Goal: Complete application form

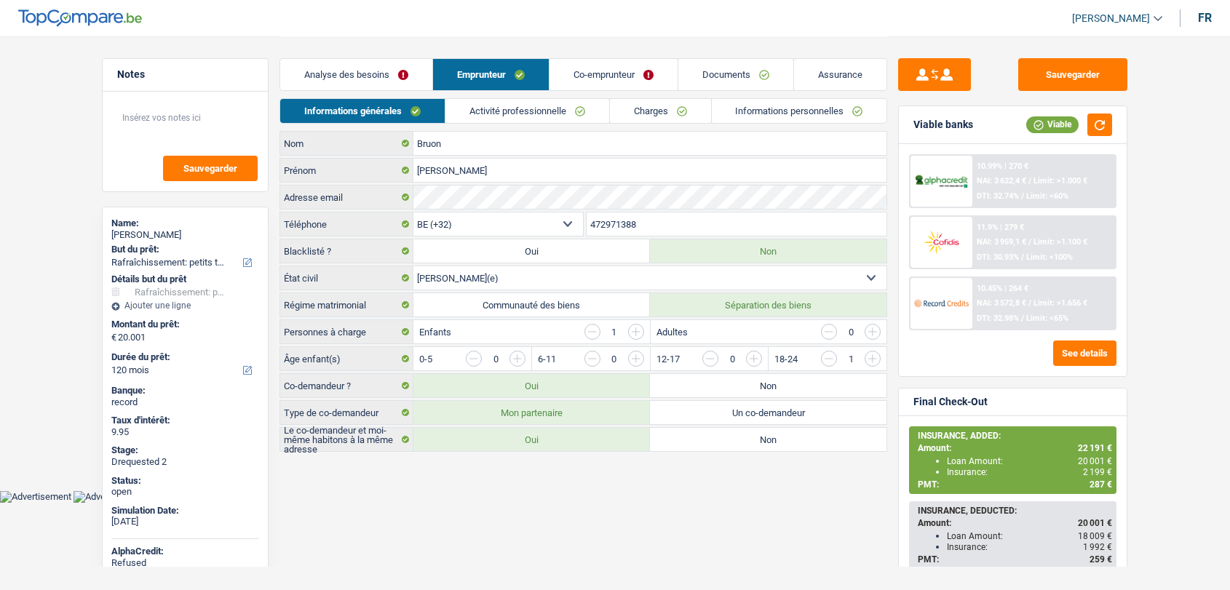
select select "houseOrGarden"
select select "120"
select select "32"
select select "married"
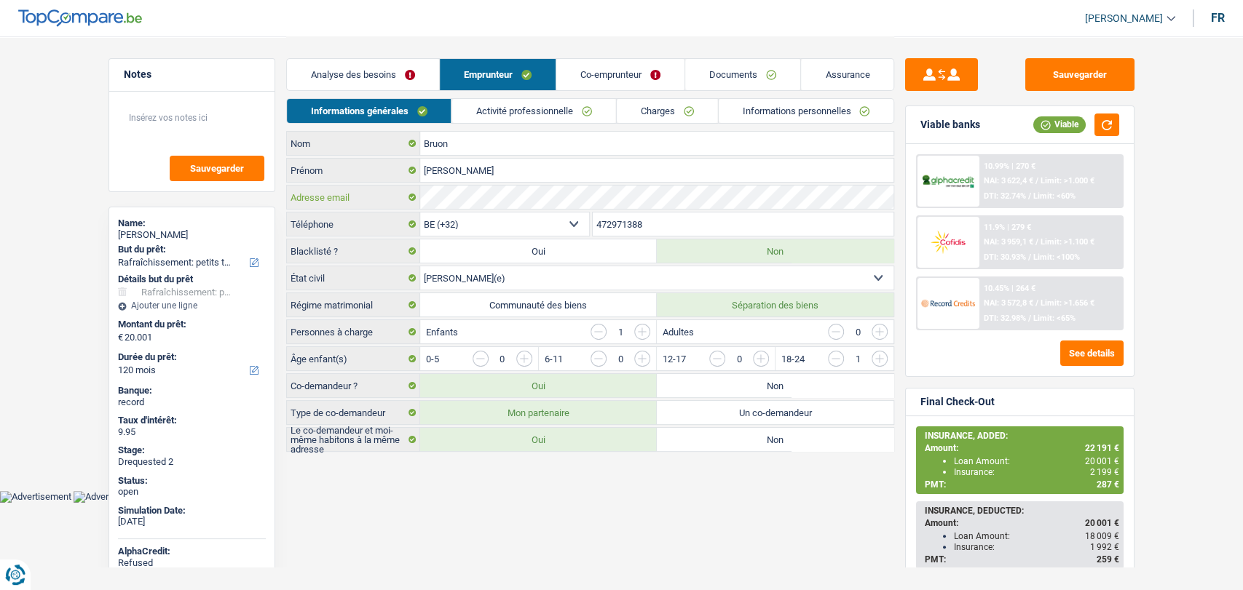
click at [416, 188] on div "Adresse email" at bounding box center [590, 197] width 606 height 23
click at [730, 79] on link "Documents" at bounding box center [742, 74] width 115 height 31
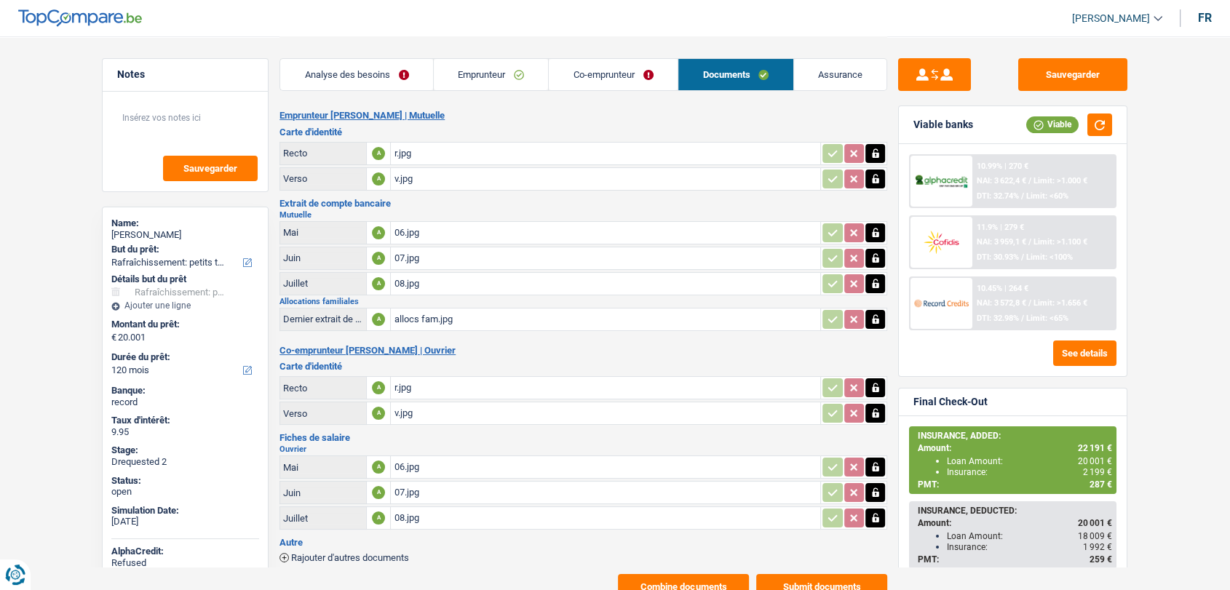
scroll to position [52, 0]
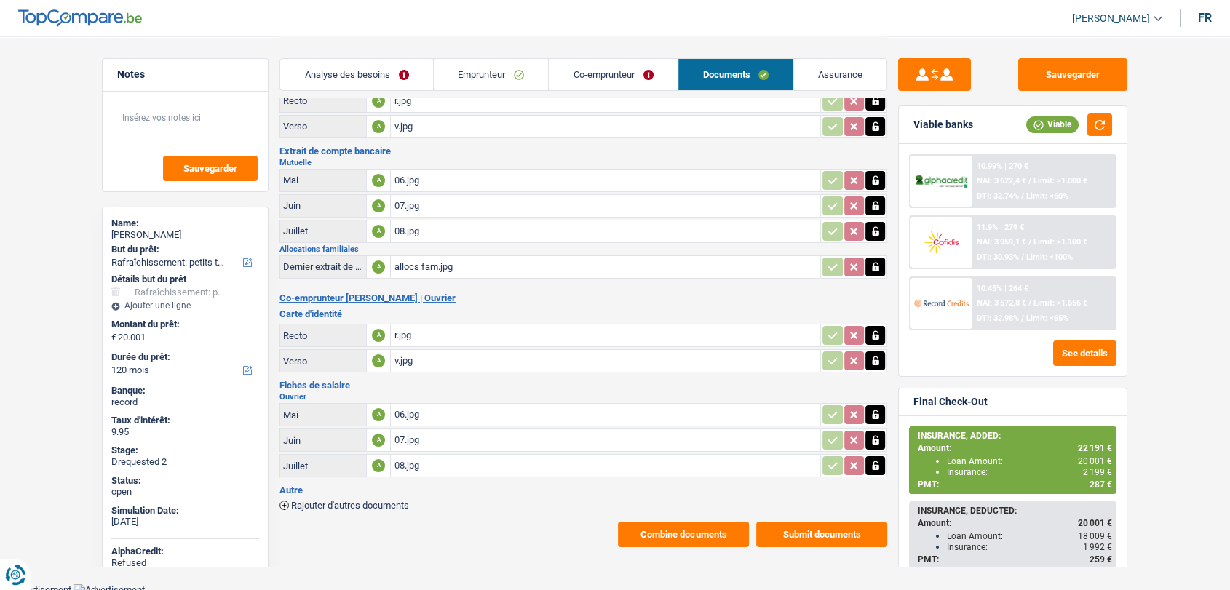
click at [643, 523] on button "Combine documents" at bounding box center [683, 534] width 131 height 25
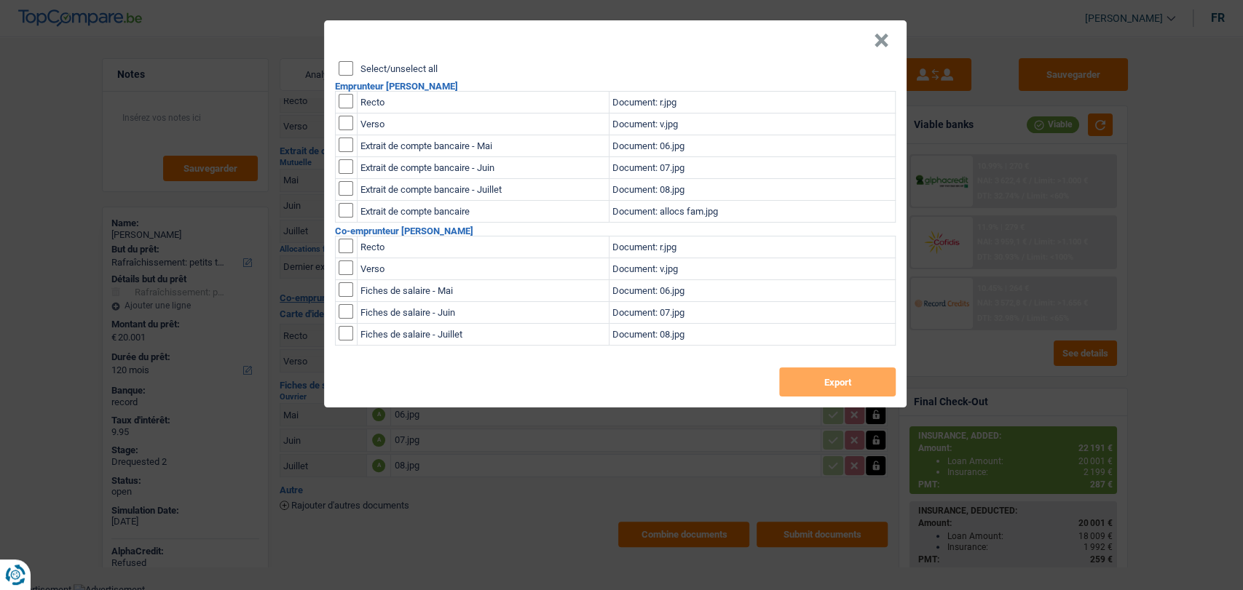
click at [349, 97] on input "checkbox" at bounding box center [345, 101] width 15 height 15
checkbox input "true"
click at [344, 123] on input "checkbox" at bounding box center [345, 123] width 15 height 15
checkbox input "true"
click at [813, 386] on button "Export" at bounding box center [837, 382] width 116 height 29
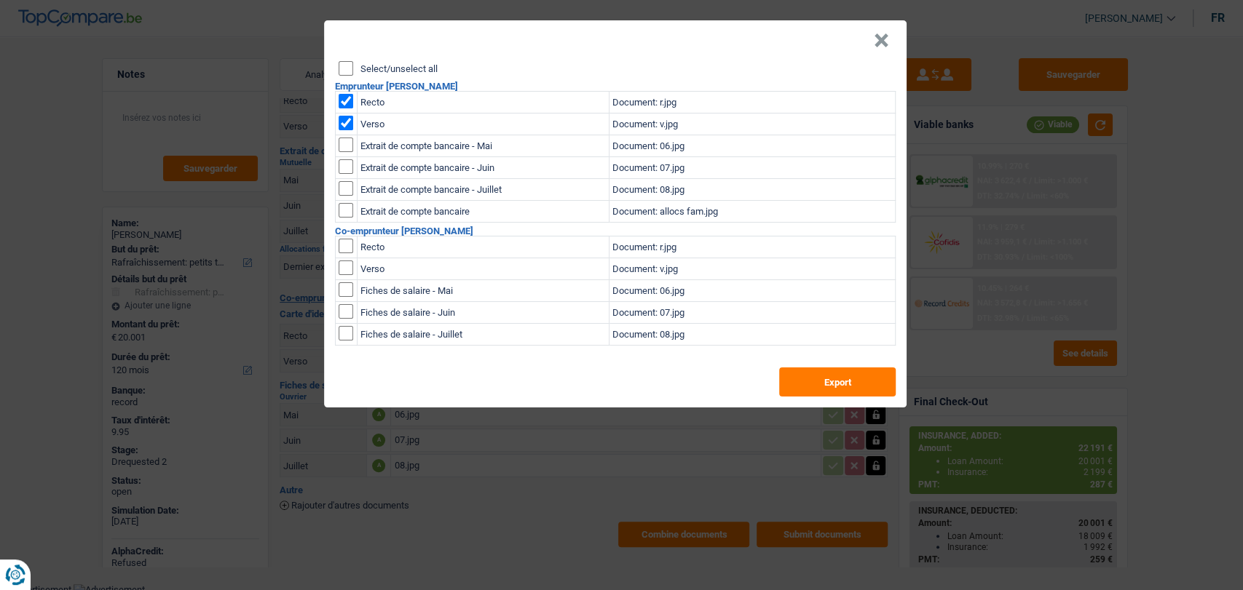
click at [764, 23] on header "×" at bounding box center [615, 40] width 582 height 41
click at [354, 242] on td at bounding box center [347, 248] width 22 height 22
click at [349, 245] on input "checkbox" at bounding box center [345, 246] width 15 height 15
checkbox input "true"
click at [348, 264] on input "checkbox" at bounding box center [345, 268] width 15 height 15
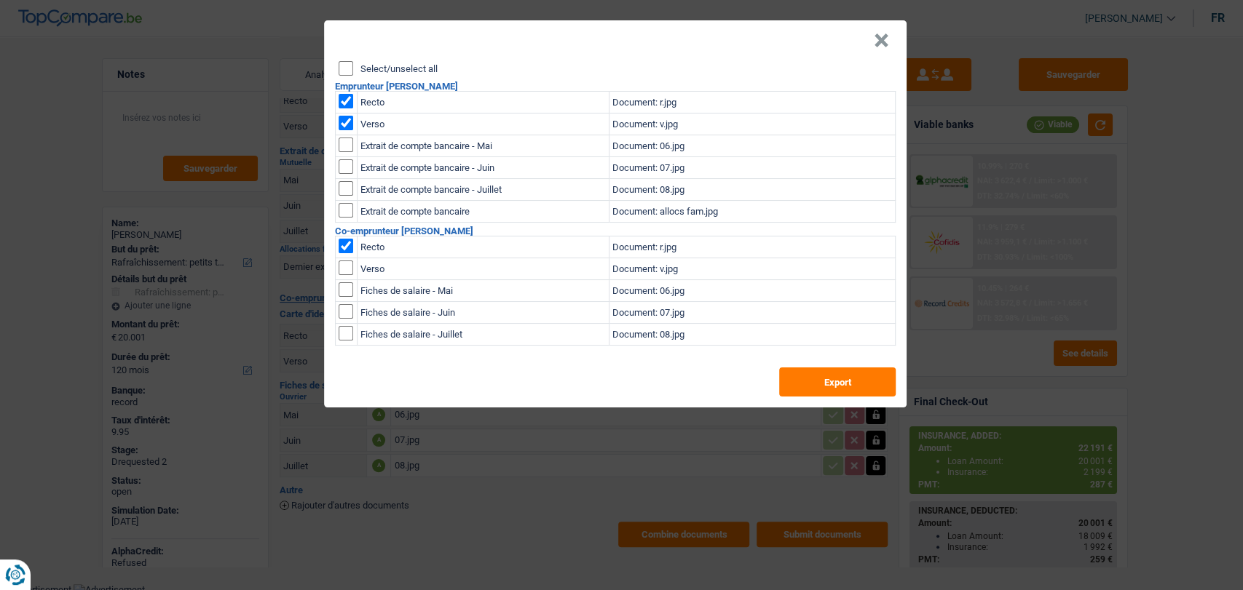
checkbox input "true"
click at [344, 123] on input "checkbox" at bounding box center [345, 123] width 15 height 15
checkbox input "false"
click at [344, 100] on input "checkbox" at bounding box center [345, 101] width 15 height 15
checkbox input "false"
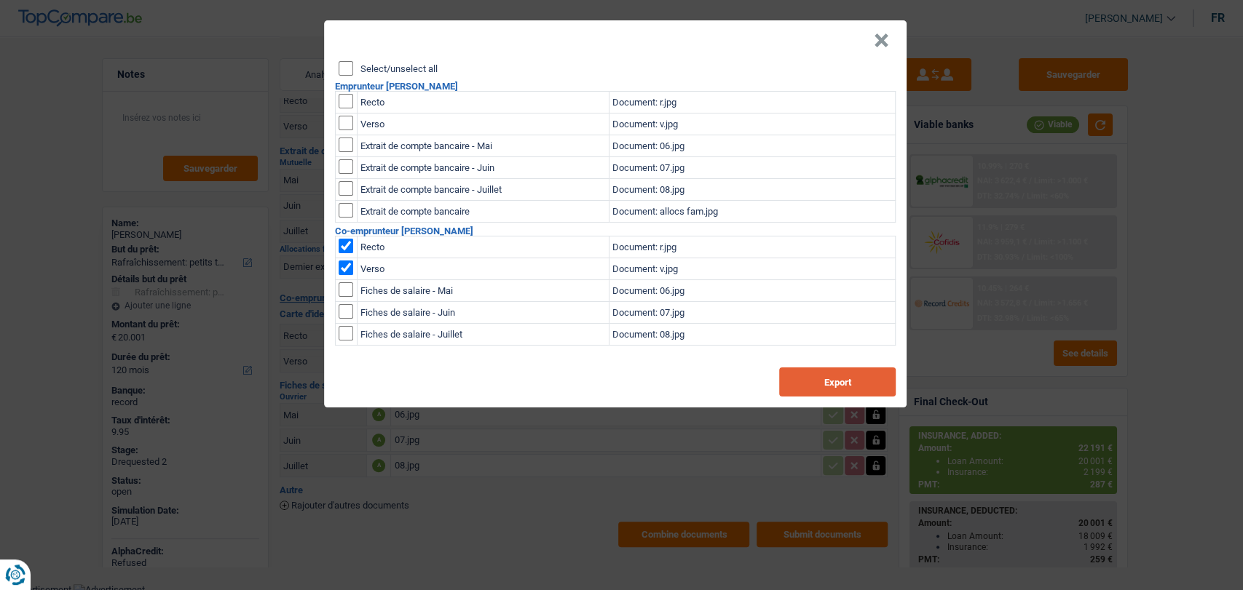
click at [804, 379] on button "Export" at bounding box center [837, 382] width 116 height 29
click at [879, 34] on button "×" at bounding box center [880, 40] width 15 height 15
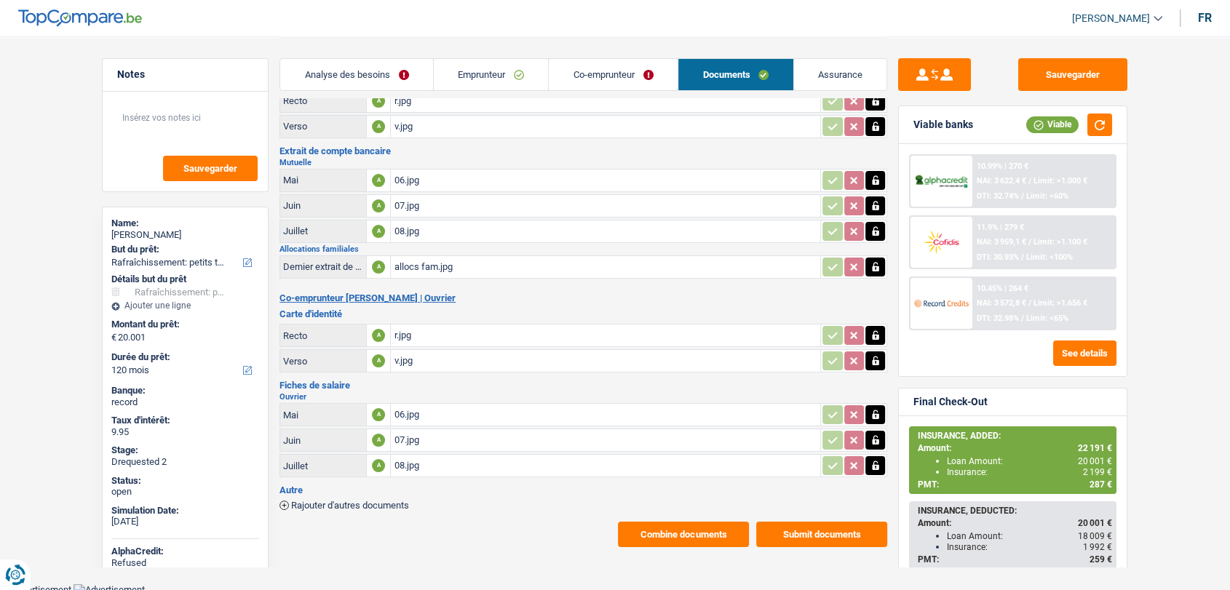
click at [407, 258] on div "allocs fam.jpg" at bounding box center [606, 267] width 424 height 22
click at [116, 10] on img at bounding box center [80, 17] width 124 height 17
click at [89, 25] on img at bounding box center [80, 17] width 124 height 17
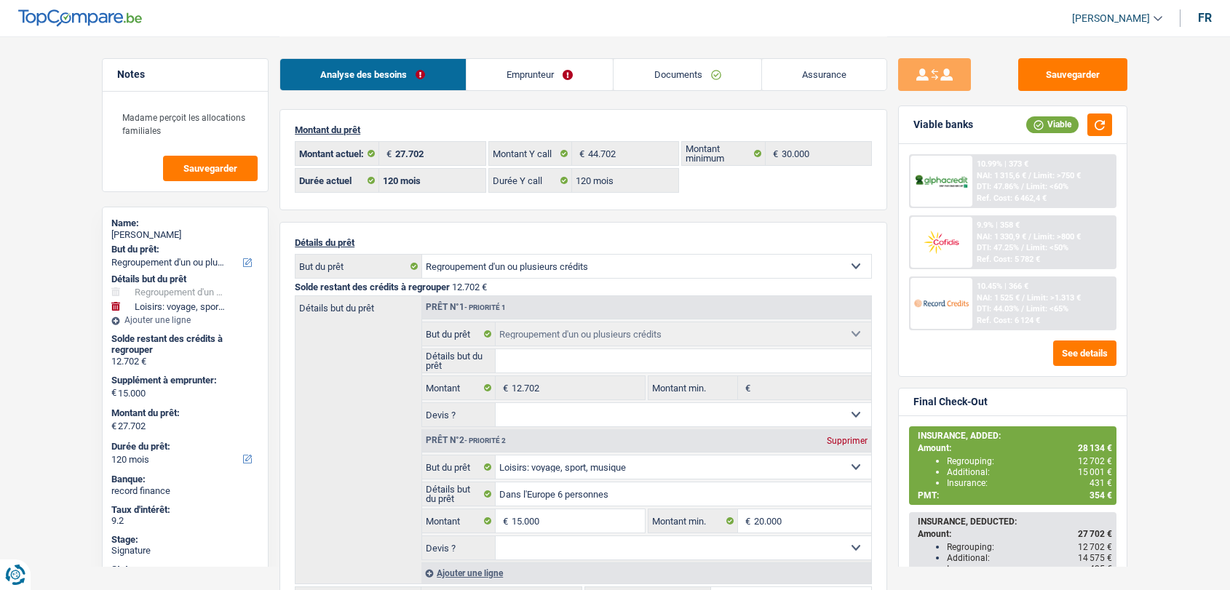
select select "refinancing"
select select "hobbies"
select select "120"
click at [668, 66] on link "Documents" at bounding box center [688, 74] width 148 height 31
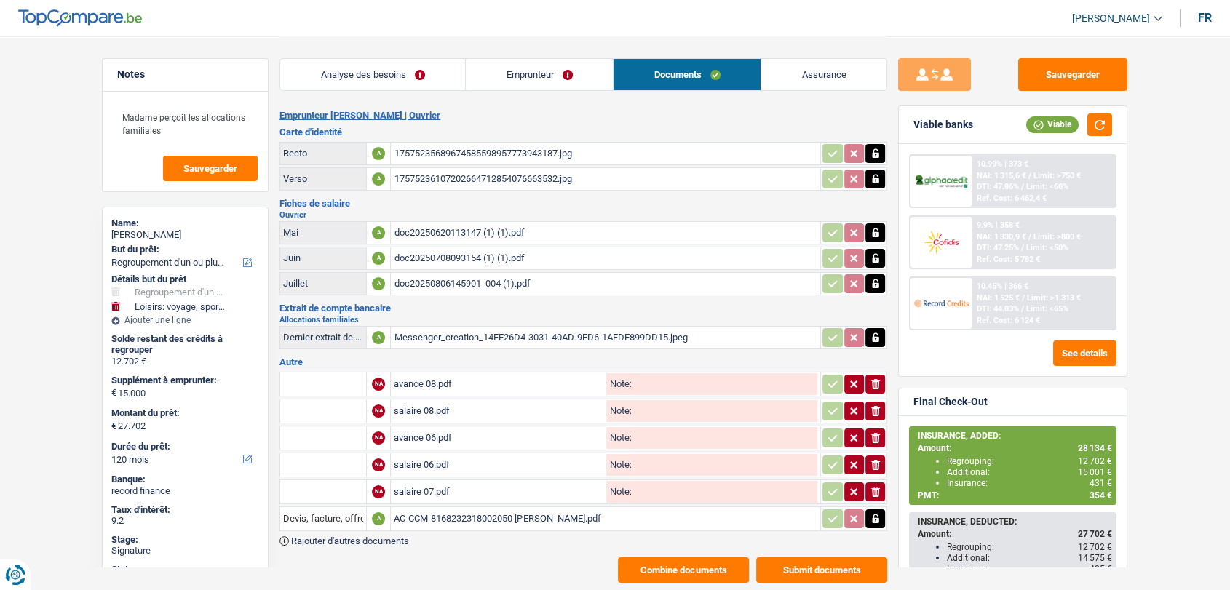
click at [437, 513] on div "AC-CCM-8168232318002050 Joachim.pdf" at bounding box center [606, 519] width 424 height 22
drag, startPoint x: 509, startPoint y: 77, endPoint x: 533, endPoint y: 84, distance: 24.9
click at [509, 77] on link "Emprunteur" at bounding box center [539, 74] width 147 height 31
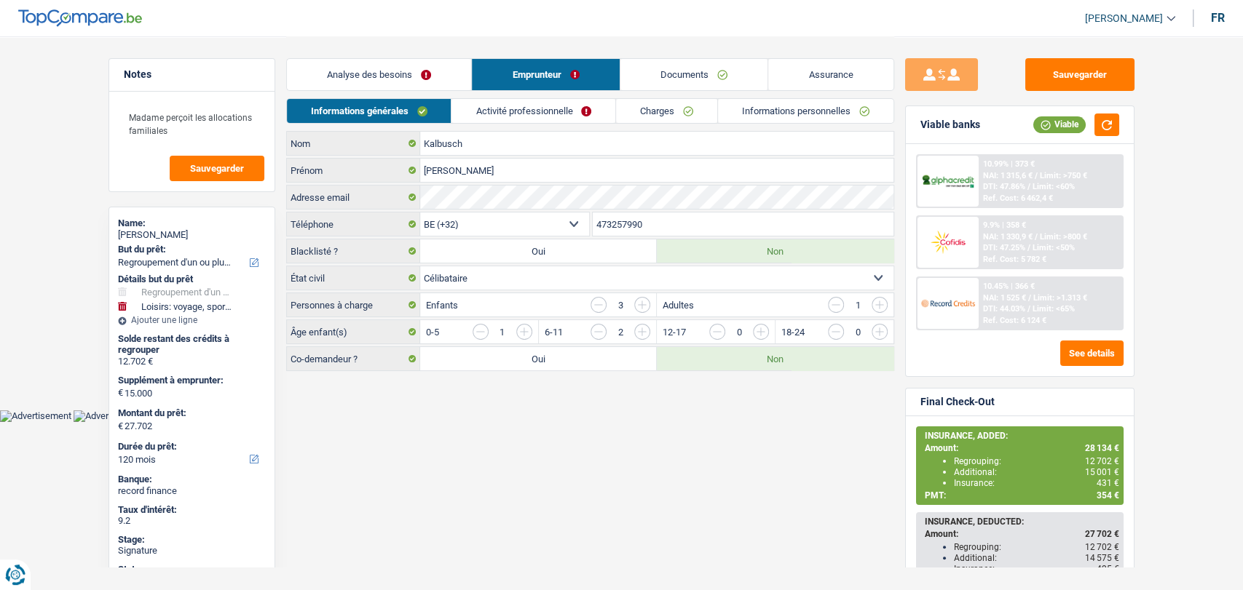
click at [649, 103] on link "Charges" at bounding box center [666, 111] width 101 height 24
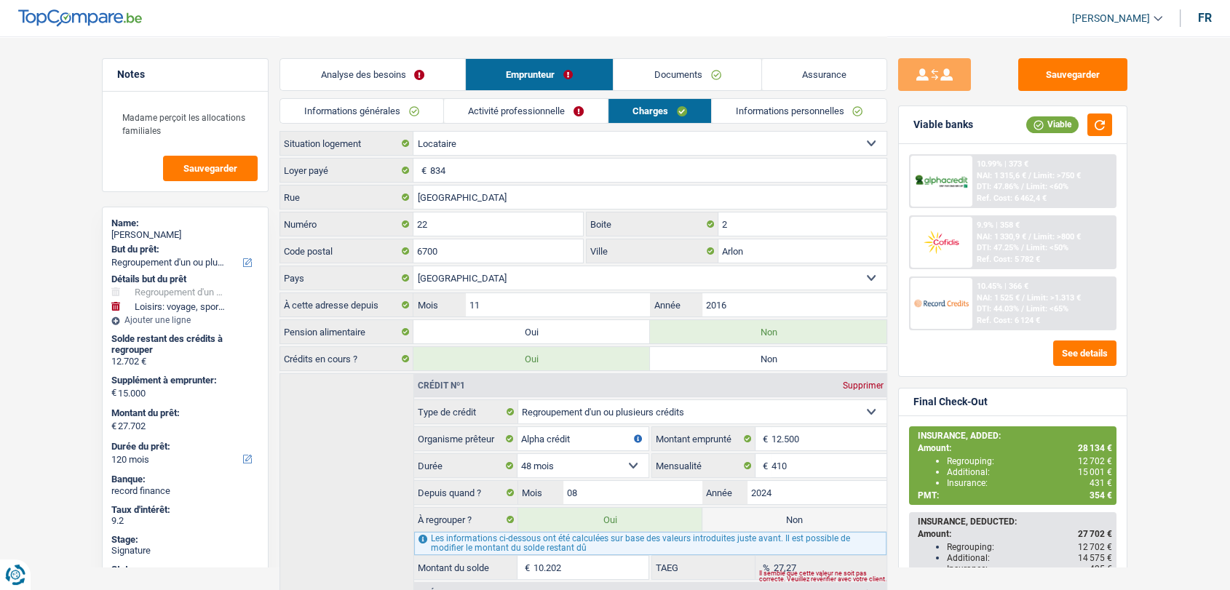
click at [657, 66] on link "Documents" at bounding box center [688, 74] width 148 height 31
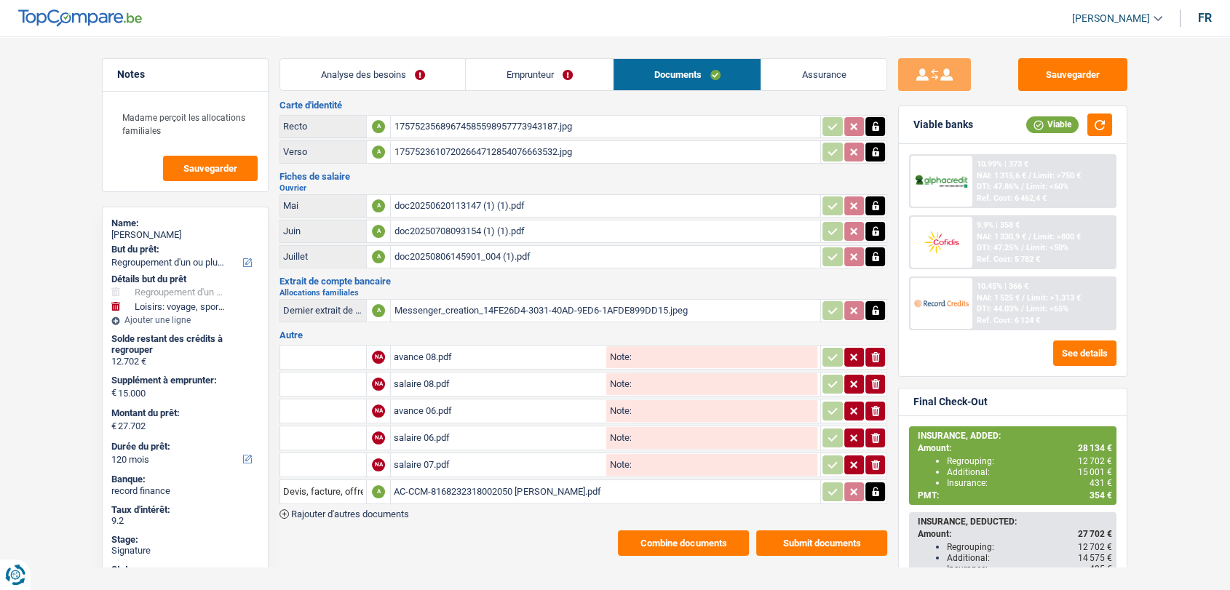
scroll to position [35, 0]
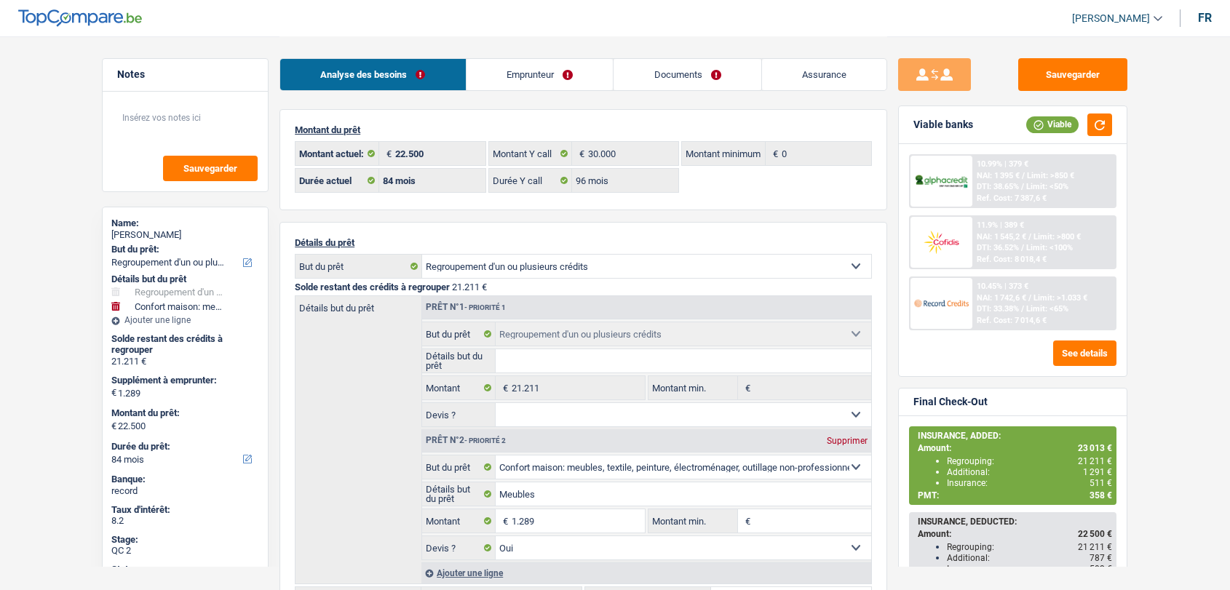
select select "refinancing"
select select "household"
select select "84"
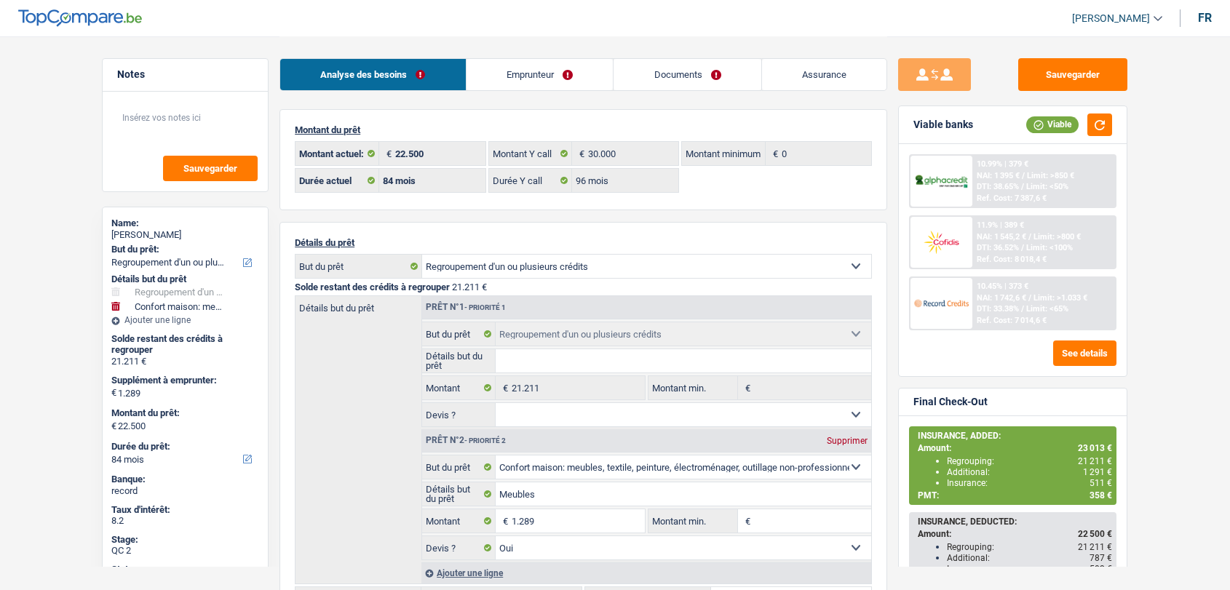
select select "96"
select select "refinancing"
select select "household"
select select "yes"
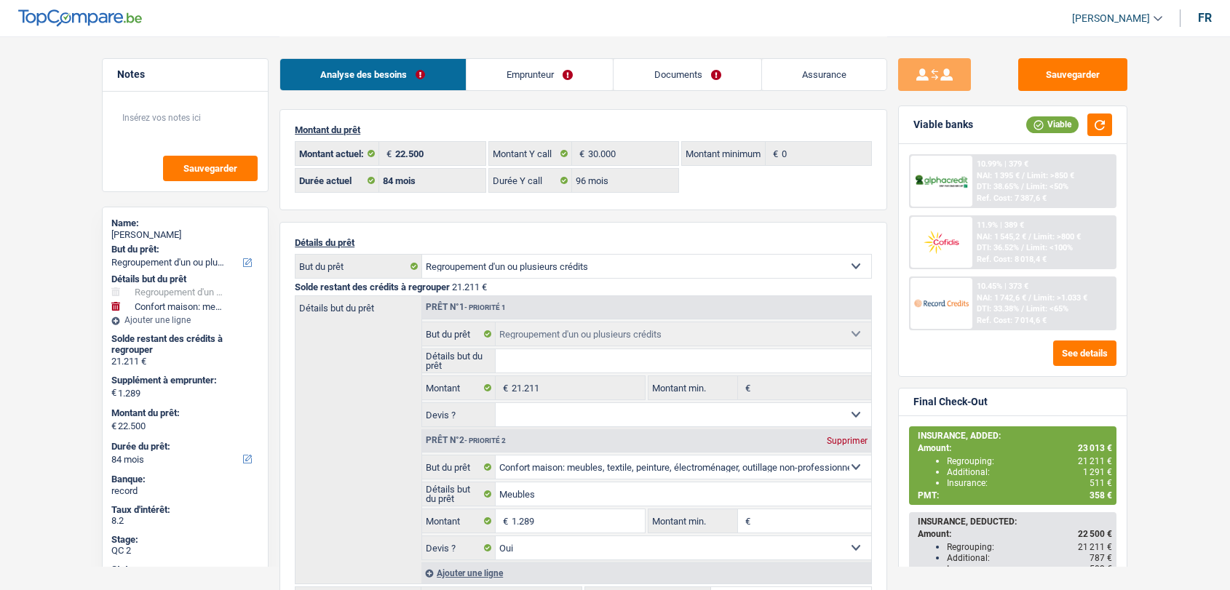
select select "84"
select select "32"
select select "single"
click at [687, 77] on link "Documents" at bounding box center [688, 74] width 148 height 31
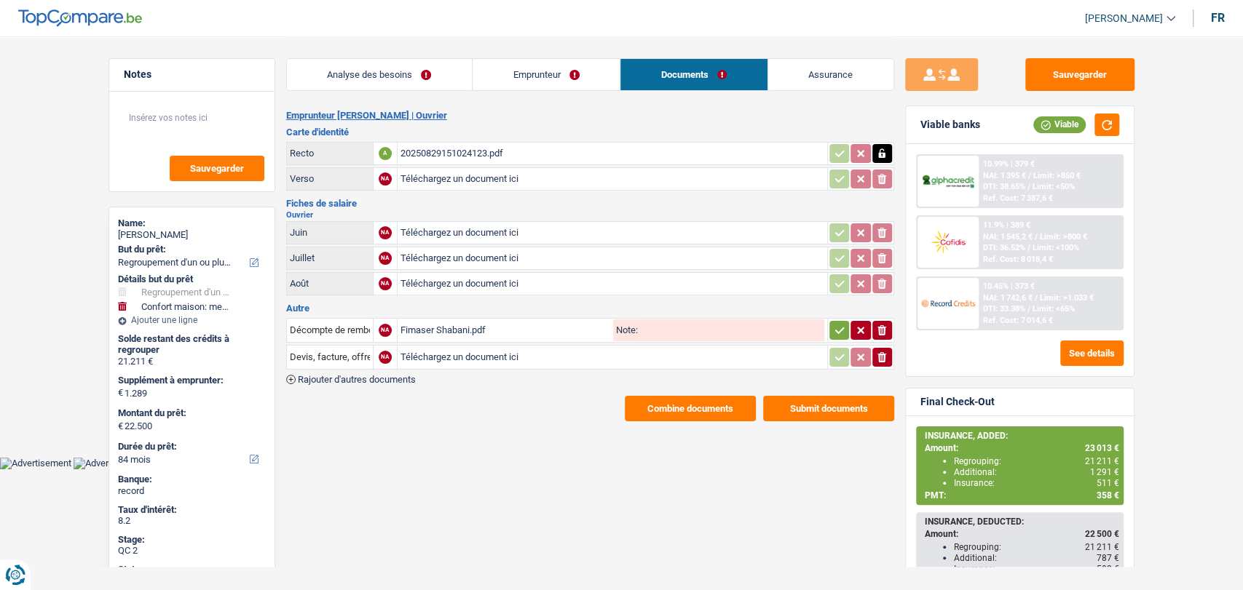
click at [553, 77] on link "Emprunteur" at bounding box center [545, 74] width 147 height 31
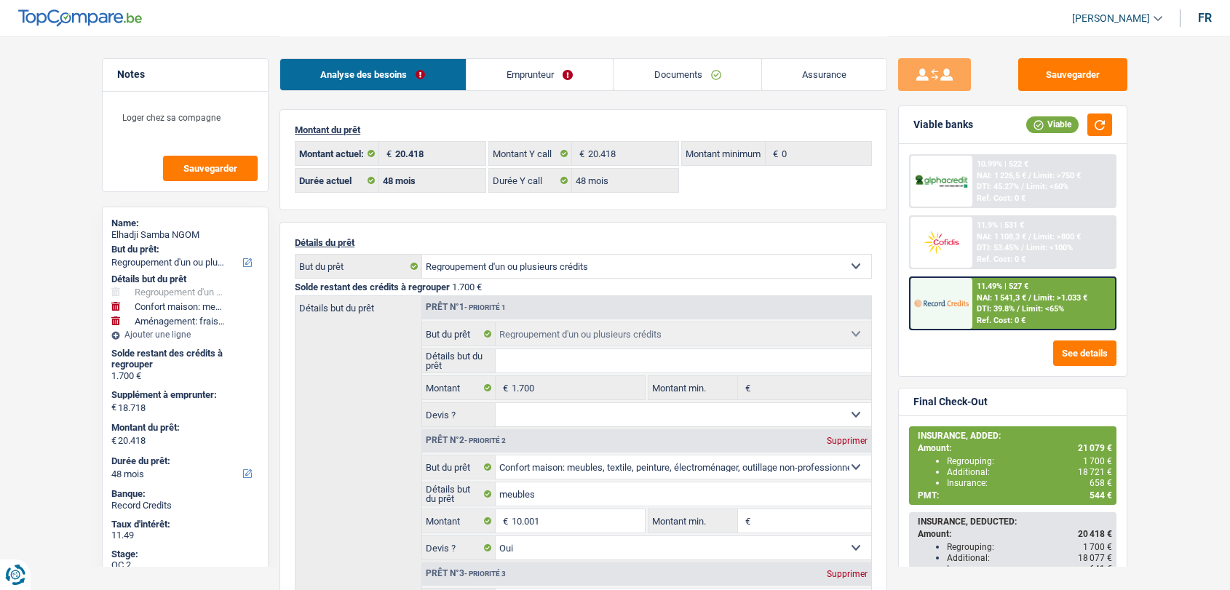
select select "refinancing"
select select "household"
select select "movingOrInstallation"
select select "48"
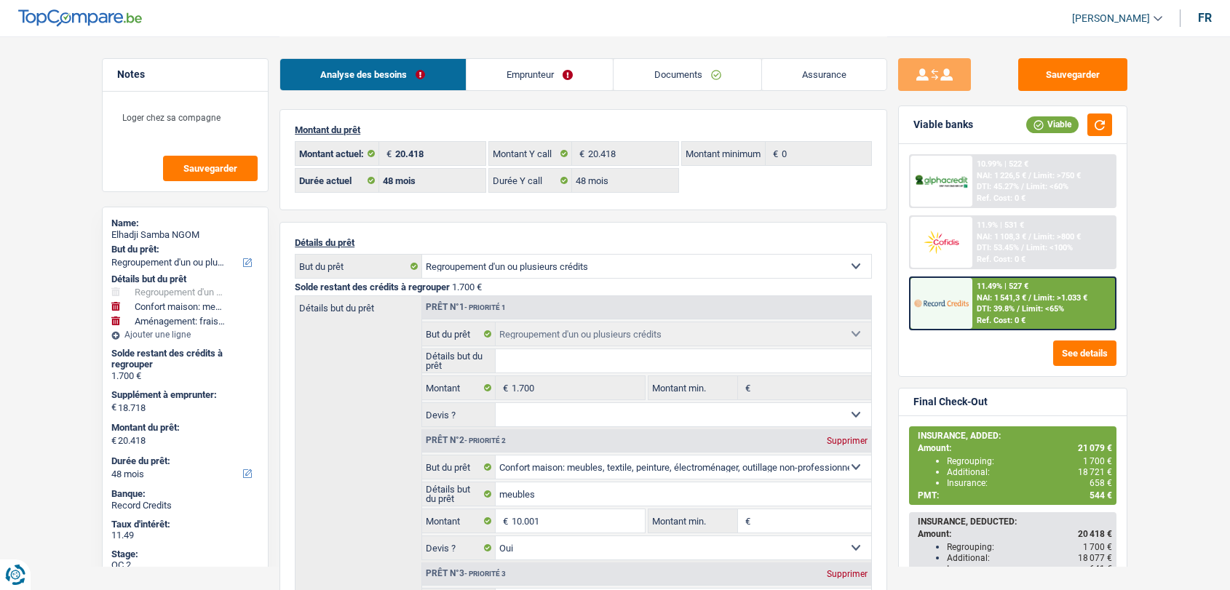
select select "32"
select select "cohabitation"
drag, startPoint x: 0, startPoint y: 0, endPoint x: 540, endPoint y: 70, distance: 544.6
click at [540, 70] on link "Emprunteur" at bounding box center [540, 74] width 147 height 31
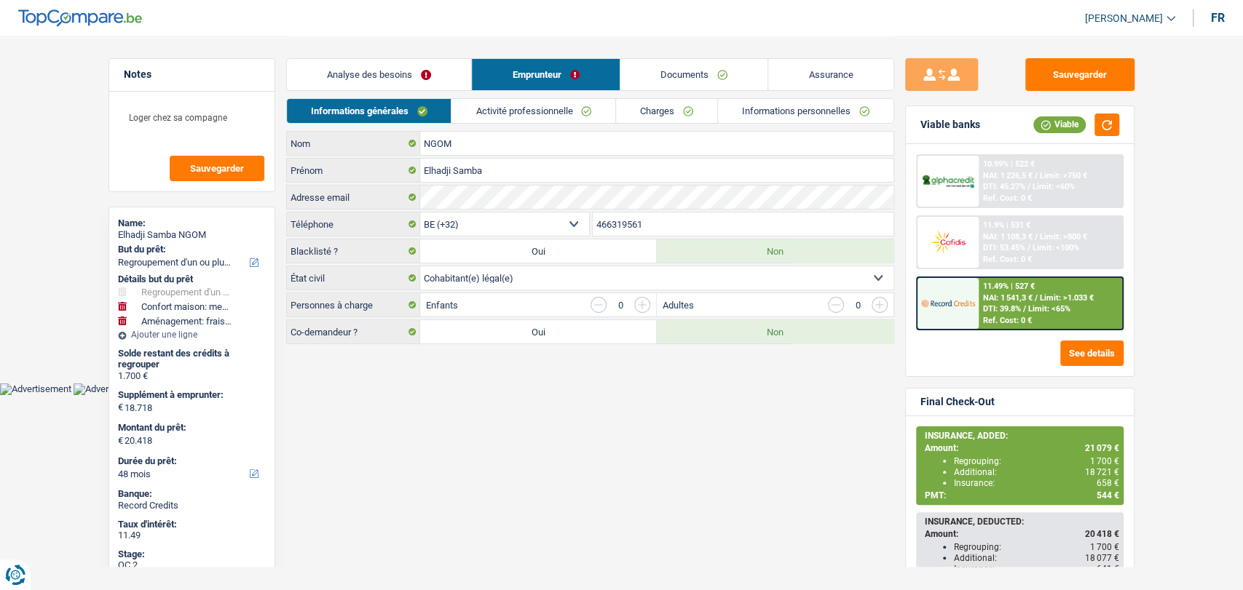
click at [717, 72] on link "Documents" at bounding box center [694, 74] width 148 height 31
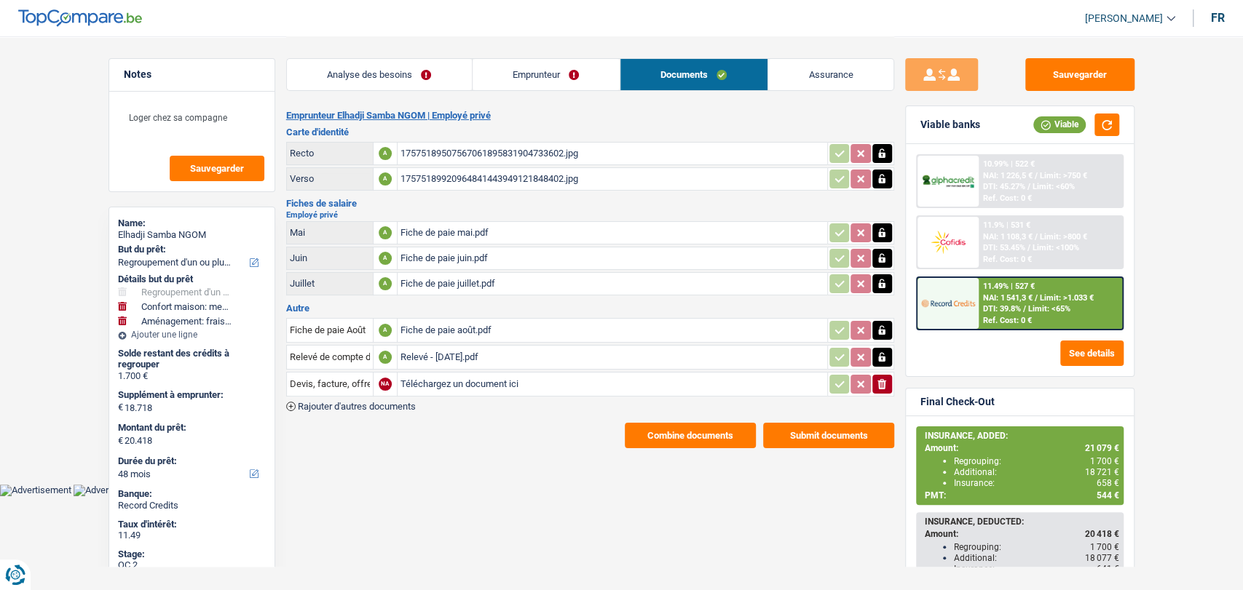
click at [627, 430] on button "Combine documents" at bounding box center [690, 435] width 131 height 25
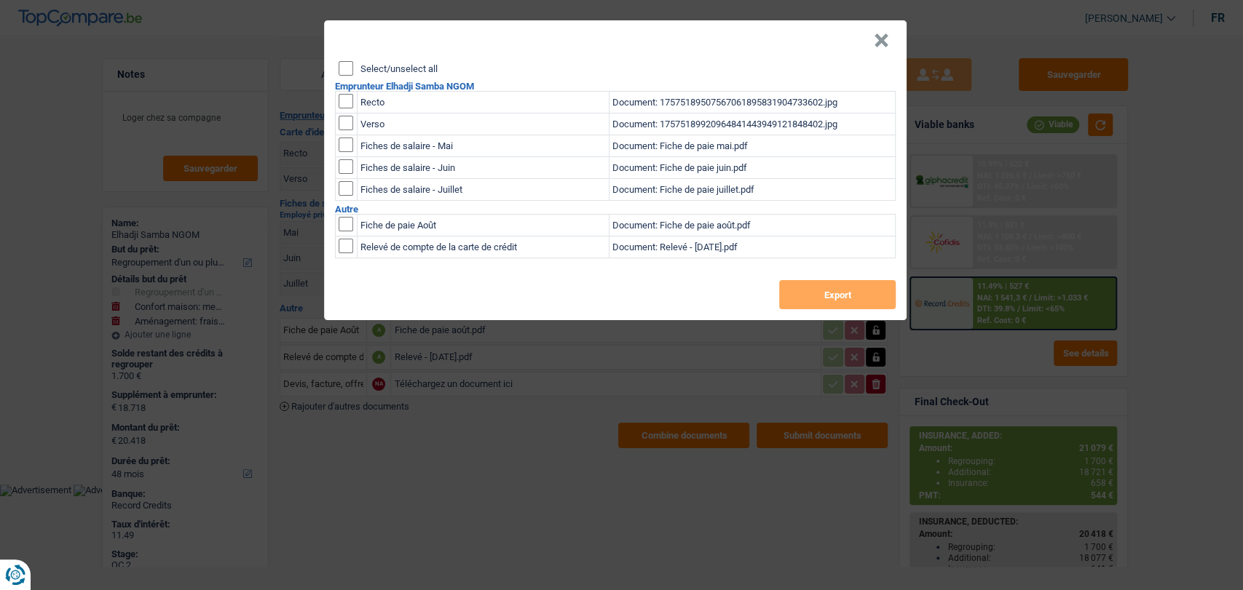
click at [344, 100] on input "checkbox" at bounding box center [345, 101] width 15 height 15
checkbox input "true"
click at [347, 123] on input "checkbox" at bounding box center [345, 123] width 15 height 15
checkbox input "true"
click at [804, 302] on button "Export" at bounding box center [837, 294] width 116 height 29
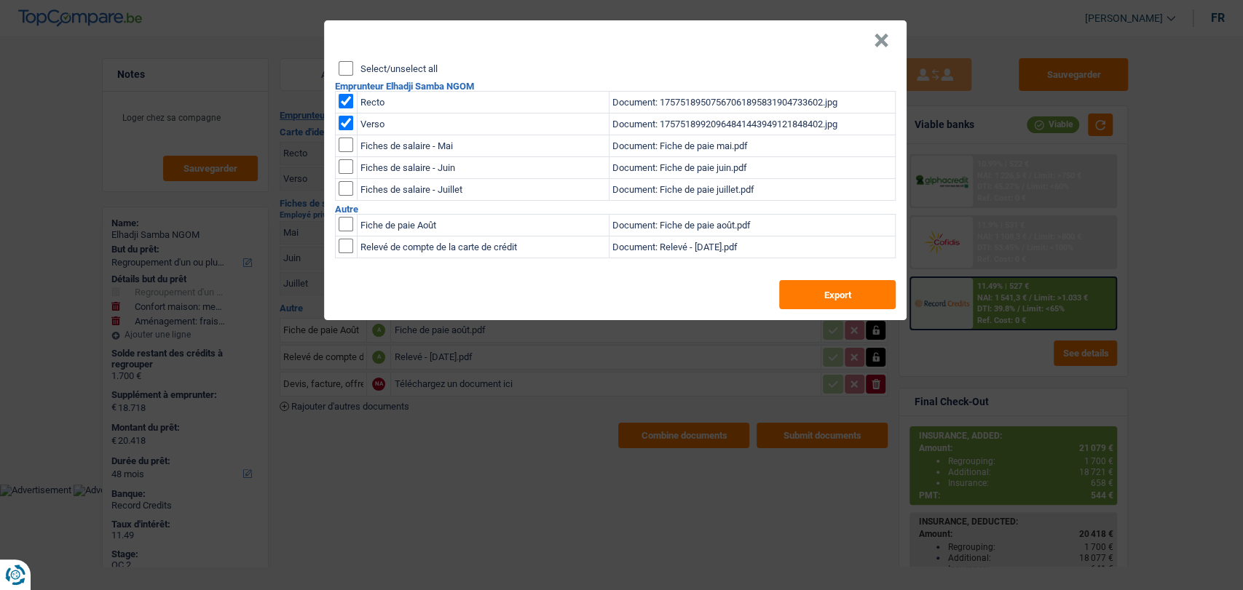
click at [873, 44] on button "×" at bounding box center [880, 40] width 15 height 15
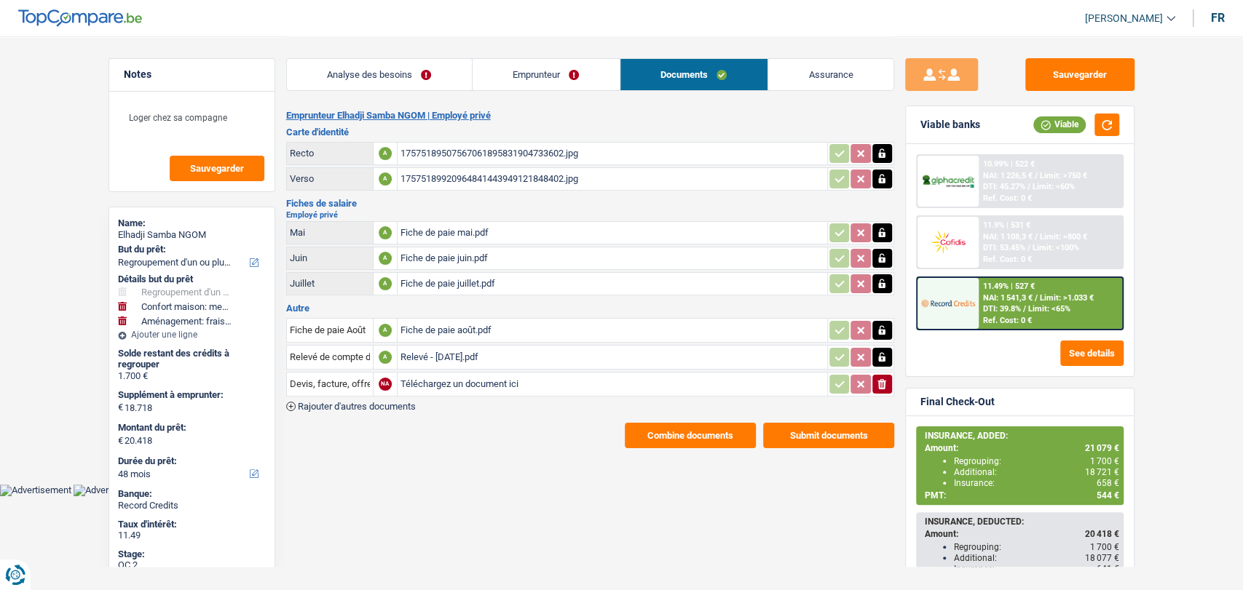
click at [507, 75] on link "Emprunteur" at bounding box center [545, 74] width 147 height 31
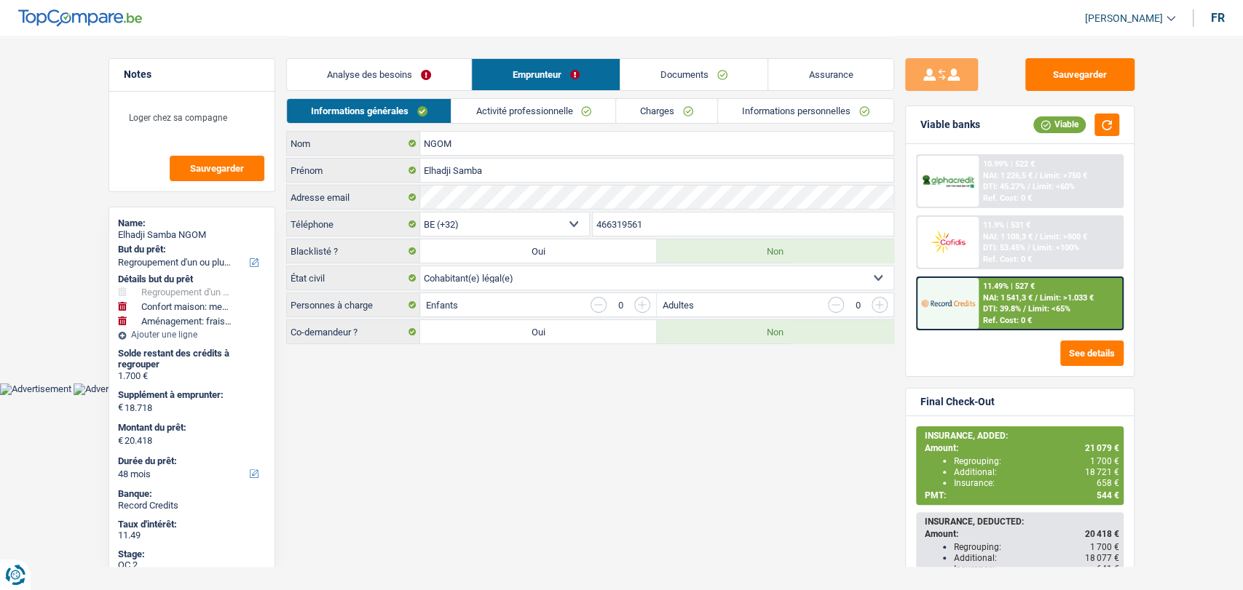
drag, startPoint x: 645, startPoint y: 224, endPoint x: 593, endPoint y: 220, distance: 52.6
click at [582, 226] on div "BE (+32) LU (+352) Sélectionner une option Téléphone 466319561 Téléphone" at bounding box center [590, 225] width 608 height 27
click at [675, 68] on link "Documents" at bounding box center [694, 74] width 148 height 31
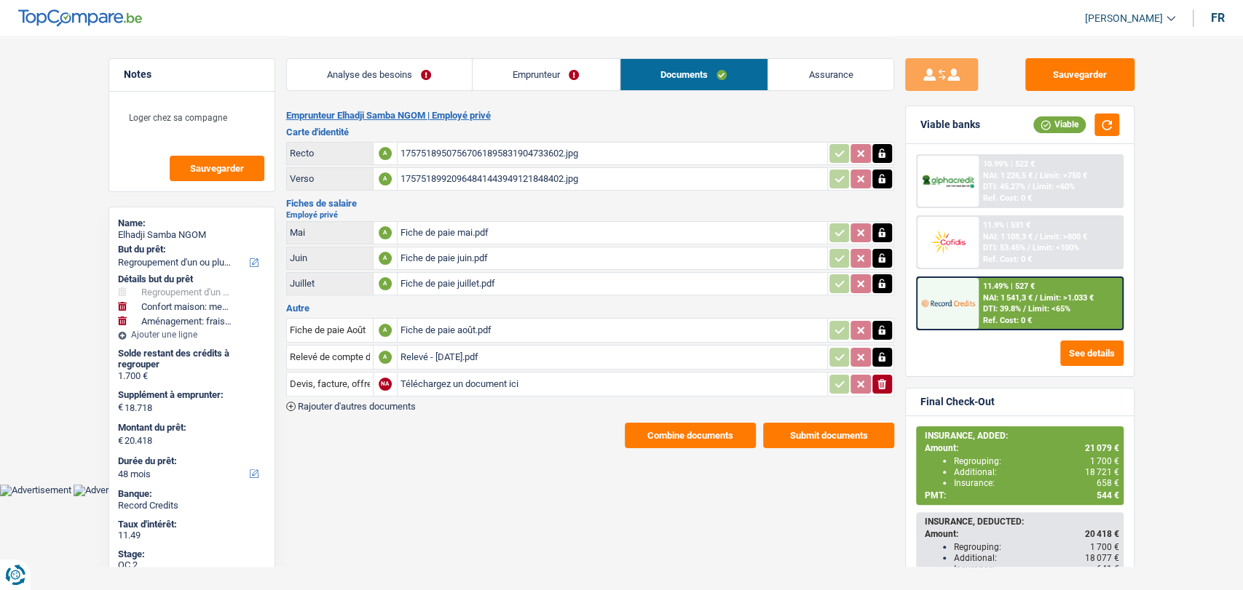
click at [440, 323] on div "Fiche de paie août.pdf" at bounding box center [612, 331] width 424 height 22
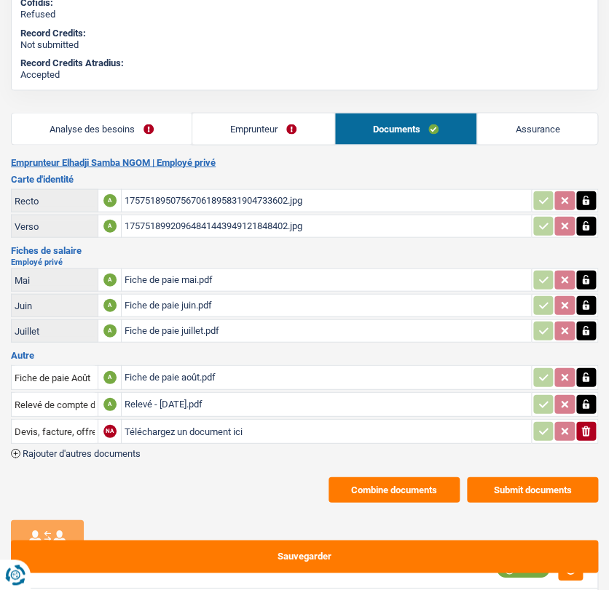
scroll to position [728, 0]
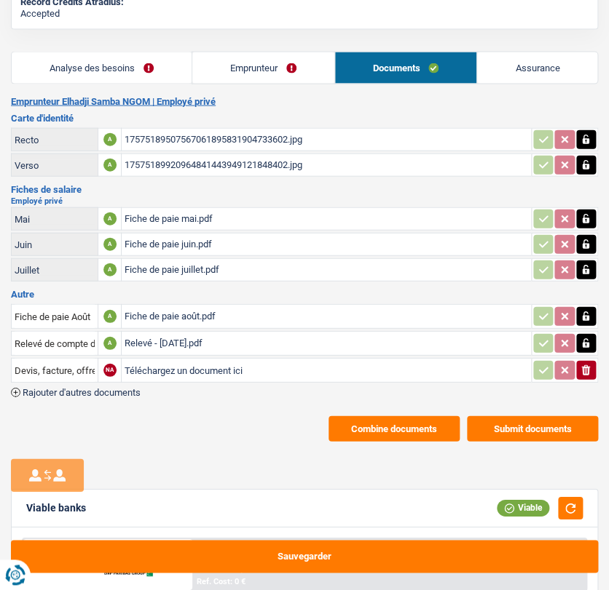
click at [178, 342] on div "Relevé - août 2025.pdf" at bounding box center [325, 344] width 403 height 22
click at [272, 66] on link "Emprunteur" at bounding box center [263, 67] width 142 height 31
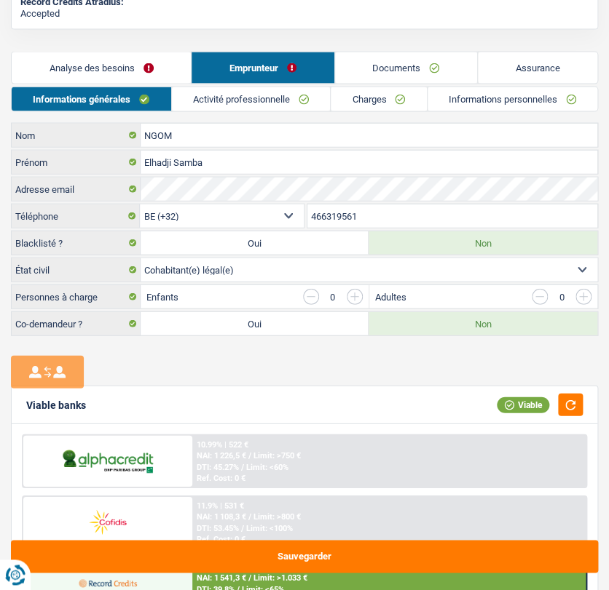
click at [363, 96] on link "Charges" at bounding box center [378, 99] width 96 height 24
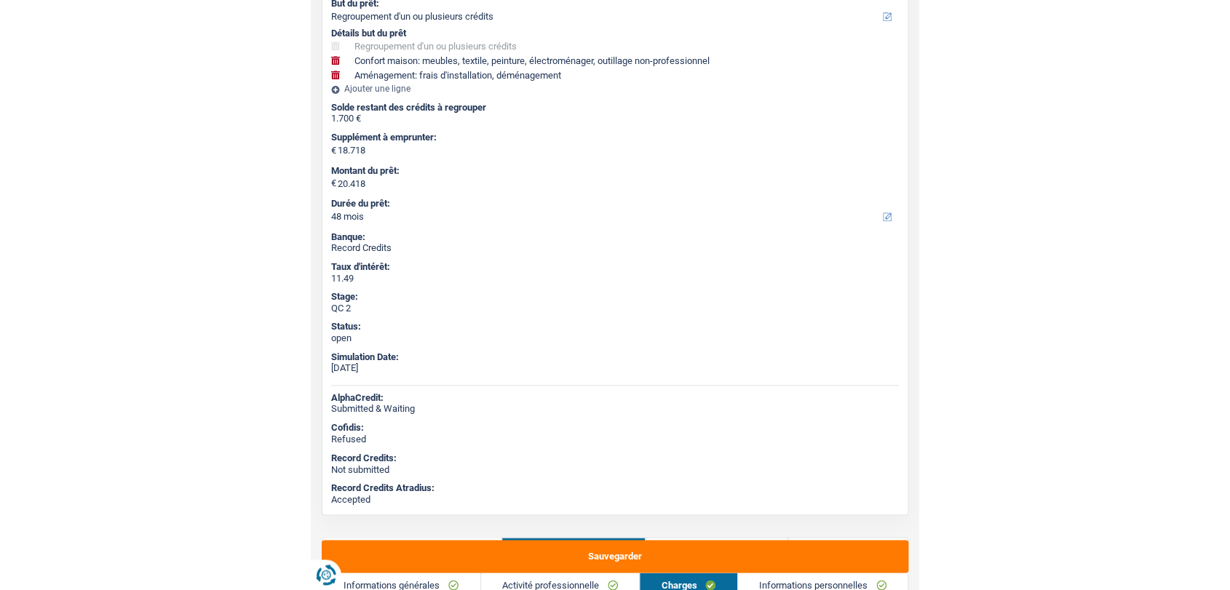
scroll to position [223, 0]
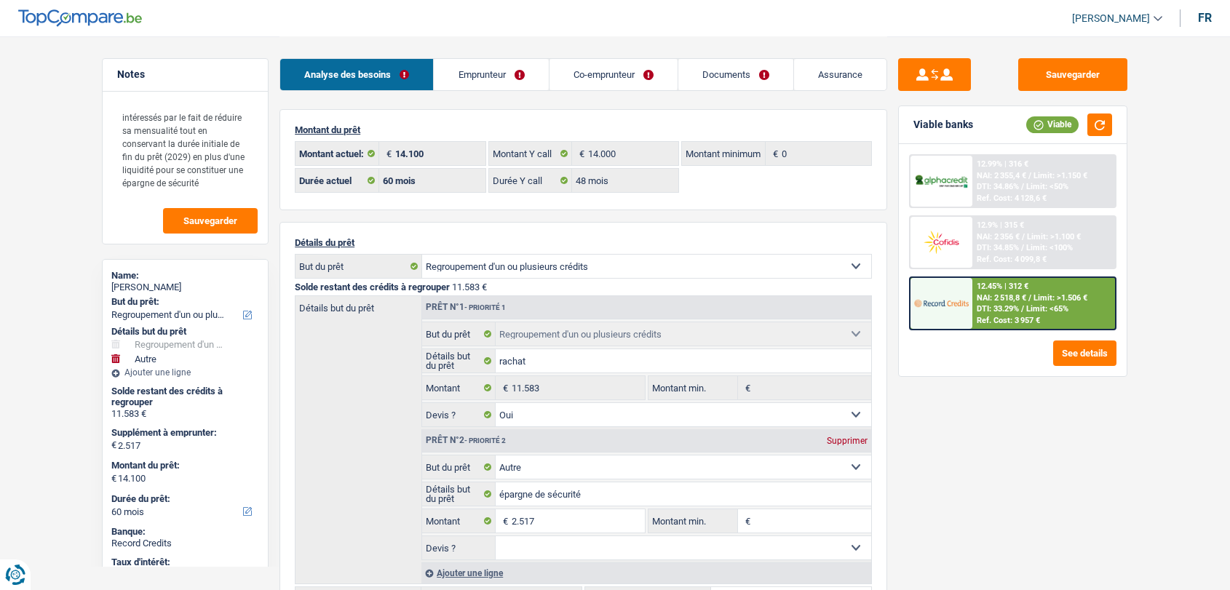
select select "refinancing"
select select "other"
select select "60"
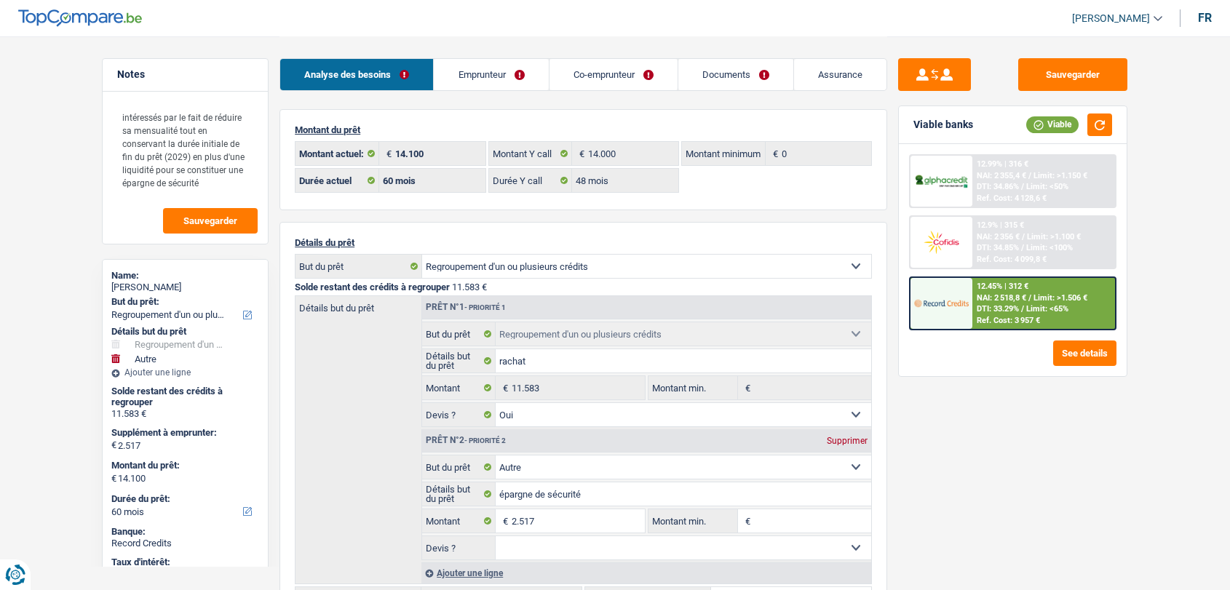
select select "48"
select select "refinancing"
select select "yes"
select select "other"
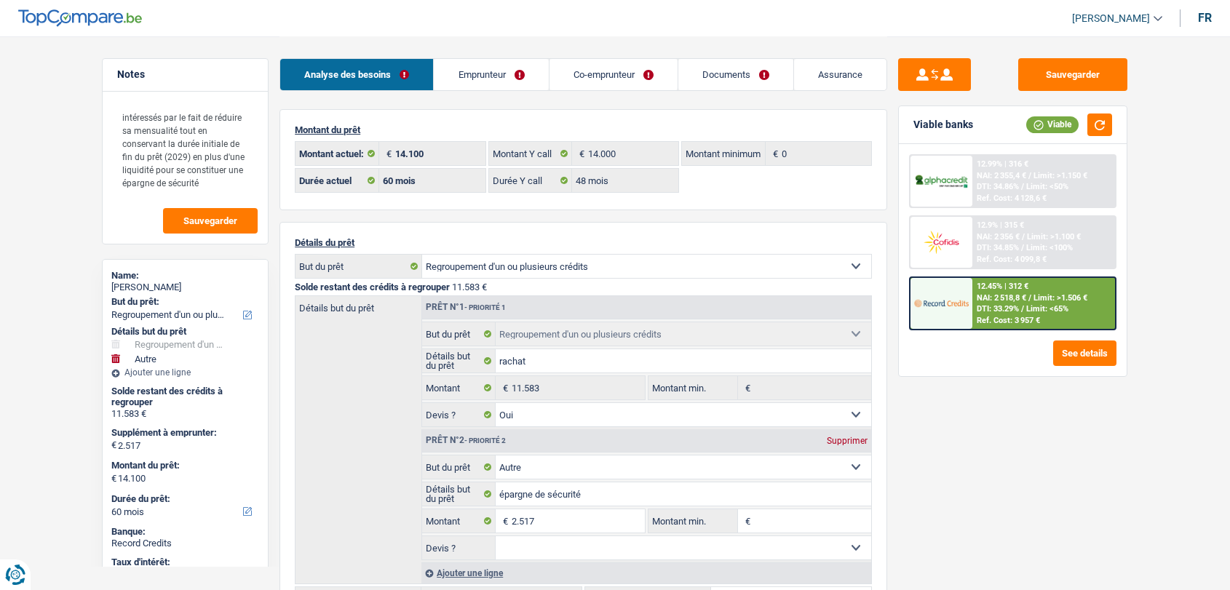
select select "60"
click at [708, 77] on link "Documents" at bounding box center [735, 74] width 115 height 31
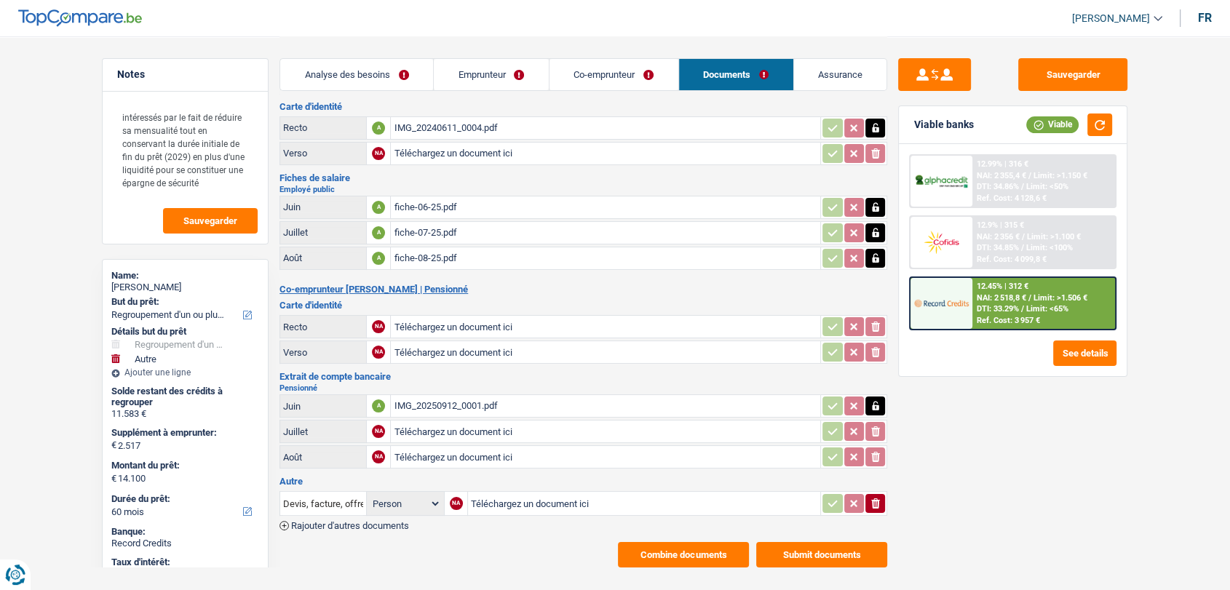
scroll to position [46, 0]
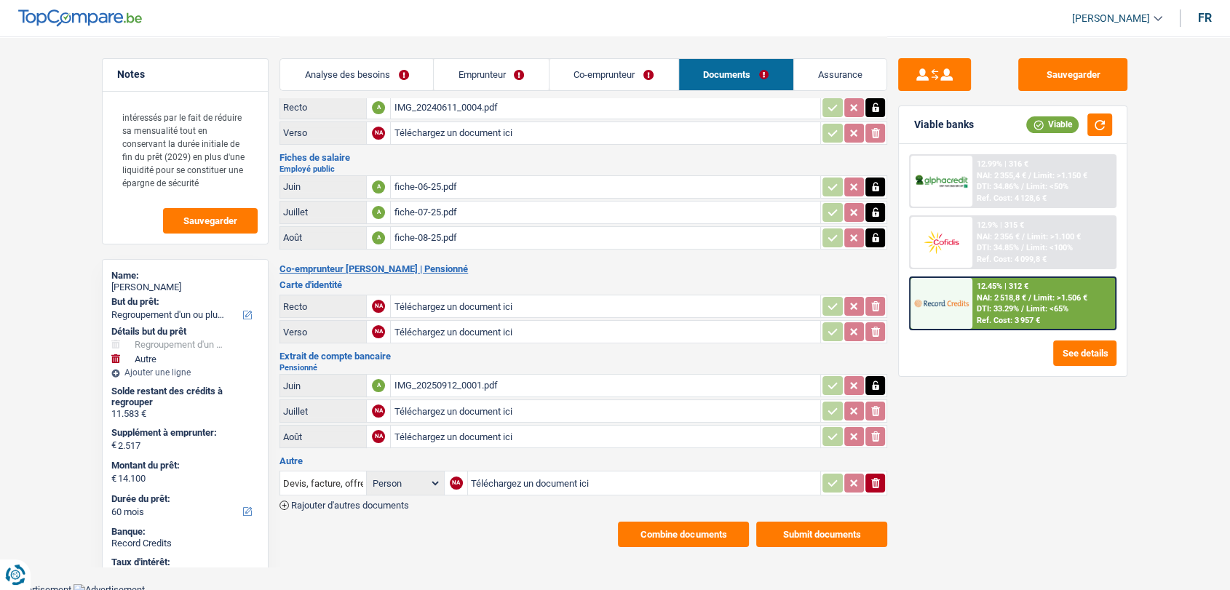
click at [614, 70] on link "Co-emprunteur" at bounding box center [614, 74] width 129 height 31
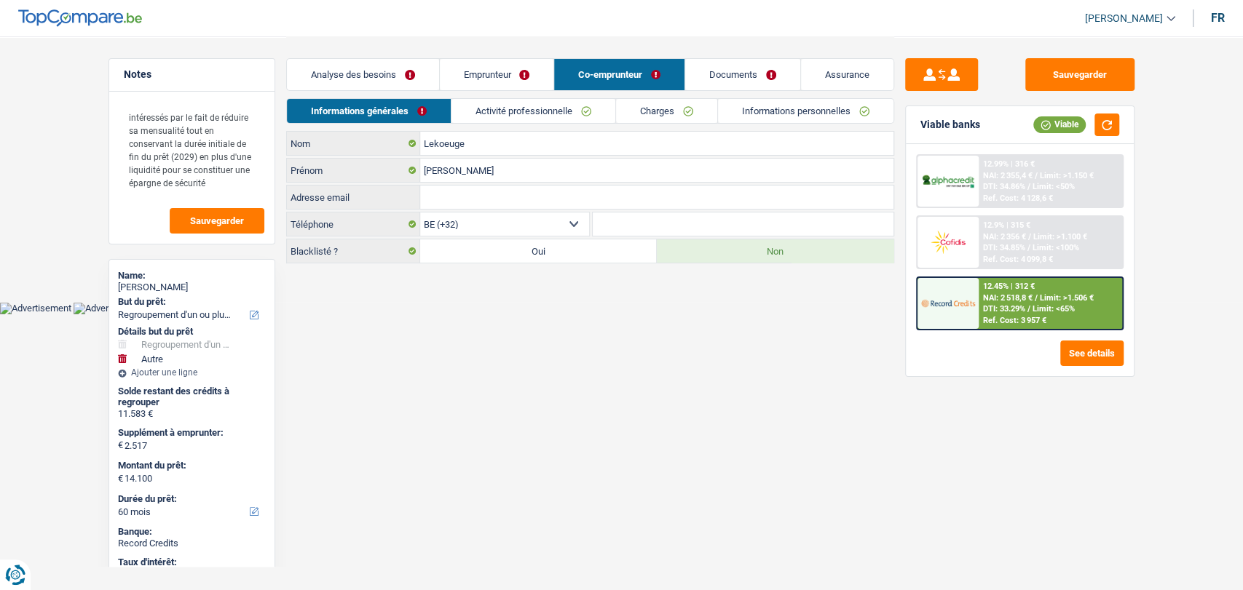
click at [504, 80] on link "Emprunteur" at bounding box center [497, 74] width 114 height 31
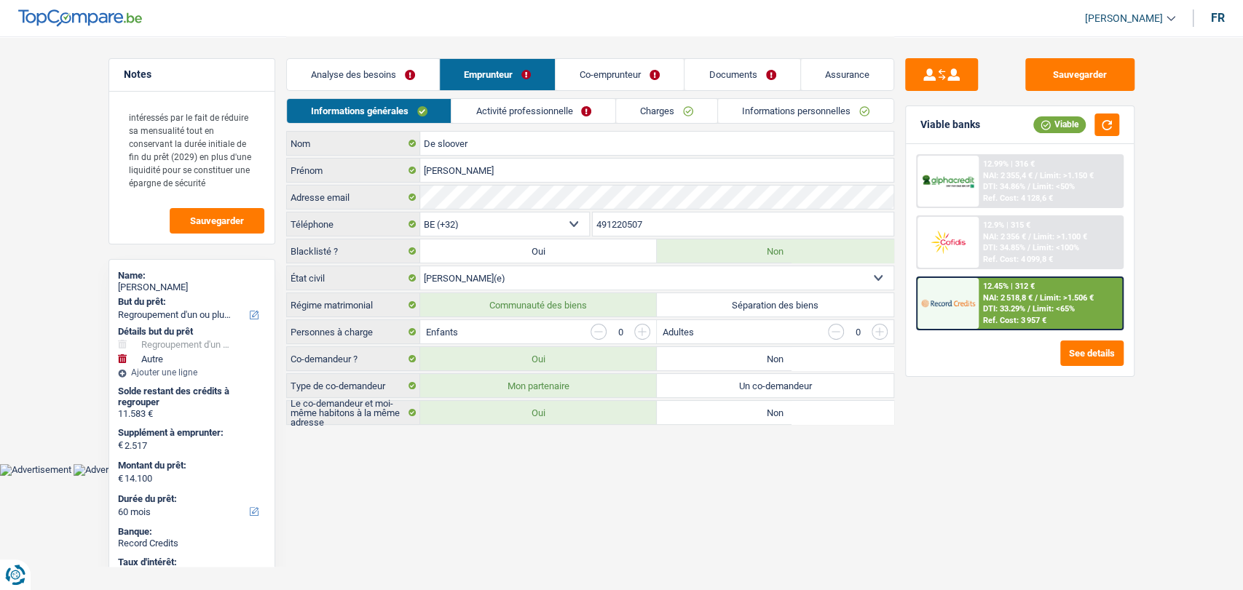
click at [718, 76] on link "Documents" at bounding box center [741, 74] width 115 height 31
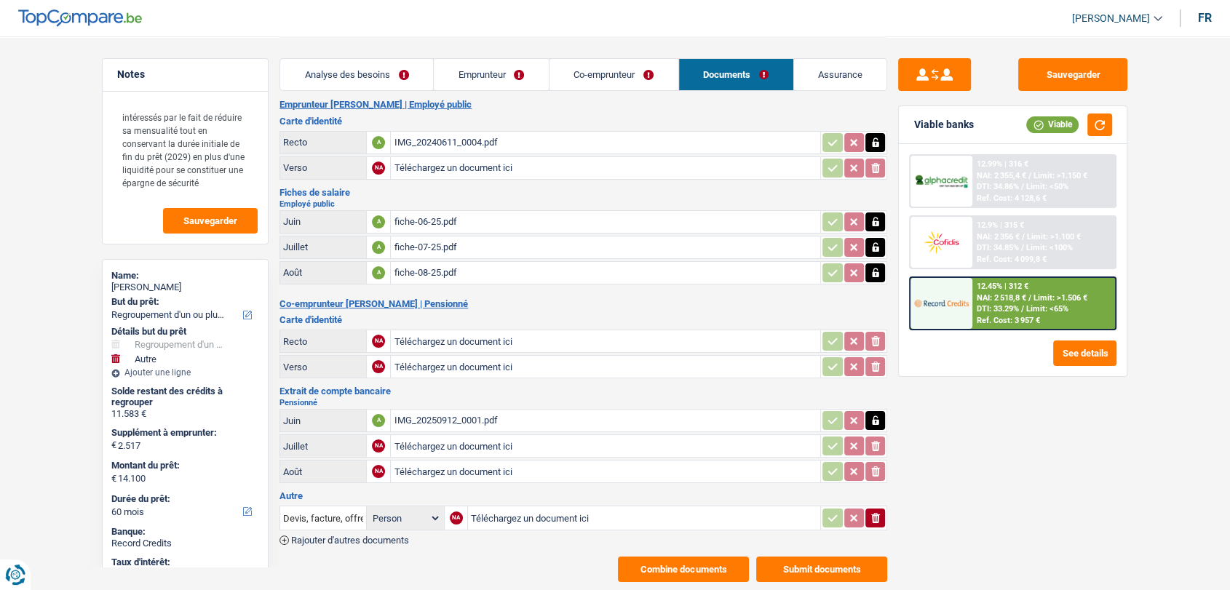
scroll to position [46, 0]
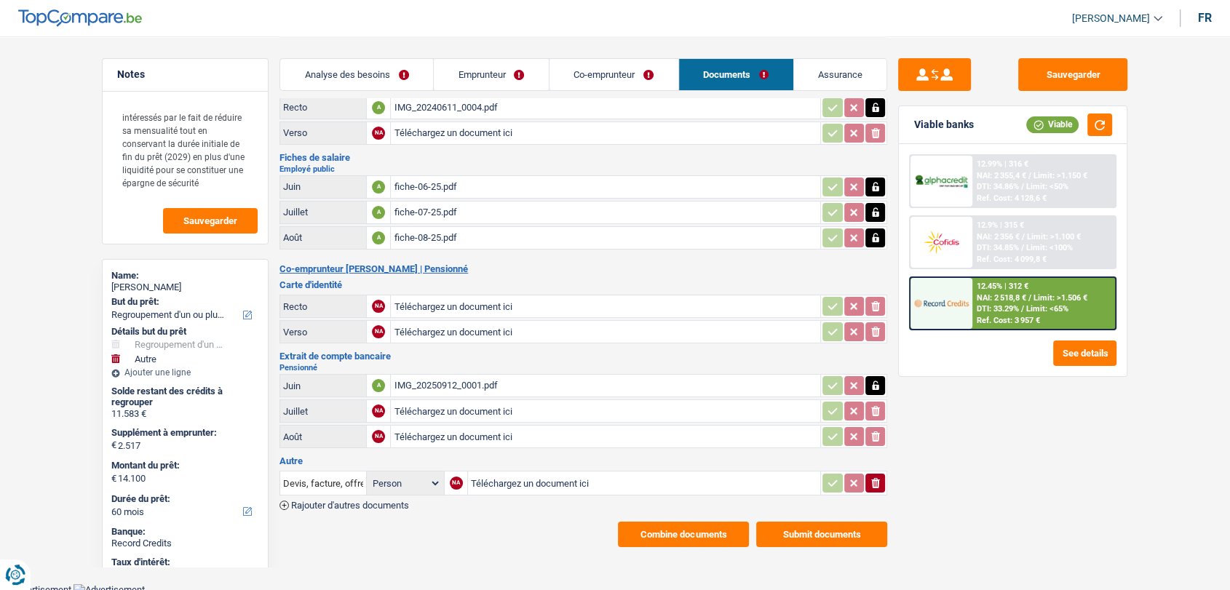
click at [392, 504] on span "Rajouter d'autres documents" at bounding box center [350, 505] width 118 height 9
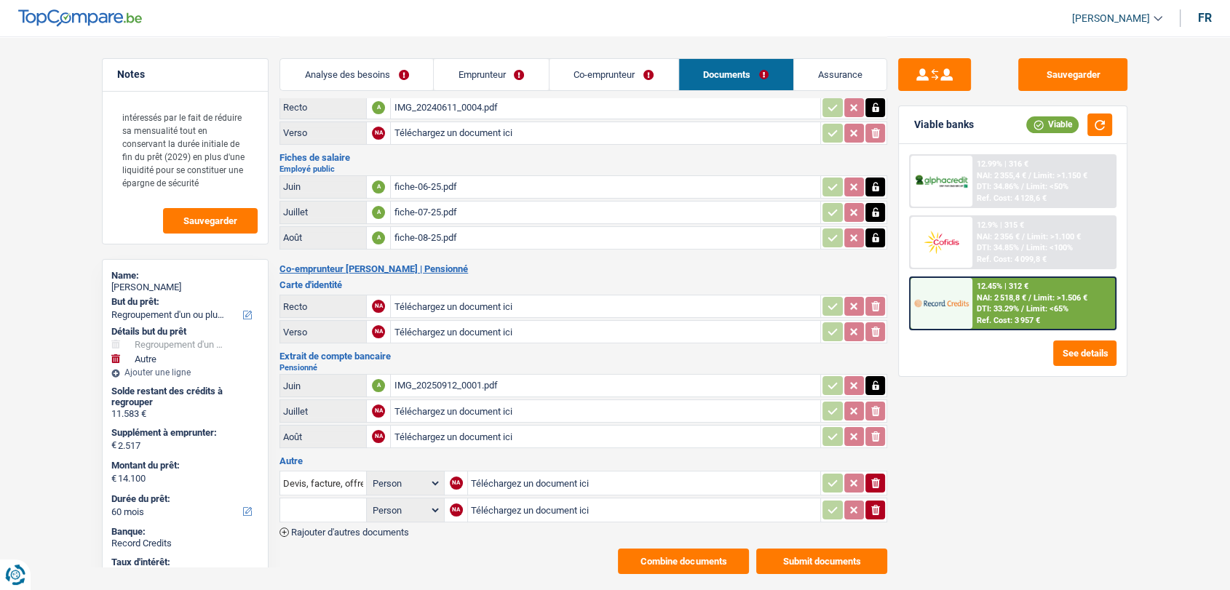
click at [486, 478] on input "Téléchargez un document ici" at bounding box center [644, 483] width 346 height 22
type input "C:\fakepath\Décompte Elantis.pdf"
click at [499, 504] on input "Téléchargez un document ici" at bounding box center [644, 510] width 346 height 22
type input "C:\fakepath\Décompte Record.pdf"
click at [325, 480] on input "Devis, facture, offre, bon de commande" at bounding box center [323, 483] width 80 height 23
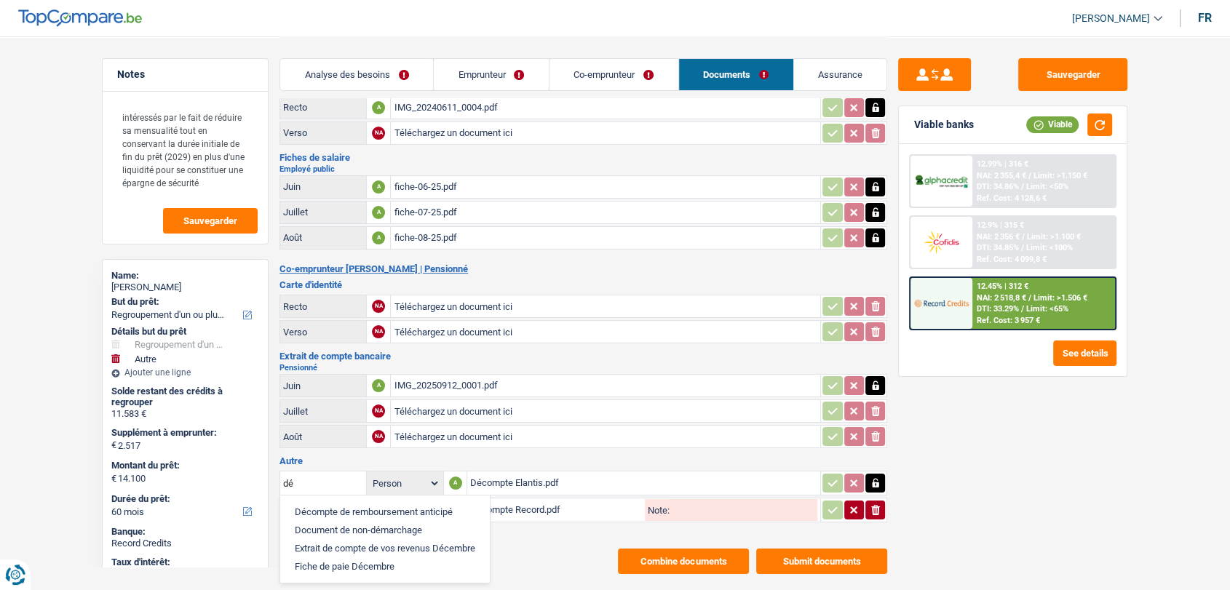
click at [327, 504] on li "Décompte de remboursement anticipé" at bounding box center [385, 512] width 195 height 18
type input "Décompte de remboursement anticipé"
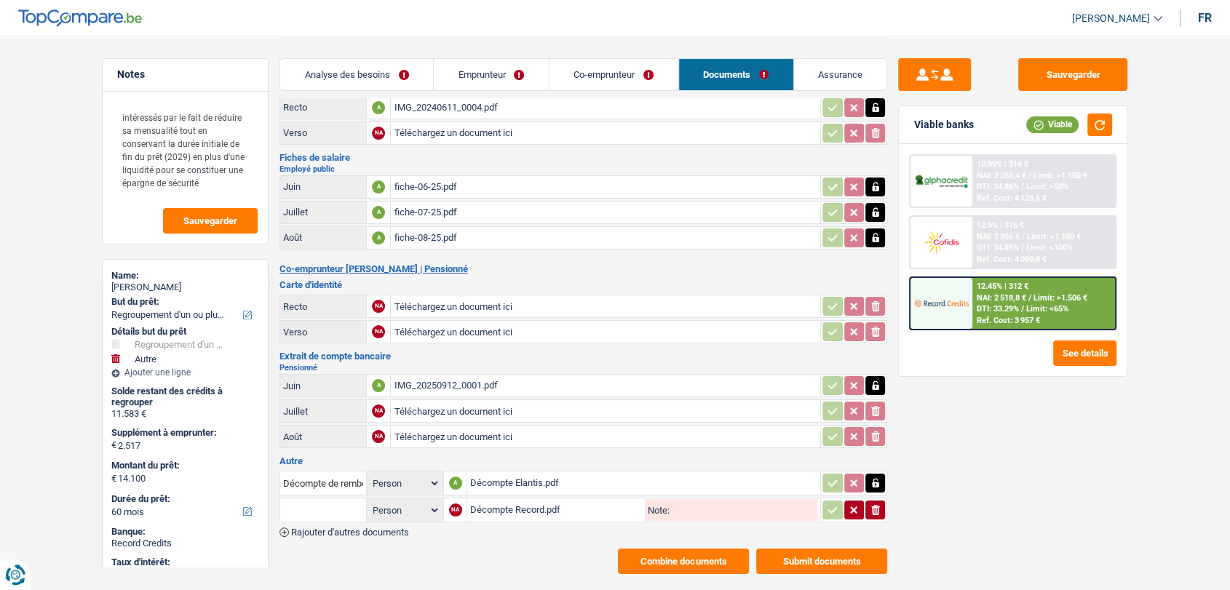
click at [317, 502] on input "text" at bounding box center [323, 510] width 80 height 23
click at [324, 530] on li "Décompte de remboursement anticipé" at bounding box center [385, 539] width 195 height 18
type input "Décompte de remboursement anticipé"
click at [825, 501] on button "button" at bounding box center [833, 510] width 20 height 19
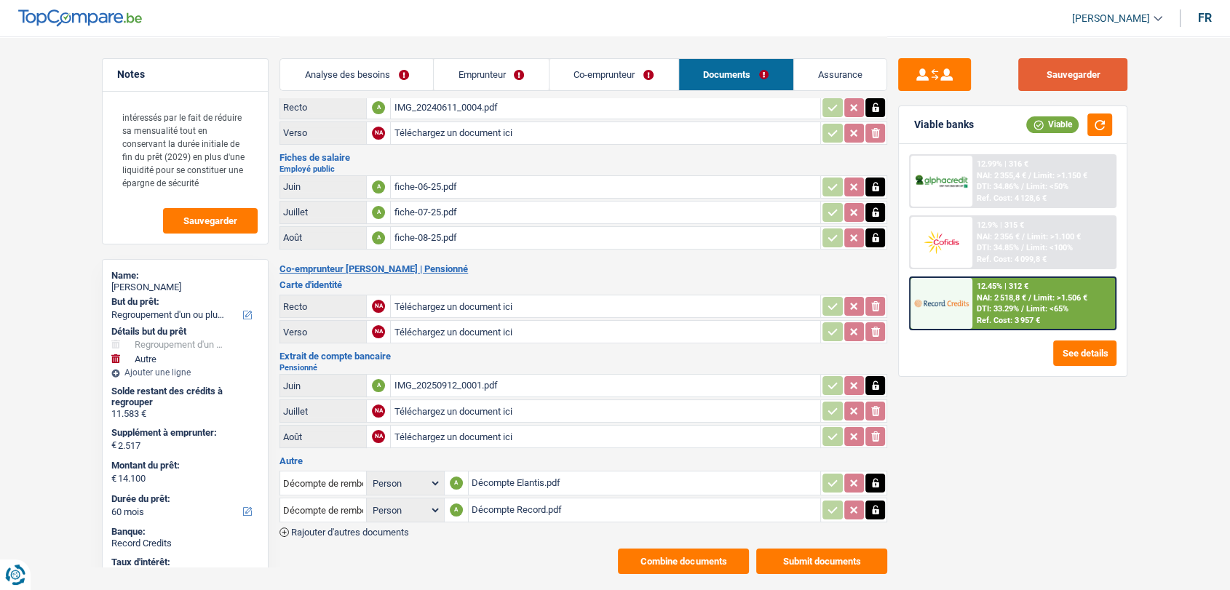
click at [1045, 74] on button "Sauvegarder" at bounding box center [1072, 74] width 109 height 33
click at [1085, 71] on button "Sauvegarder" at bounding box center [1072, 74] width 109 height 33
click at [477, 28] on header "Isabel Lopes Se déconnecter fr" at bounding box center [615, 18] width 1230 height 37
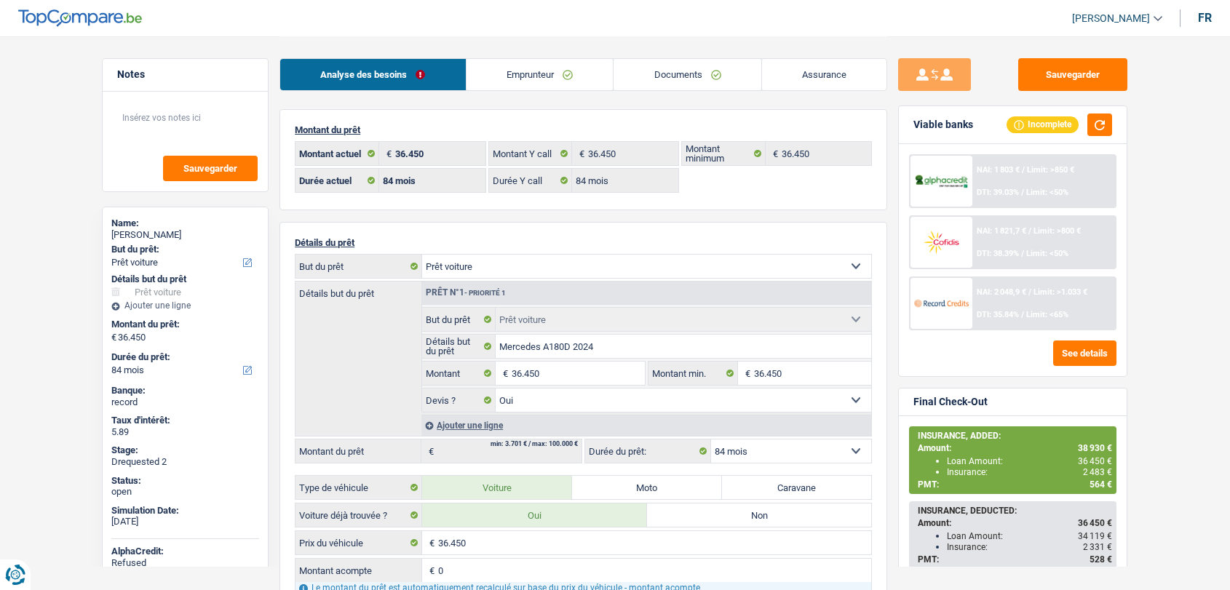
select select "car"
select select "84"
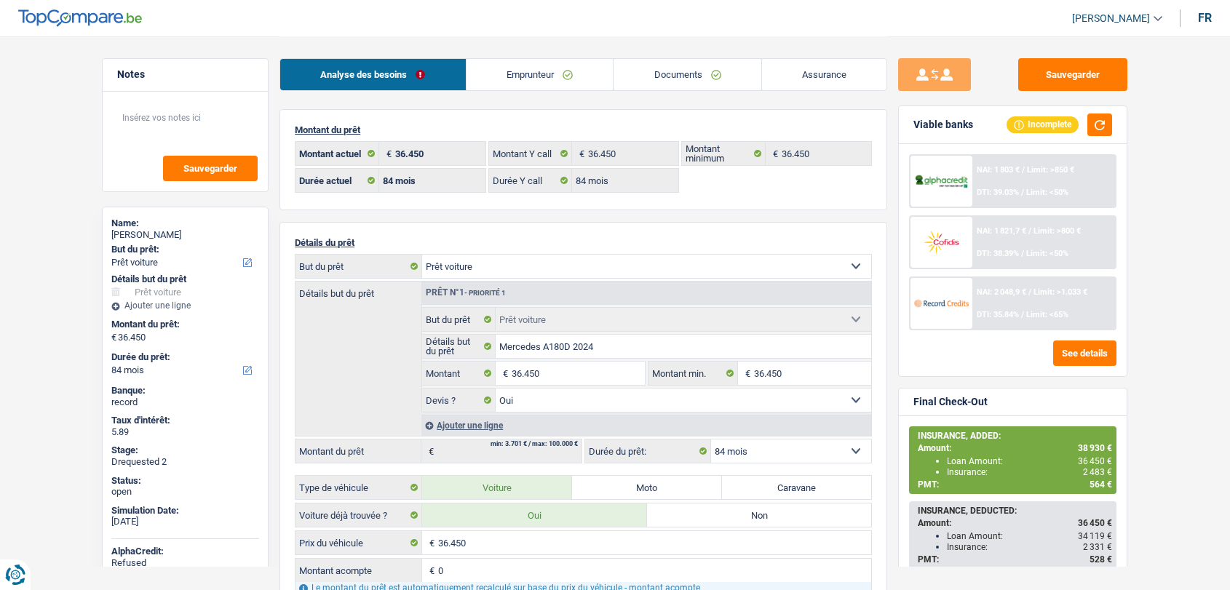
select select "car"
select select "yes"
select select "84"
click at [662, 77] on link "Documents" at bounding box center [688, 74] width 148 height 31
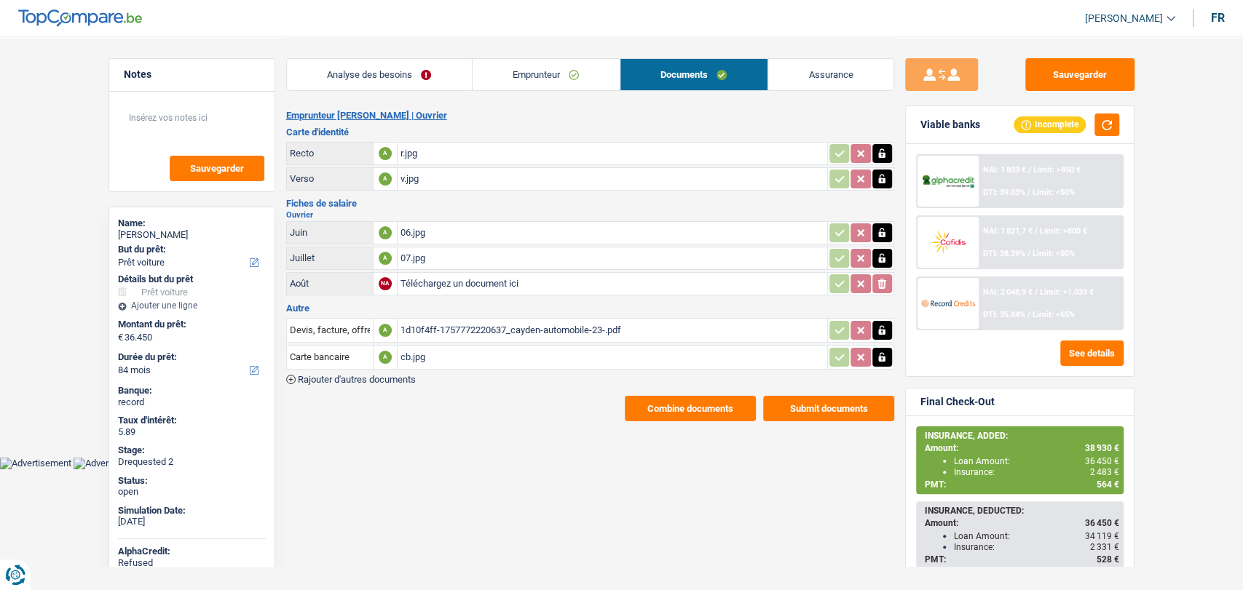
click at [496, 328] on div "1d10f4ff-1757772220637_cayden-automobile-23-.pdf" at bounding box center [612, 331] width 424 height 22
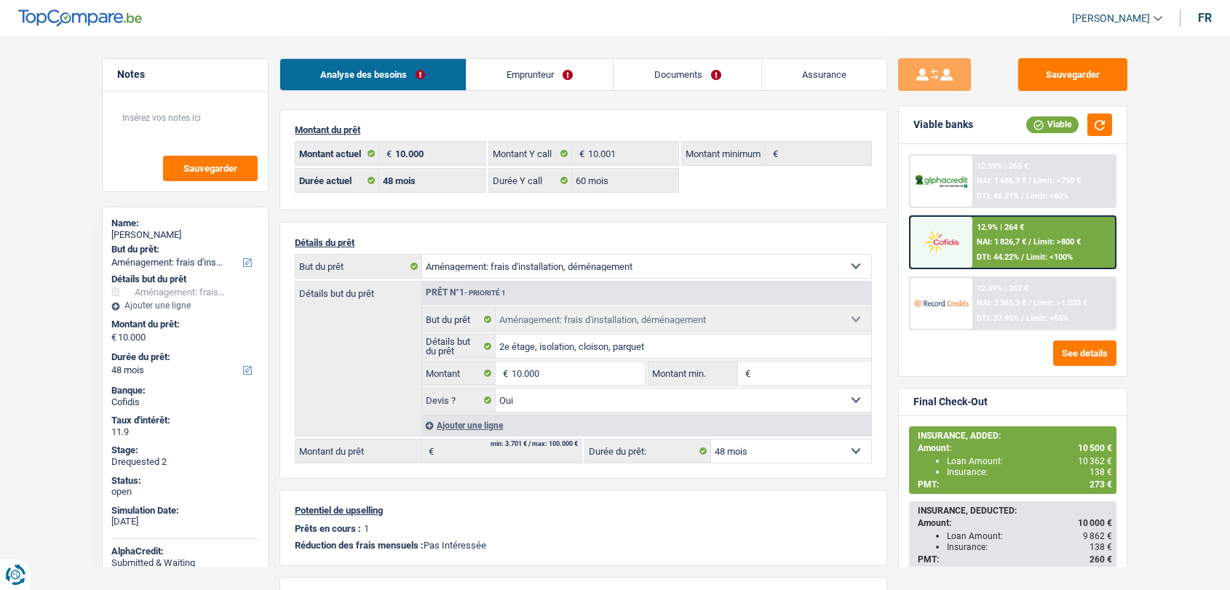
select select "movingOrInstallation"
select select "48"
select select "60"
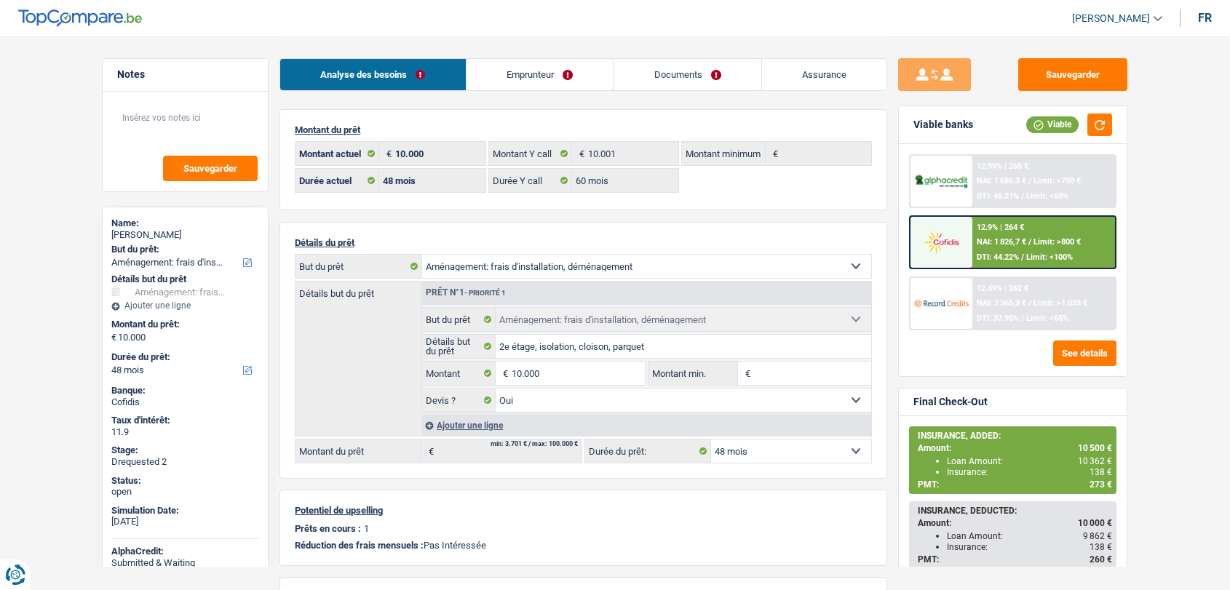
select select "movingOrInstallation"
select select "yes"
select select "48"
click at [542, 76] on link "Emprunteur" at bounding box center [540, 74] width 147 height 31
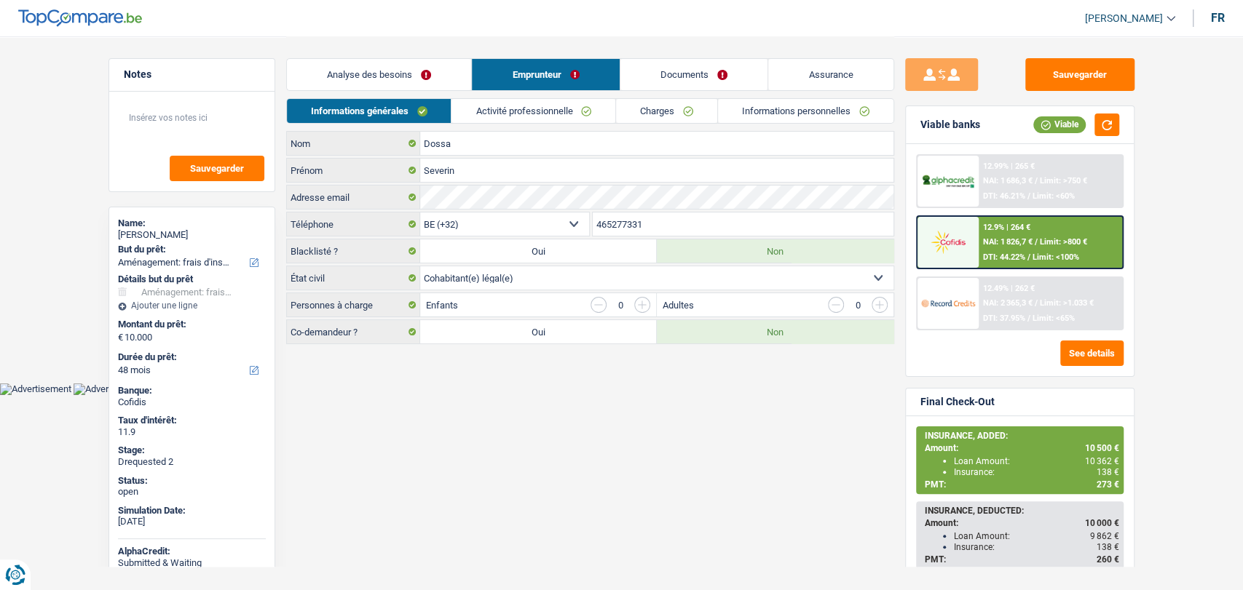
click at [801, 118] on link "Informations personnelles" at bounding box center [805, 111] width 175 height 24
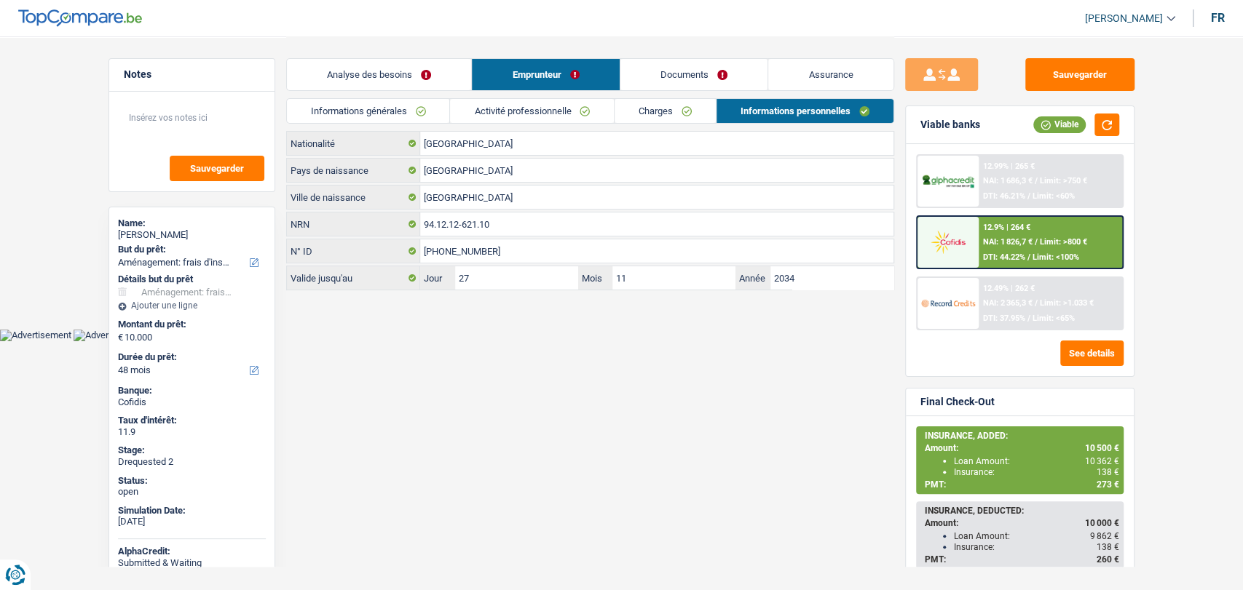
click at [453, 341] on html "Vous avez le contrôle de vos données Nous utilisons des cookies, tout comme nos…" at bounding box center [621, 170] width 1243 height 341
drag, startPoint x: 332, startPoint y: 75, endPoint x: 390, endPoint y: 1, distance: 94.4
click at [332, 75] on link "Analyse des besoins" at bounding box center [379, 74] width 185 height 31
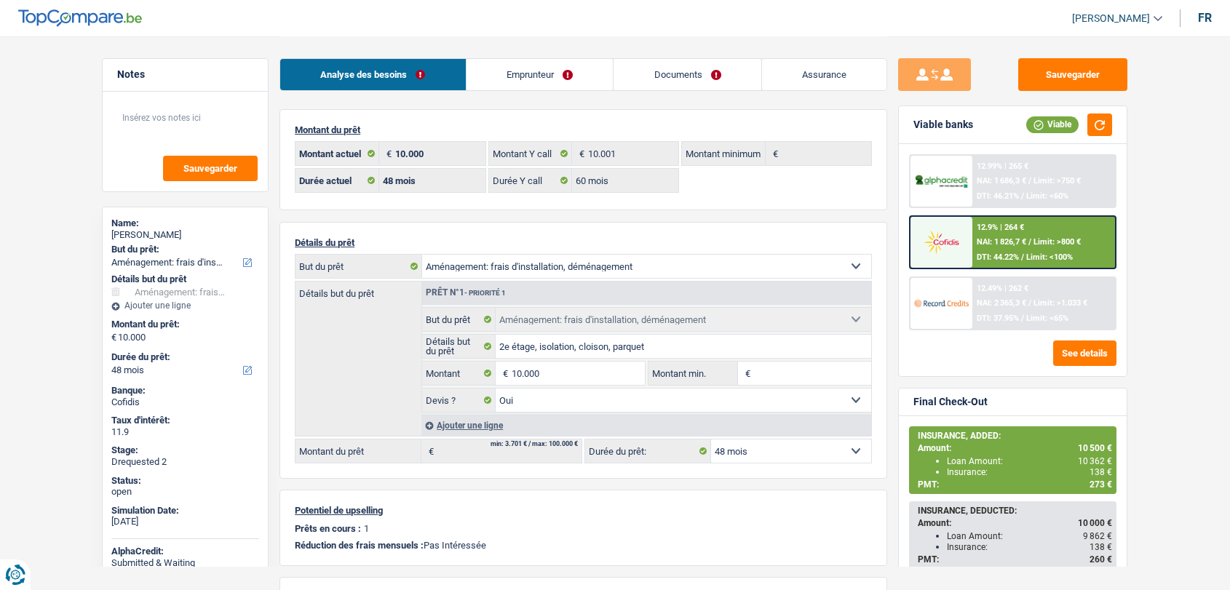
select select "movingOrInstallation"
select select "48"
select select "60"
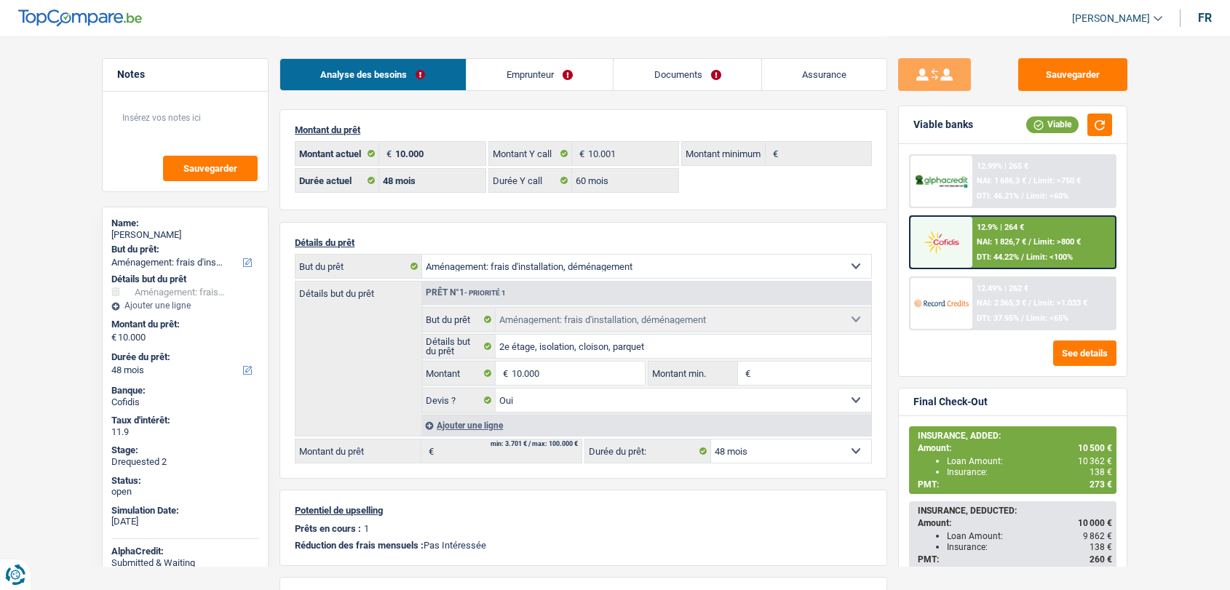
select select "movingOrInstallation"
select select "yes"
select select "48"
click at [672, 71] on link "Documents" at bounding box center [688, 74] width 148 height 31
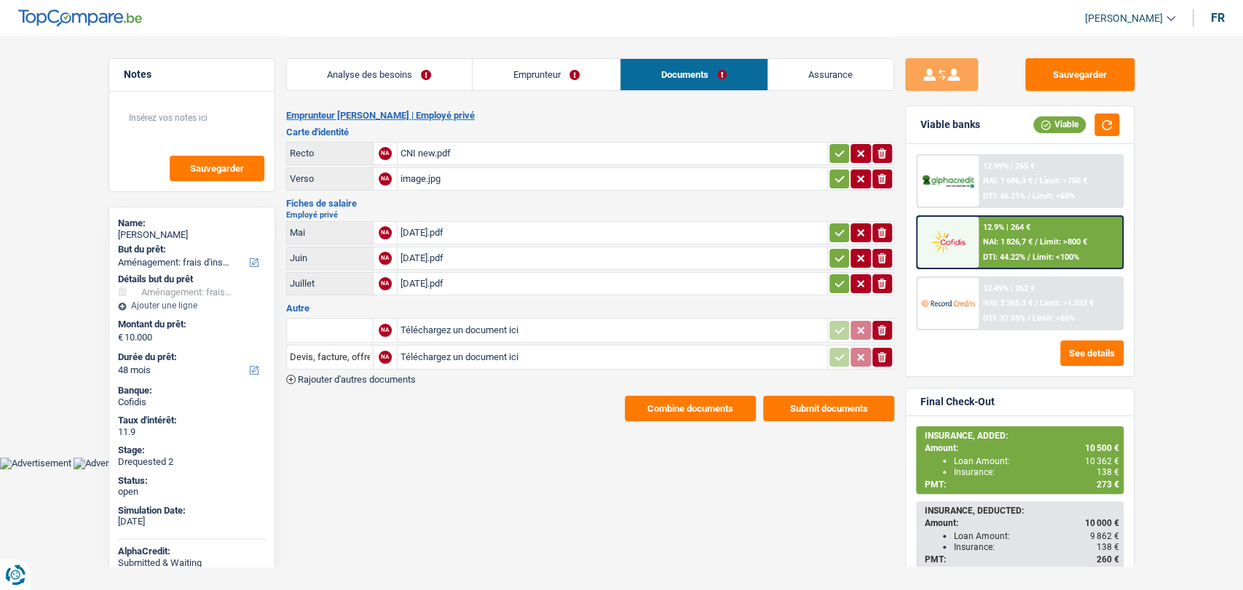
click at [414, 150] on div "CNI new.pdf" at bounding box center [612, 154] width 424 height 22
drag, startPoint x: 429, startPoint y: 176, endPoint x: 452, endPoint y: 138, distance: 44.1
click at [429, 176] on div "image.jpg" at bounding box center [612, 179] width 424 height 22
click at [649, 402] on button "Combine documents" at bounding box center [690, 408] width 131 height 25
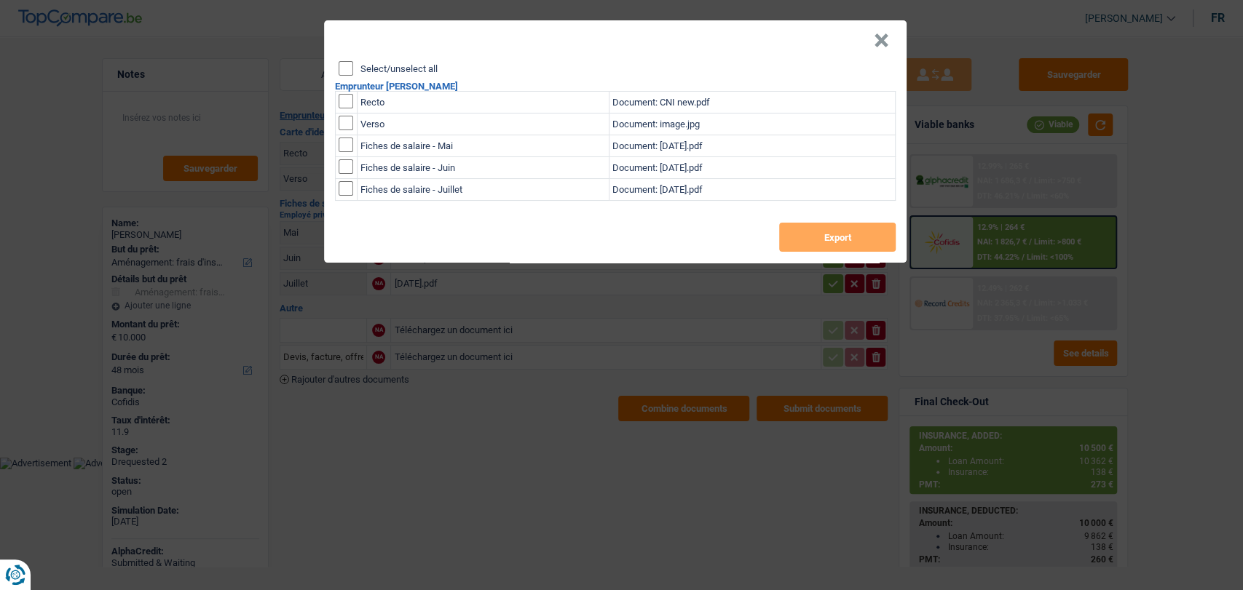
click at [374, 109] on td "Recto" at bounding box center [483, 103] width 252 height 22
click at [348, 100] on input "checkbox" at bounding box center [345, 101] width 15 height 15
checkbox input "true"
click at [345, 122] on input "checkbox" at bounding box center [345, 123] width 15 height 15
checkbox input "true"
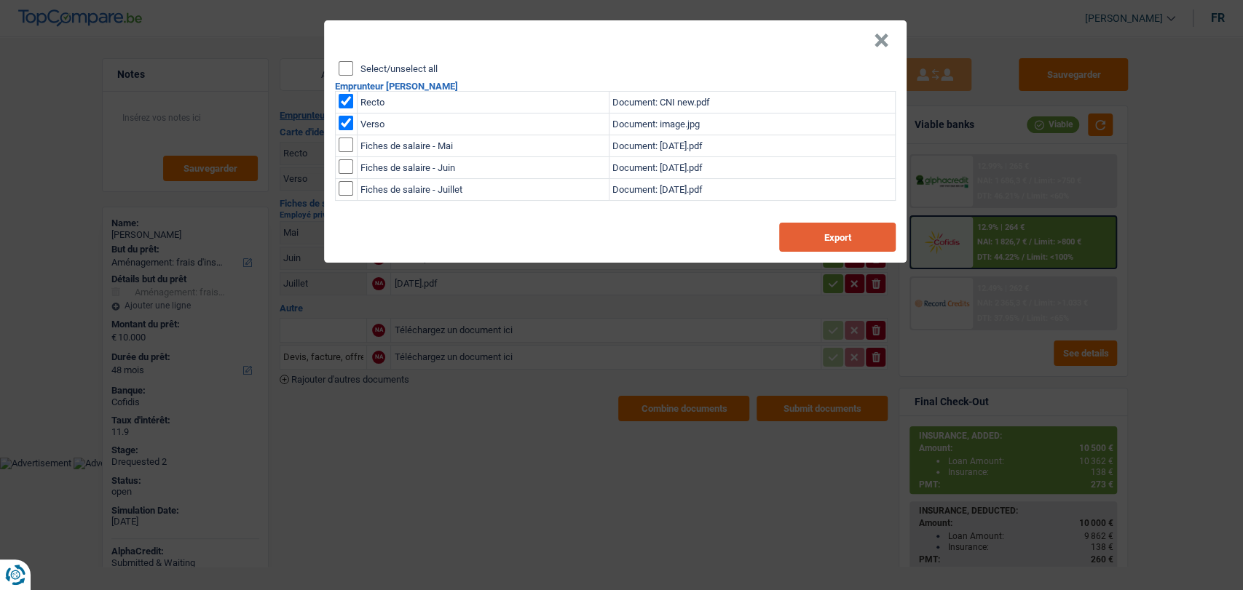
click at [805, 238] on button "Export" at bounding box center [837, 237] width 116 height 29
drag, startPoint x: 1144, startPoint y: 148, endPoint x: 1114, endPoint y: 138, distance: 31.3
click at [1144, 147] on div "× Select/unselect all Emprunteur Severin Dossa Recto Document: CNI new.pdf Vers…" at bounding box center [621, 295] width 1243 height 590
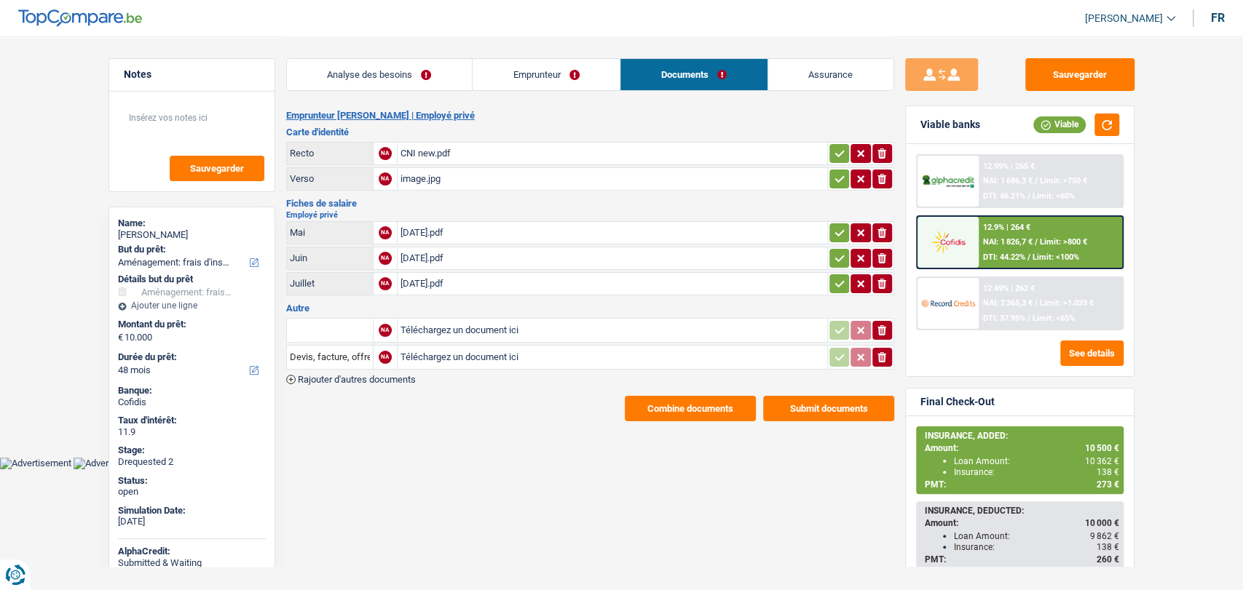
click at [555, 74] on link "Emprunteur" at bounding box center [545, 74] width 147 height 31
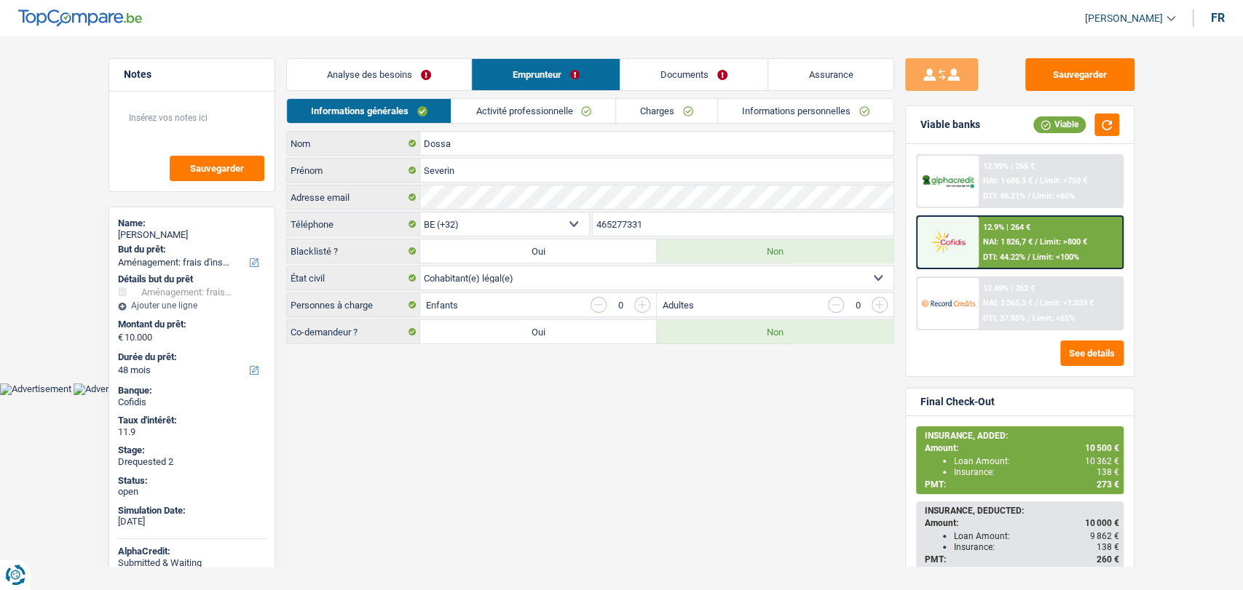
drag, startPoint x: 650, startPoint y: 223, endPoint x: 600, endPoint y: 223, distance: 50.2
click at [593, 224] on input "465277331" at bounding box center [743, 224] width 301 height 23
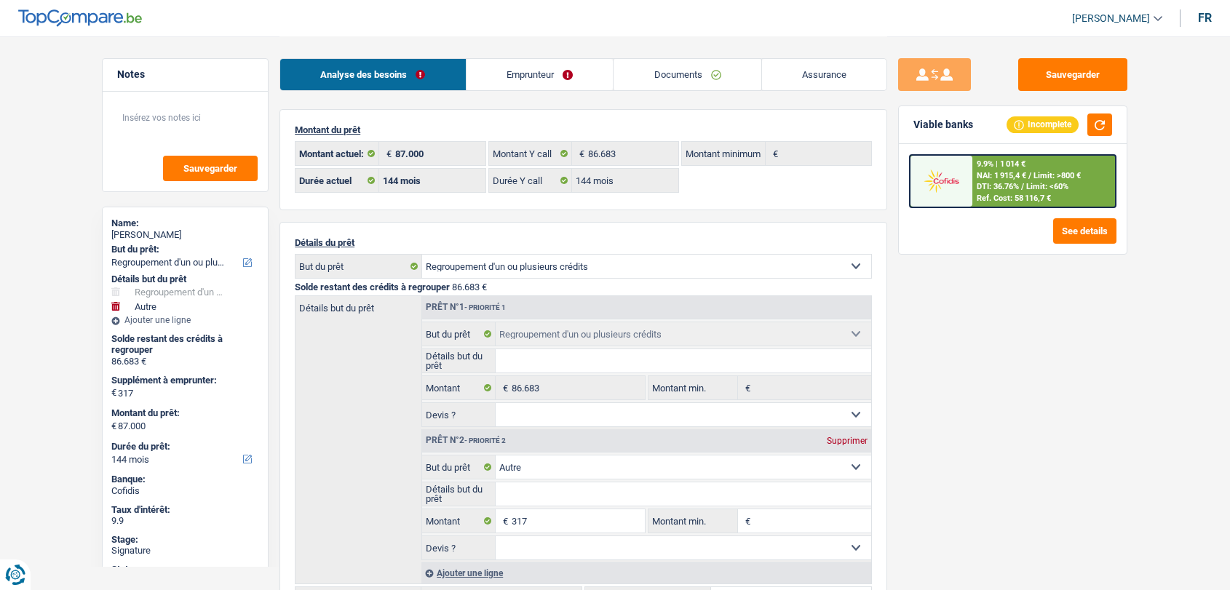
select select "refinancing"
select select "other"
select select "144"
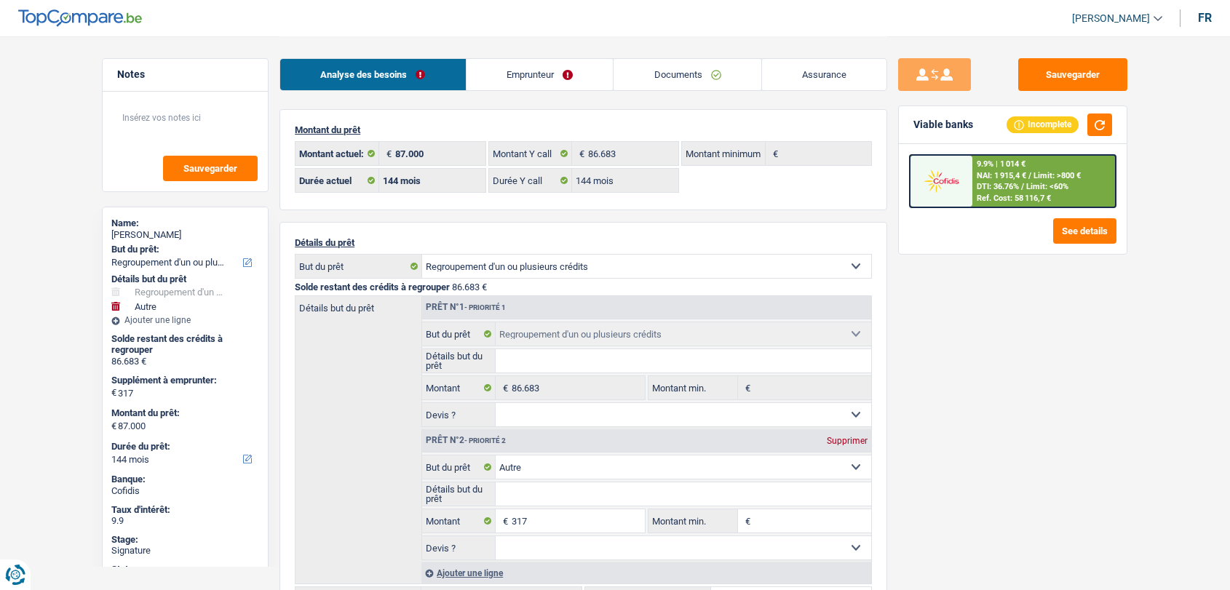
select select "144"
select select "refinancing"
select select "other"
select select "144"
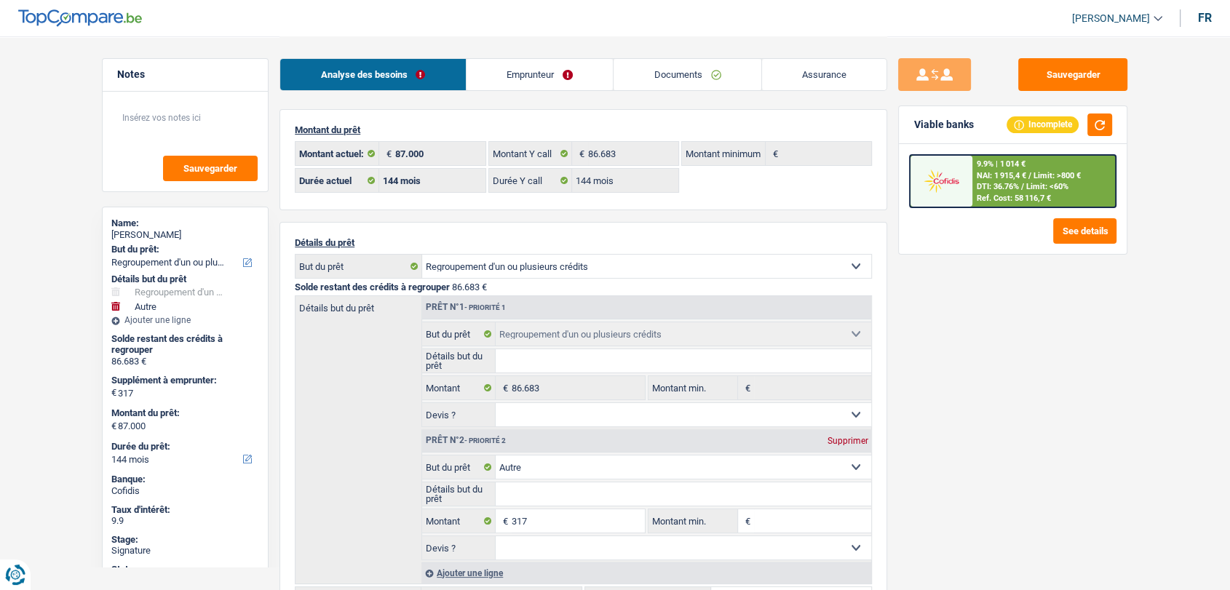
click at [665, 75] on link "Documents" at bounding box center [688, 74] width 148 height 31
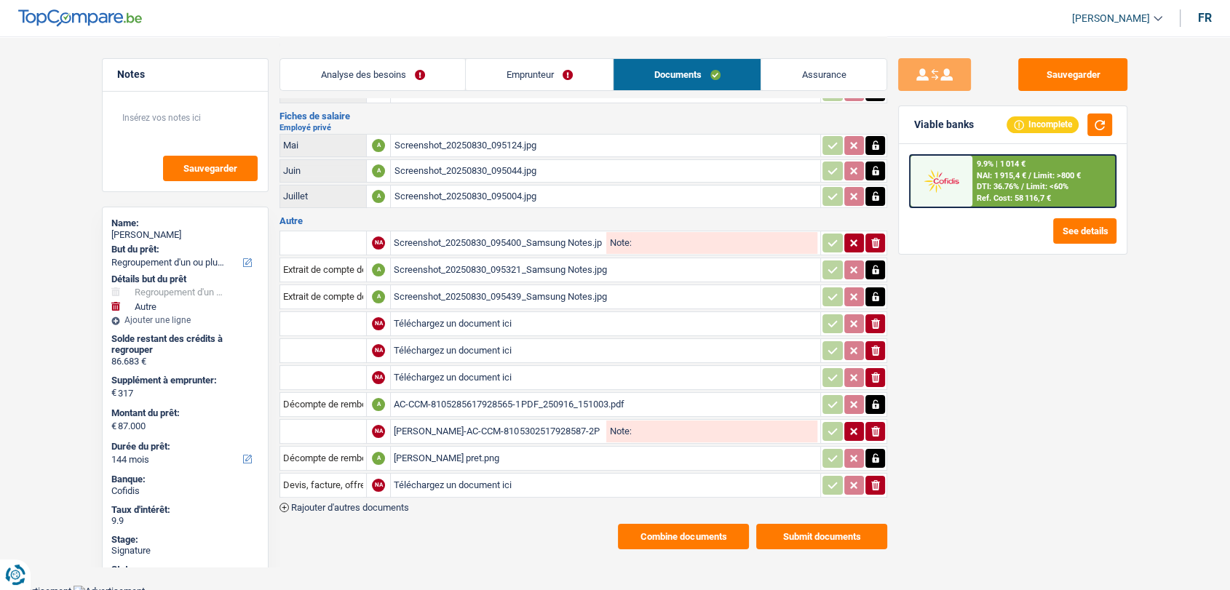
scroll to position [87, 0]
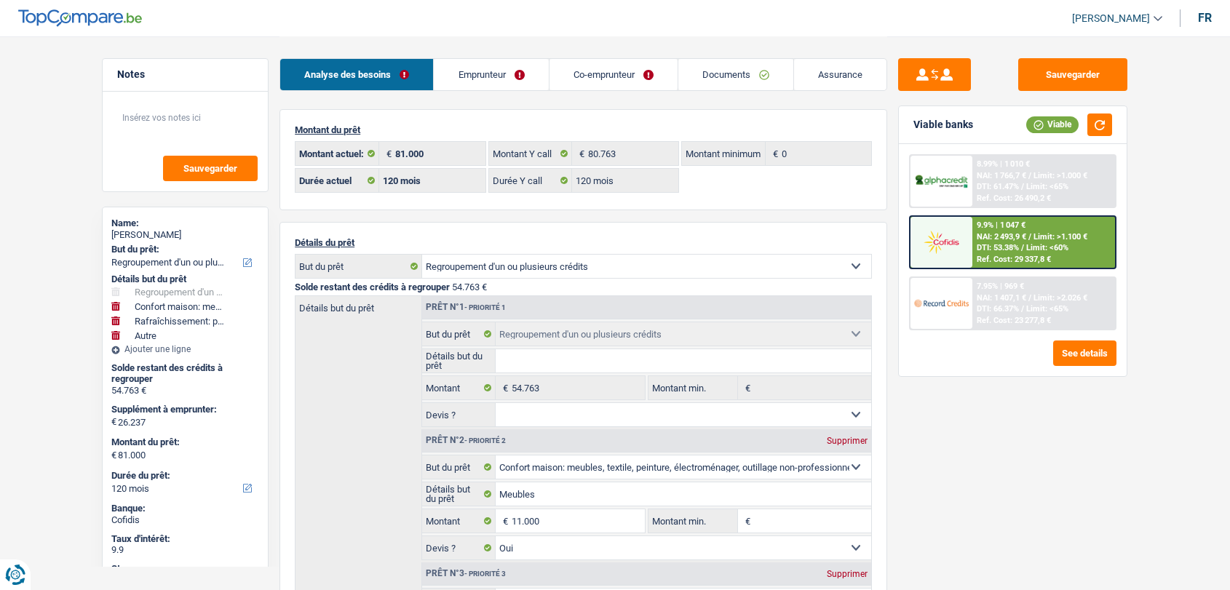
select select "refinancing"
select select "household"
select select "houseOrGarden"
select select "other"
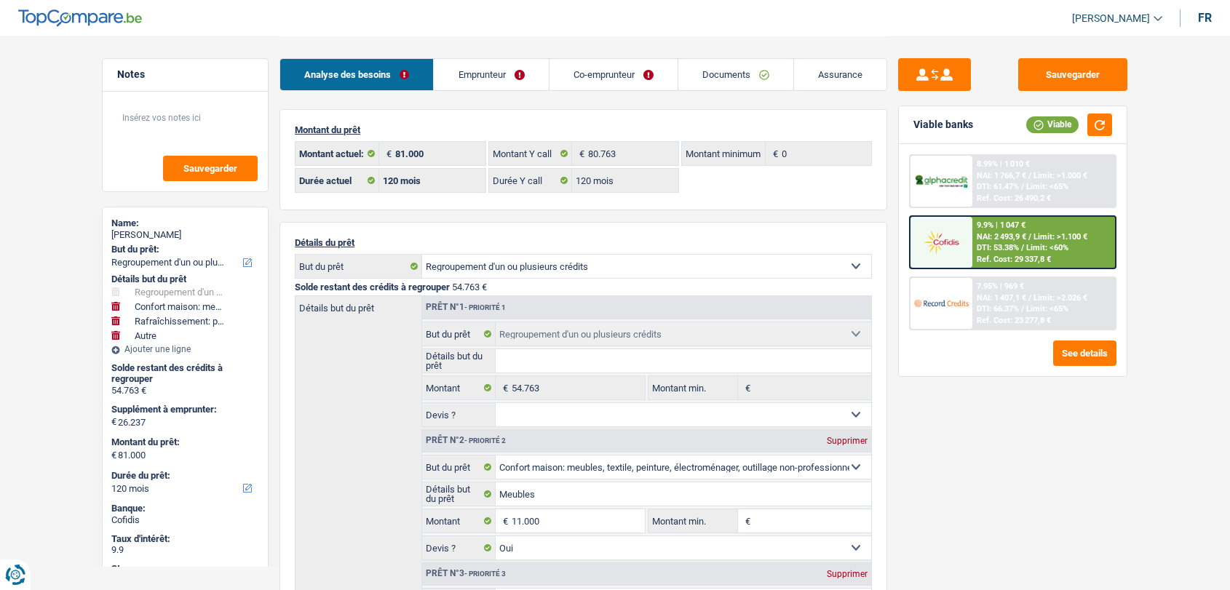
select select "120"
select select "refinancing"
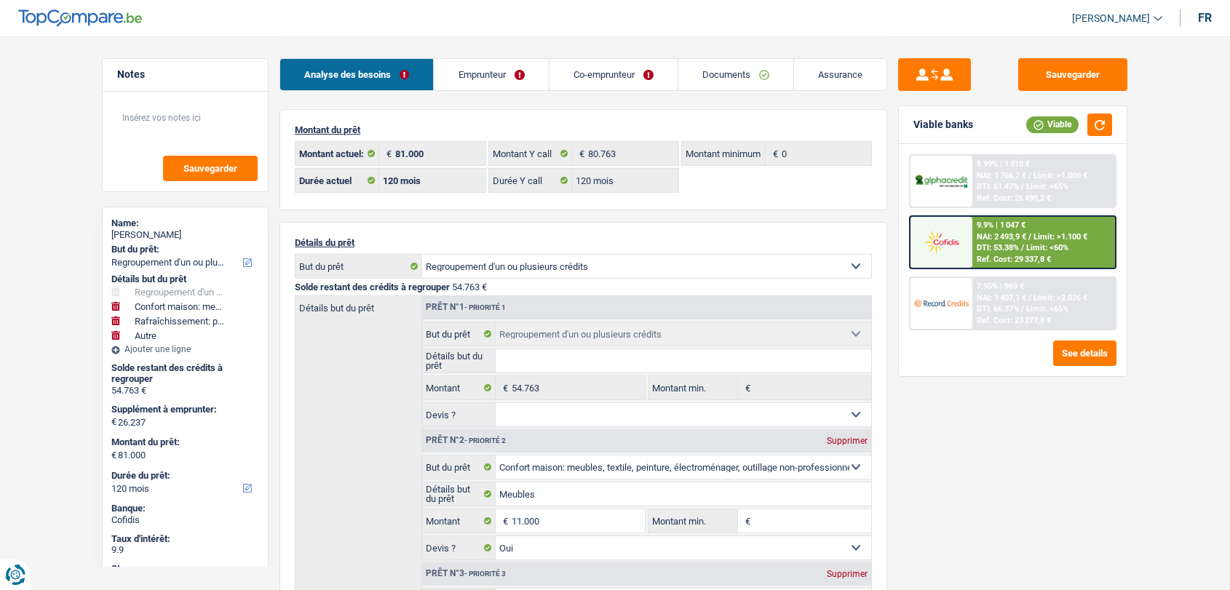
select select "household"
select select "yes"
select select "houseOrGarden"
select select "yes"
select select "other"
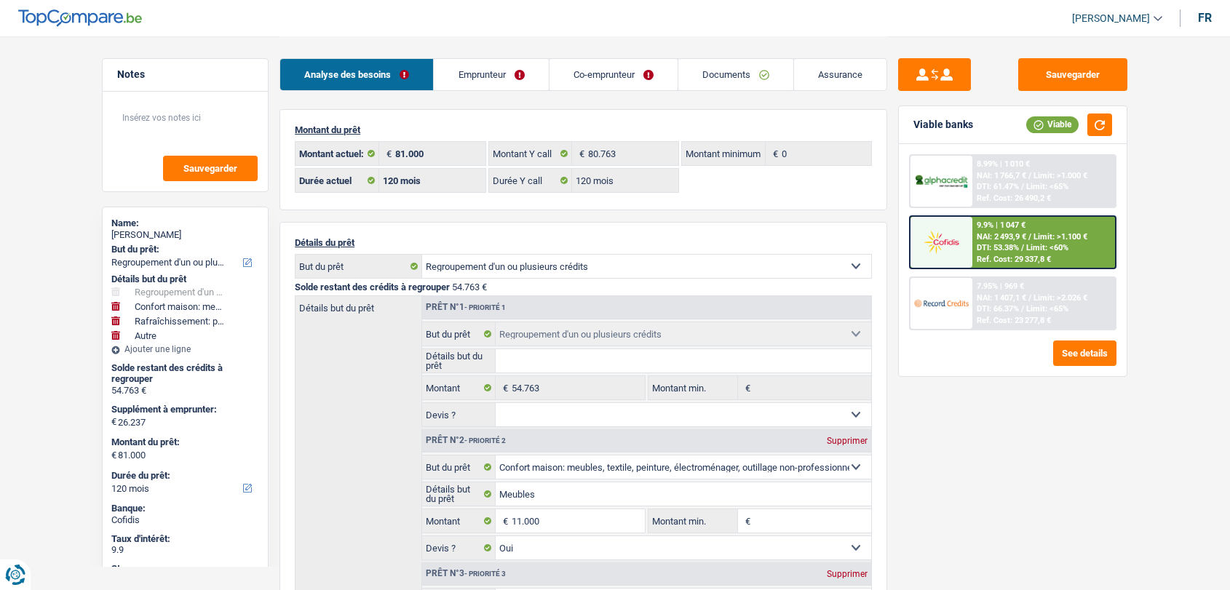
select select "120"
select select "ownerWithMortgage"
select select "BE"
select select "creditConsolidation"
select select "120"
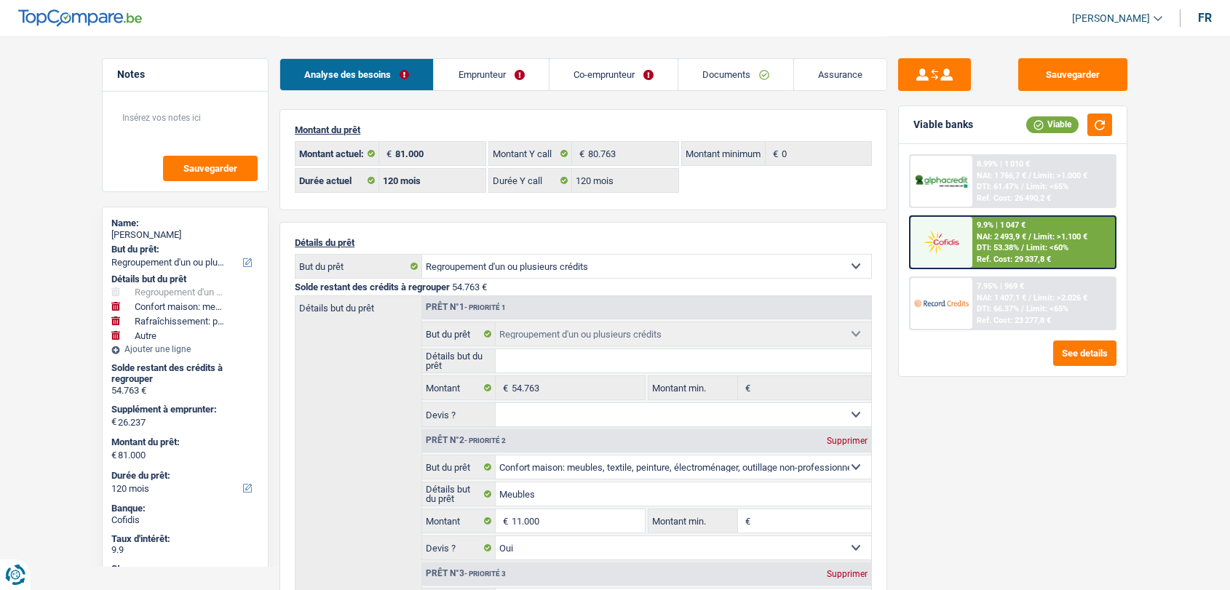
select select "personalLoan"
select select "smallWorks"
select select "60"
select select "personalLoan"
select select "smallWorks"
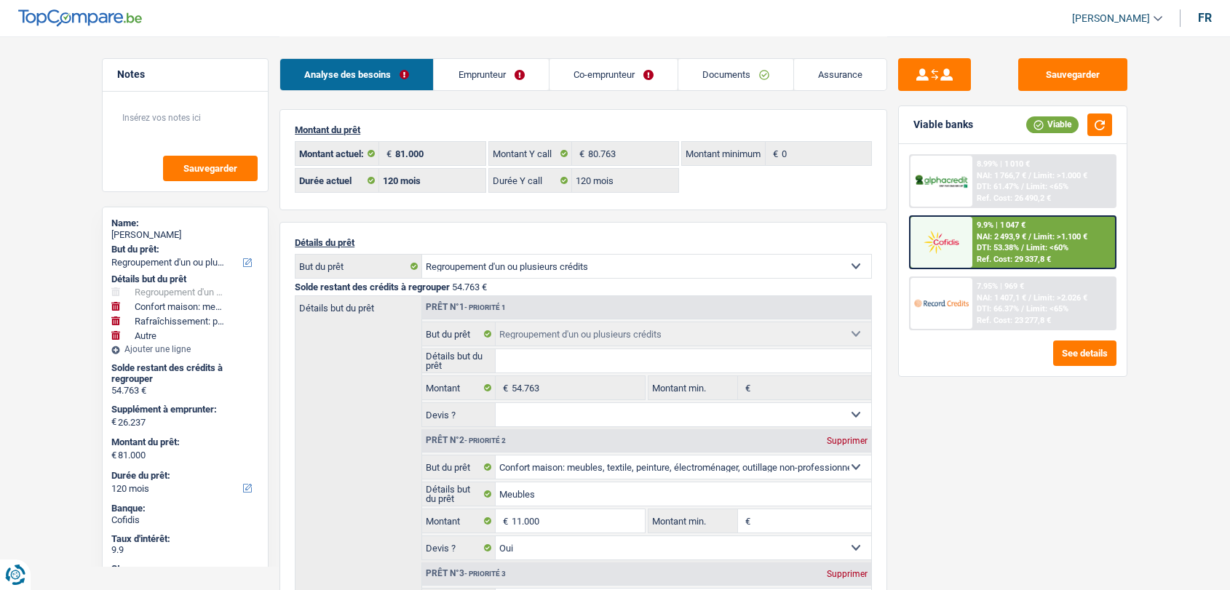
select select "60"
select select "personalLoan"
select select "other"
select select "60"
select select "cardOrCredit"
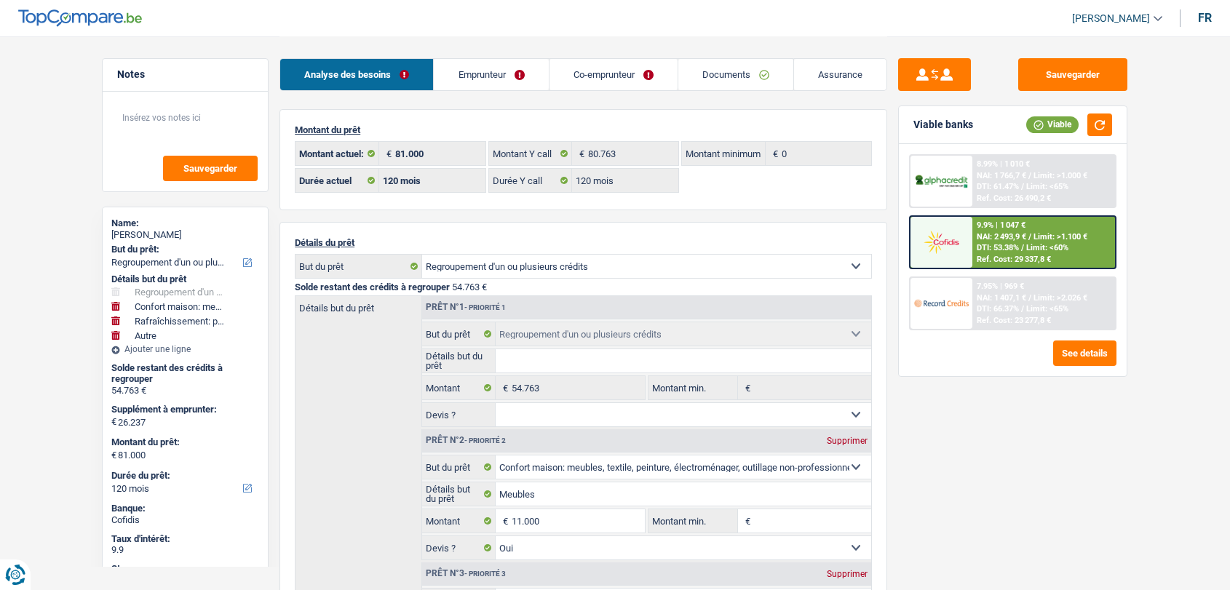
select select "mortgage"
select select "300"
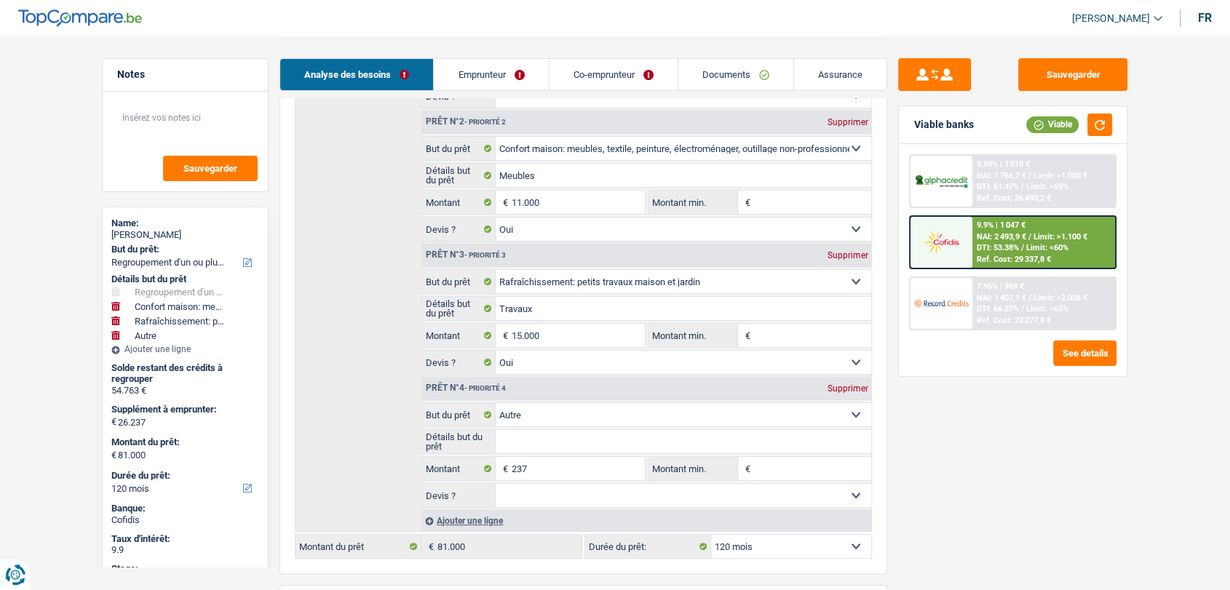
scroll to position [323, 0]
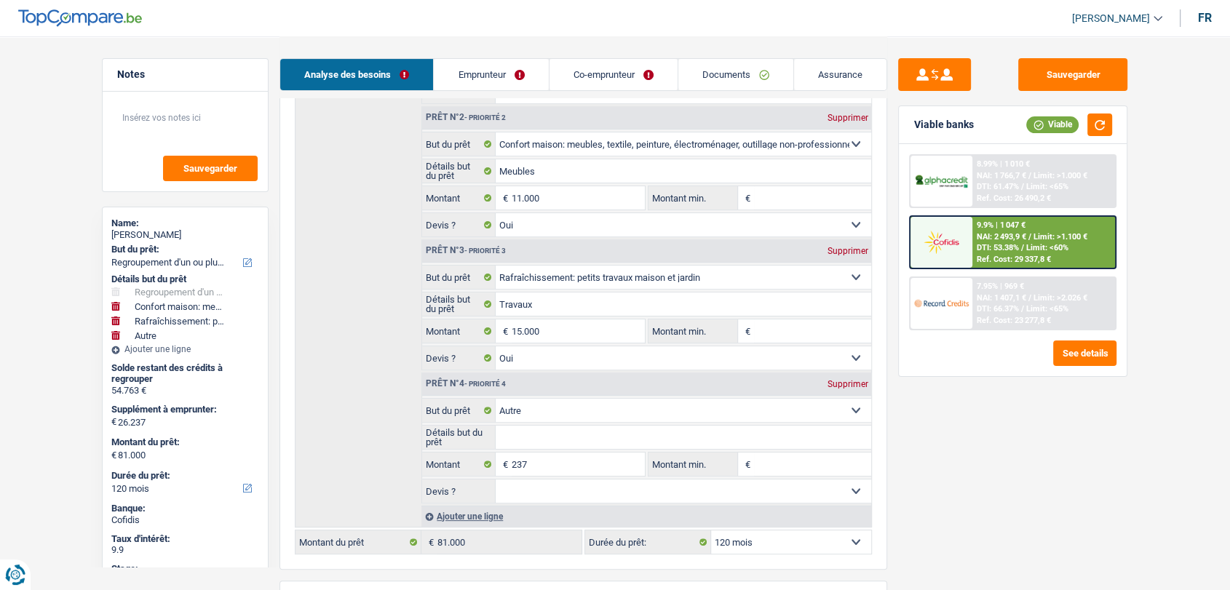
click at [465, 78] on link "Emprunteur" at bounding box center [491, 74] width 114 height 31
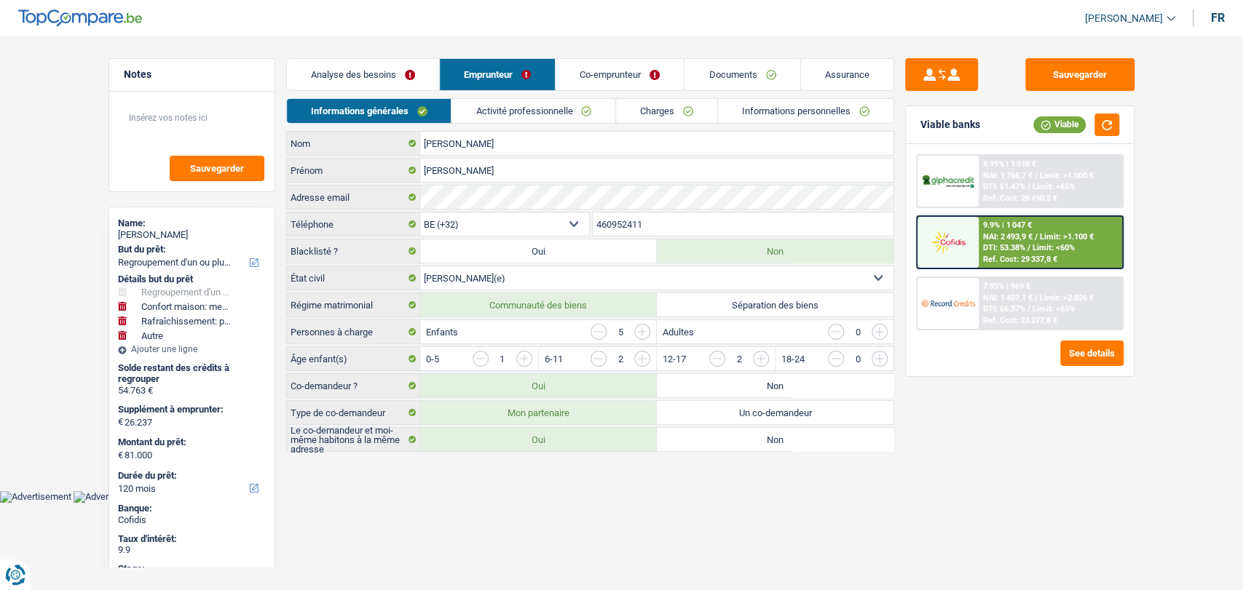
click at [657, 109] on link "Charges" at bounding box center [666, 111] width 101 height 24
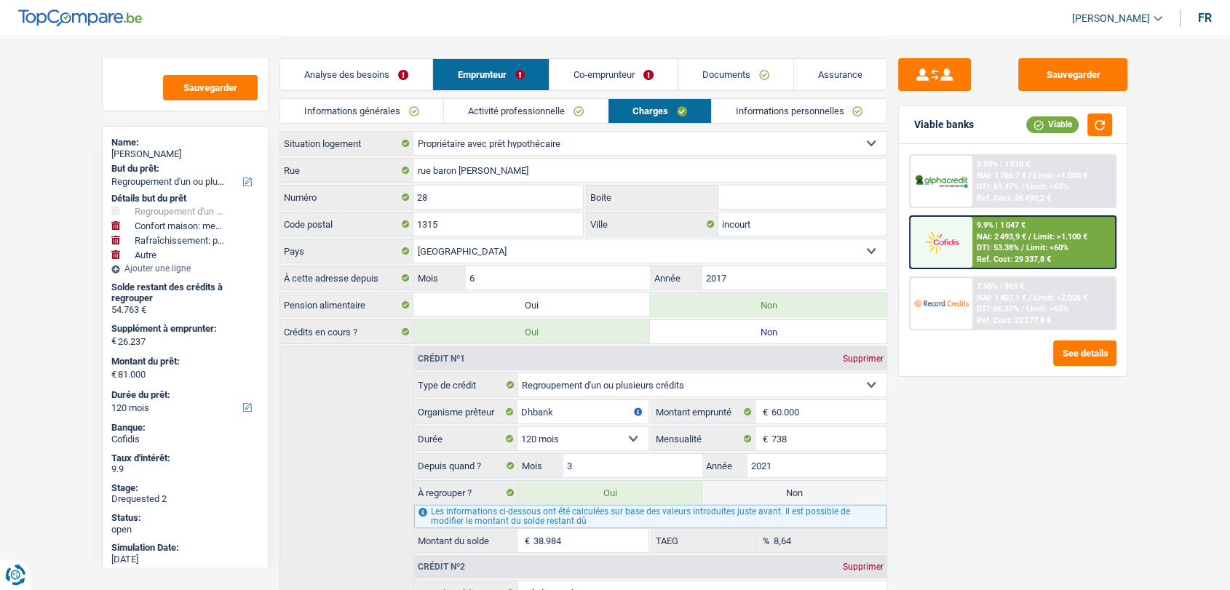
click at [365, 61] on link "Analyse des besoins" at bounding box center [356, 74] width 152 height 31
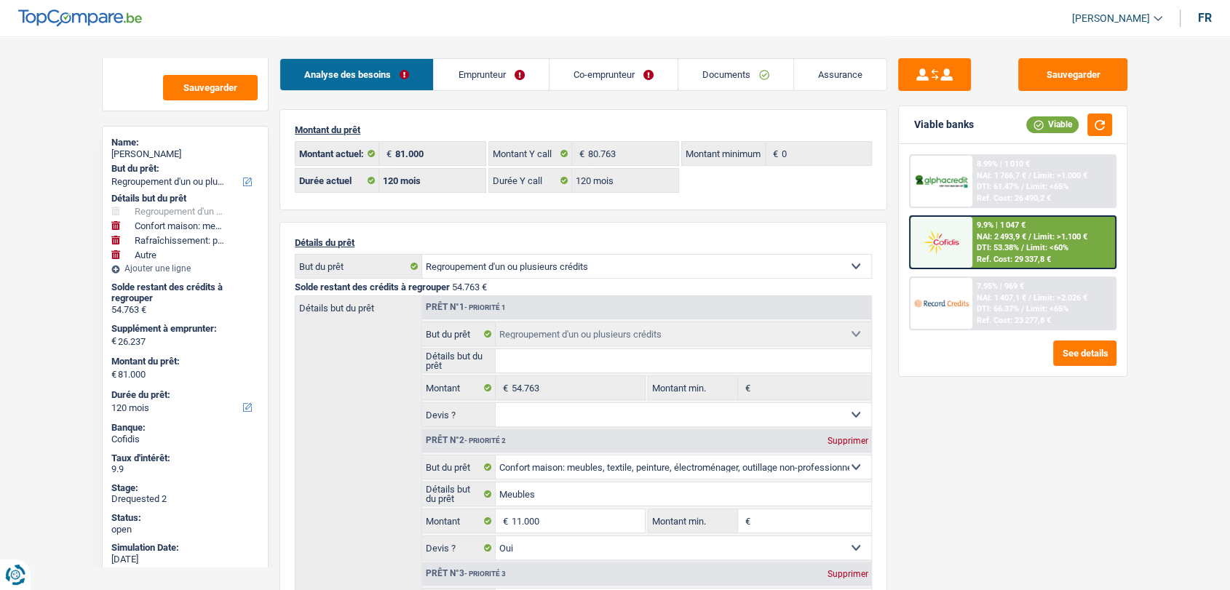
click at [499, 71] on link "Emprunteur" at bounding box center [491, 74] width 114 height 31
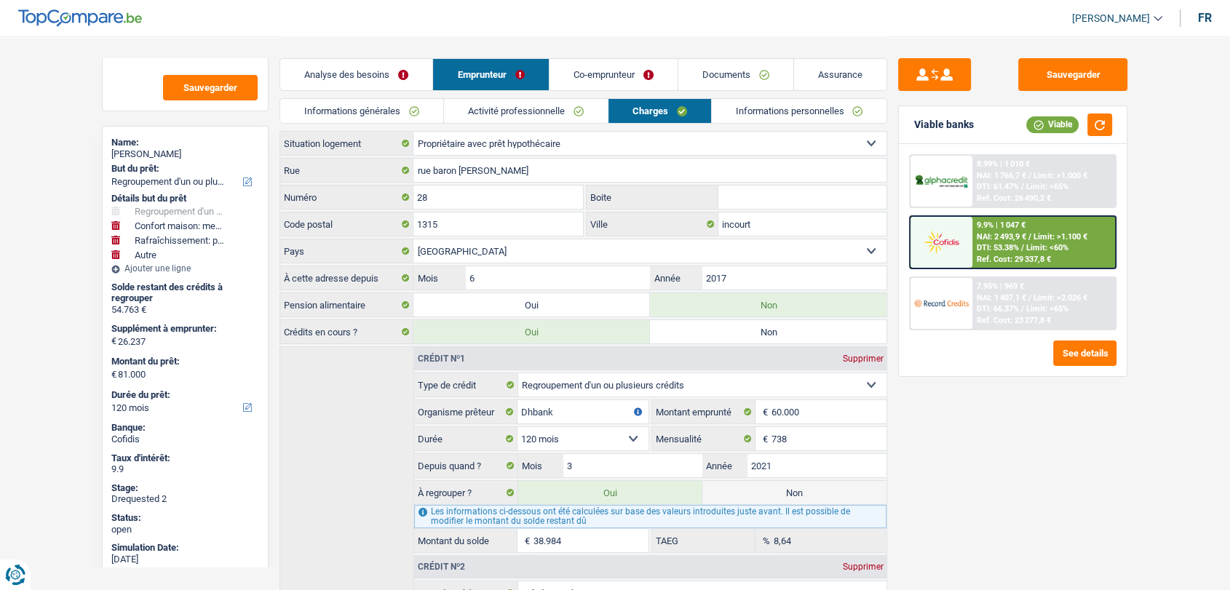
click at [388, 111] on link "Informations générales" at bounding box center [361, 111] width 163 height 24
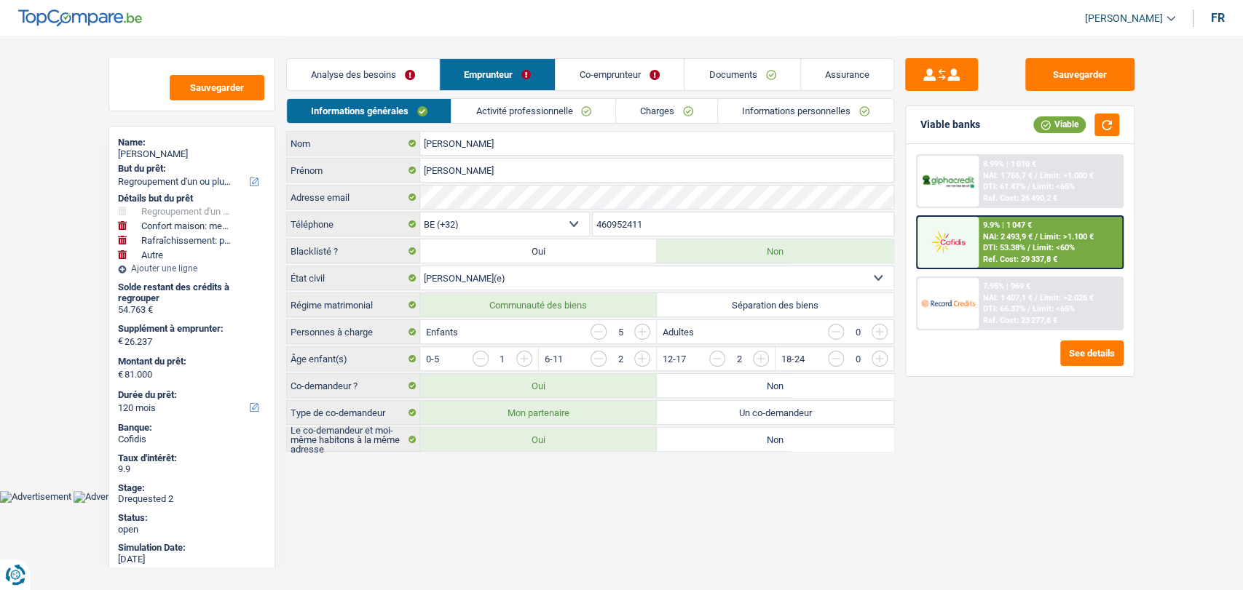
click at [576, 79] on link "Co-emprunteur" at bounding box center [619, 74] width 128 height 31
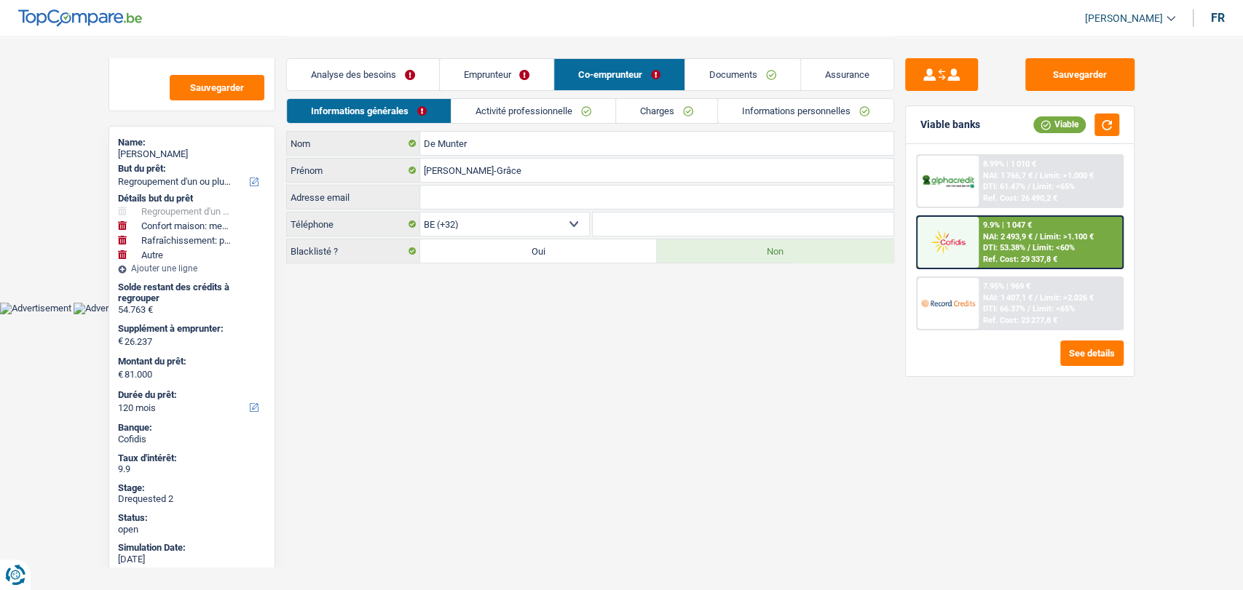
click at [729, 71] on link "Documents" at bounding box center [742, 74] width 115 height 31
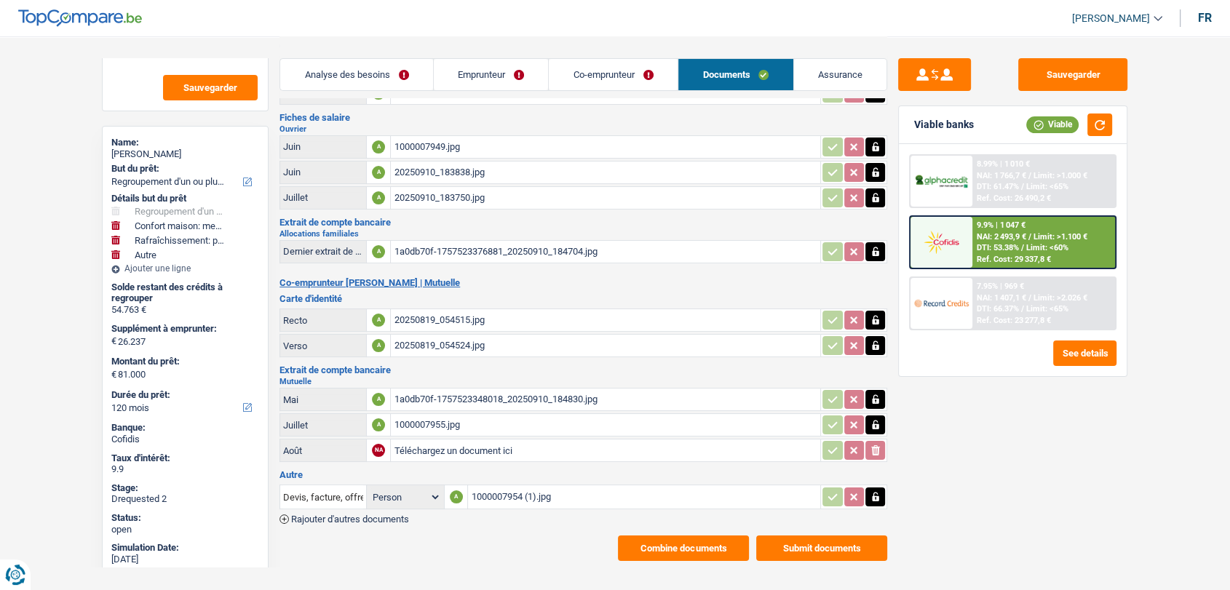
scroll to position [99, 0]
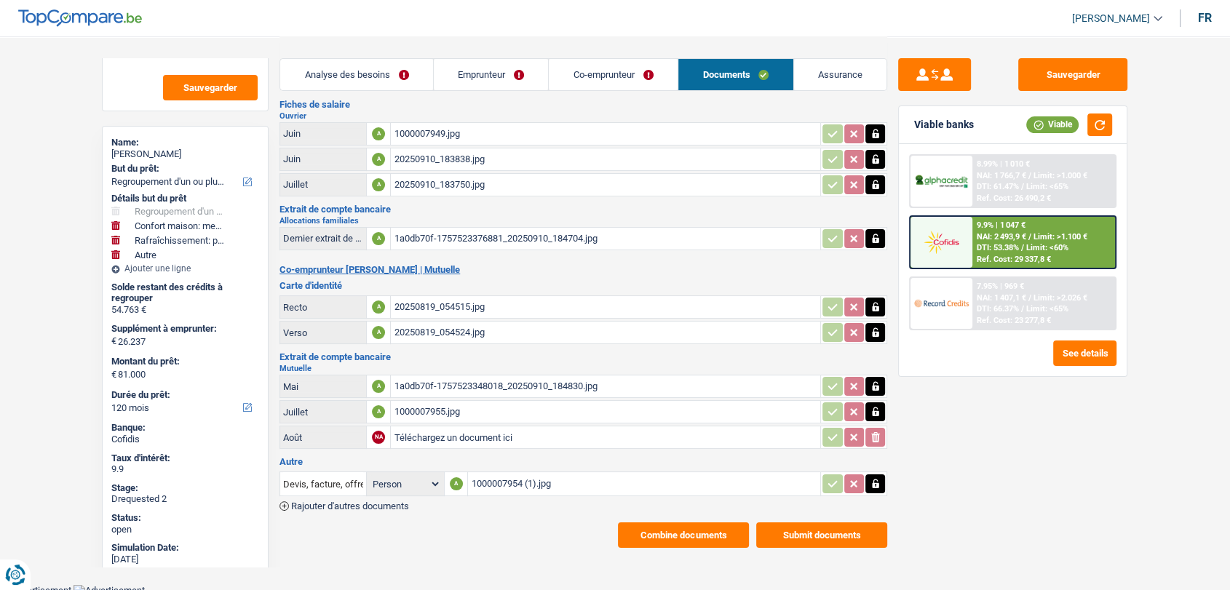
click at [384, 503] on span "Rajouter d'autres documents" at bounding box center [350, 506] width 118 height 9
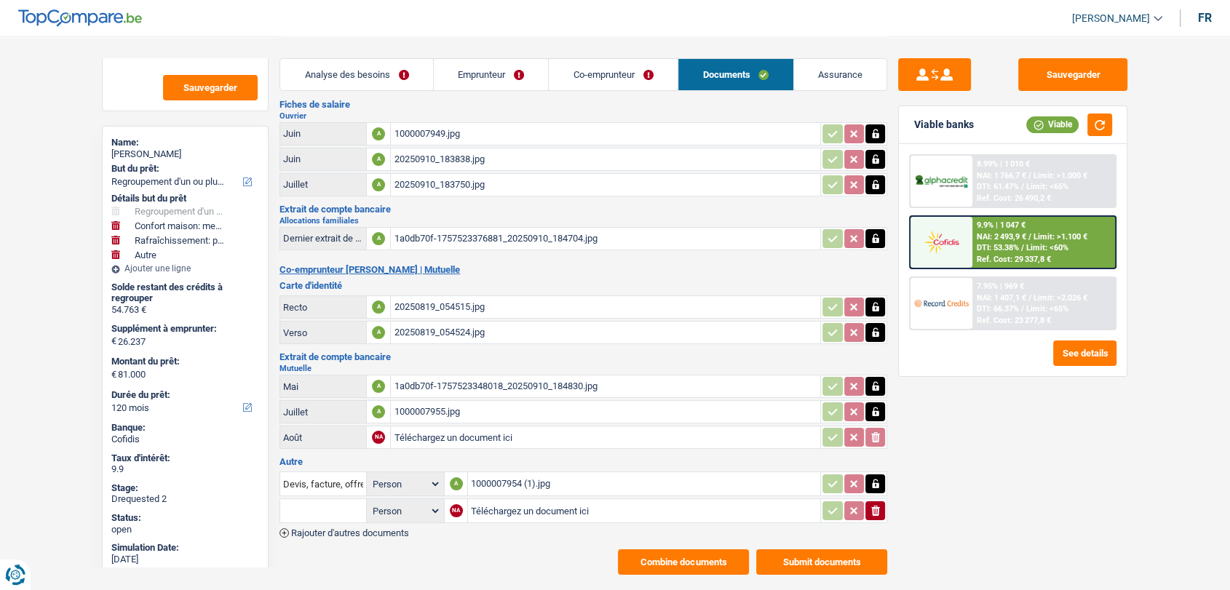
click at [398, 528] on span "Rajouter d'autres documents" at bounding box center [350, 532] width 118 height 9
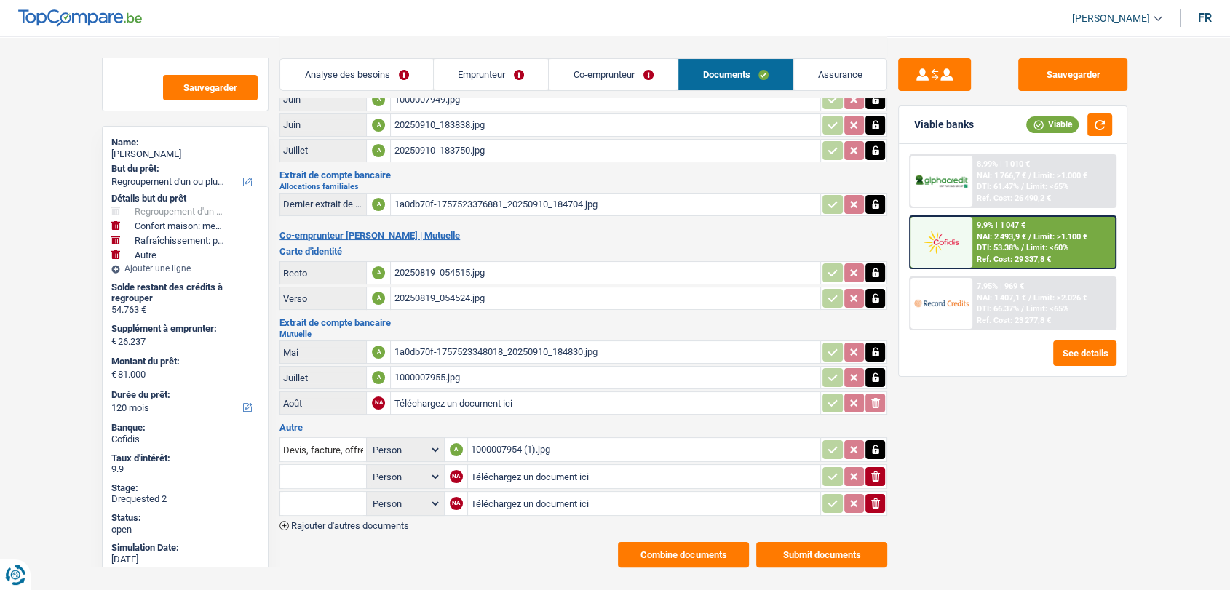
scroll to position [151, 0]
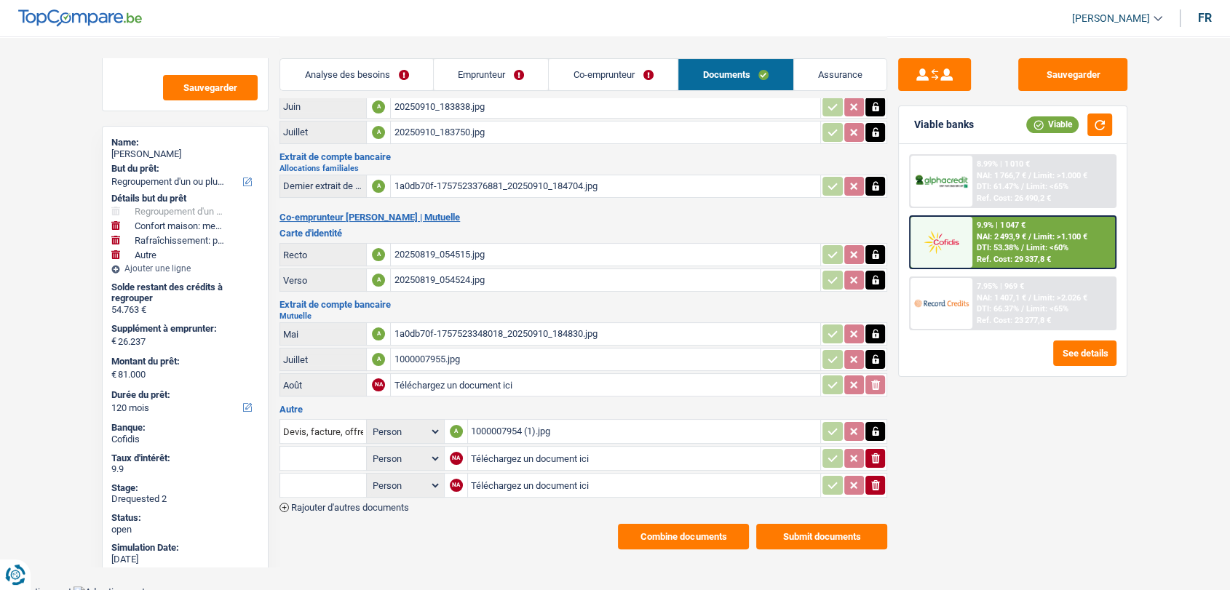
click at [491, 448] on input "Téléchargez un document ici" at bounding box center [644, 459] width 346 height 22
type input "C:\fakepath\[PERSON_NAME] carte cofidis.jpg"
click at [496, 475] on input "Téléchargez un document ici" at bounding box center [643, 486] width 347 height 22
type input "C:\fakepath\Santana Décompte1.jpg"
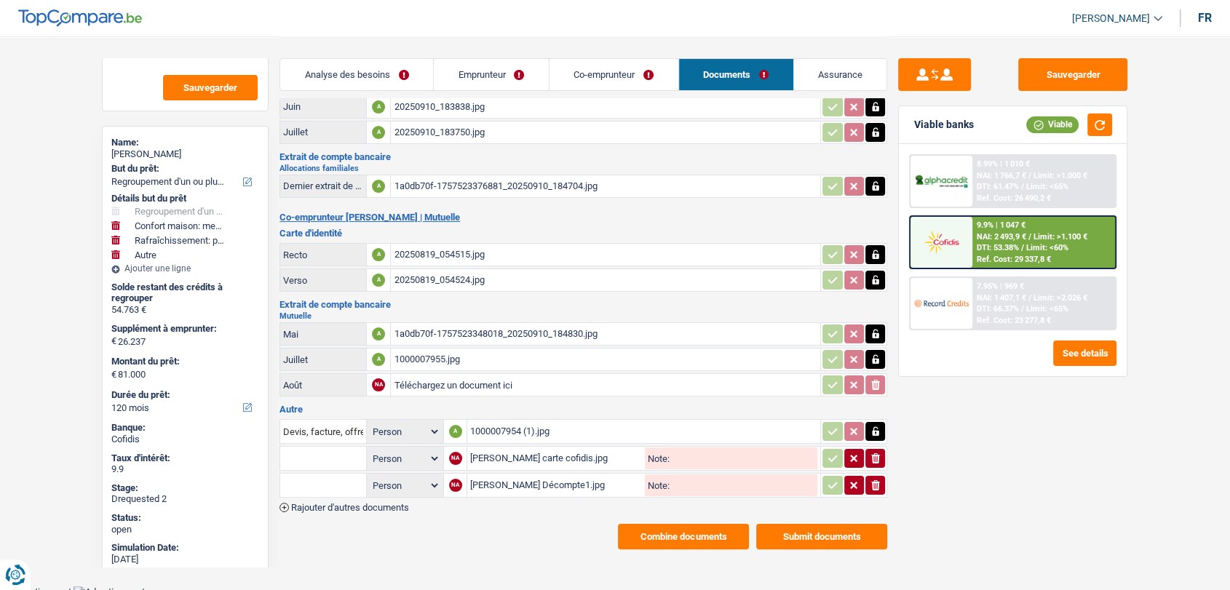
click at [333, 451] on input "text" at bounding box center [323, 458] width 80 height 23
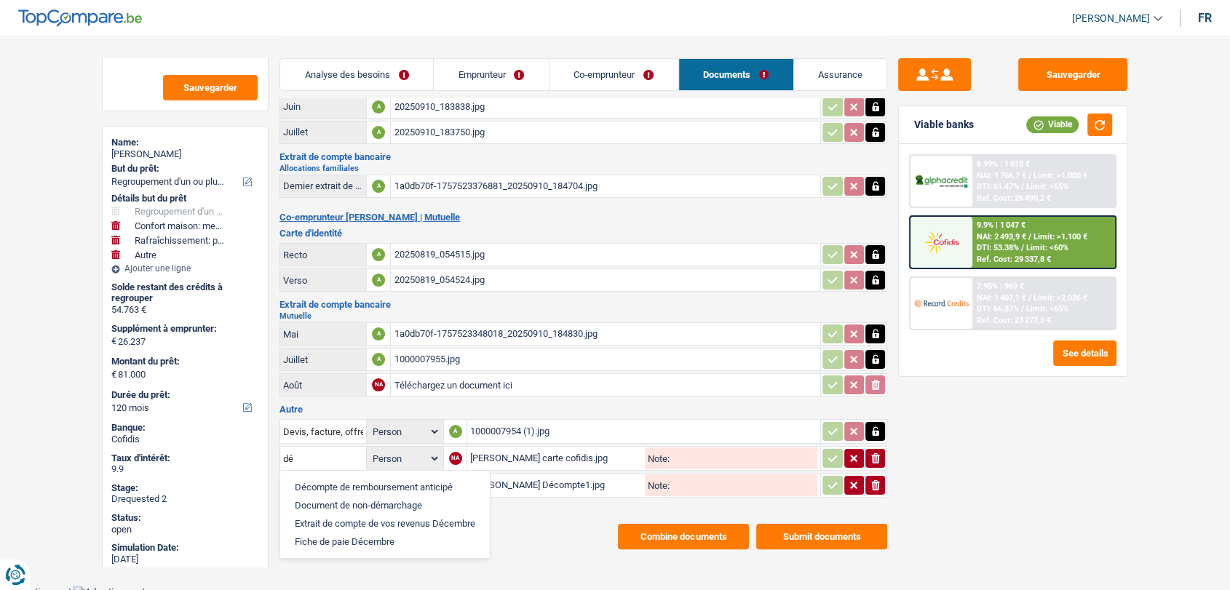
click at [354, 478] on li "Décompte de remboursement anticipé" at bounding box center [385, 487] width 195 height 18
type input "Décompte de remboursement anticipé"
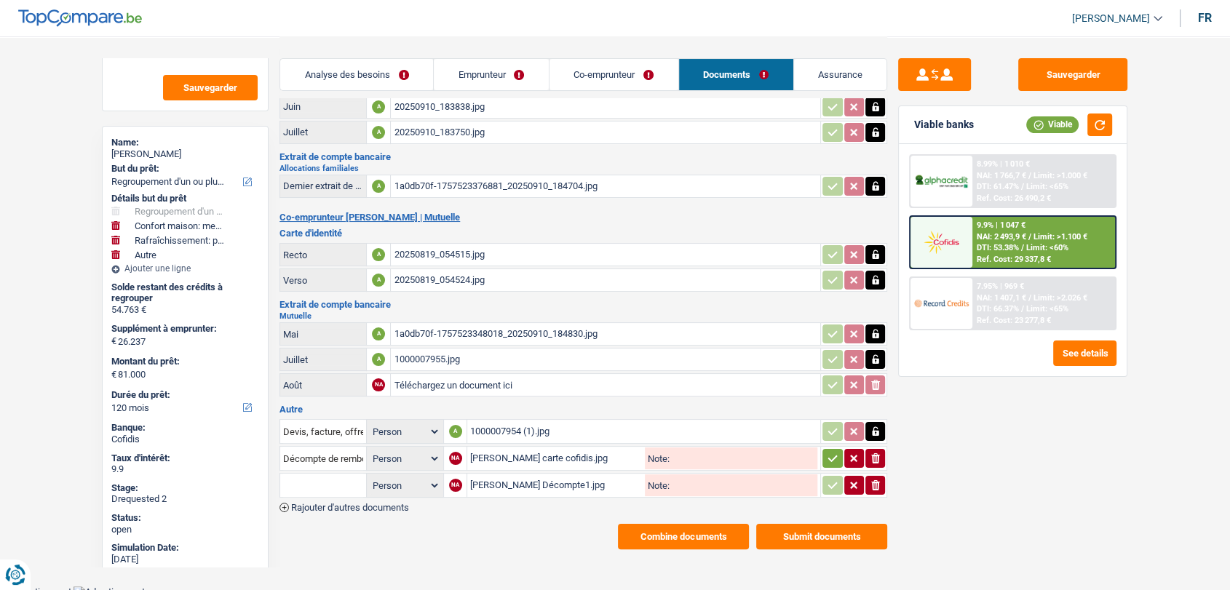
click at [344, 478] on input "text" at bounding box center [323, 485] width 80 height 23
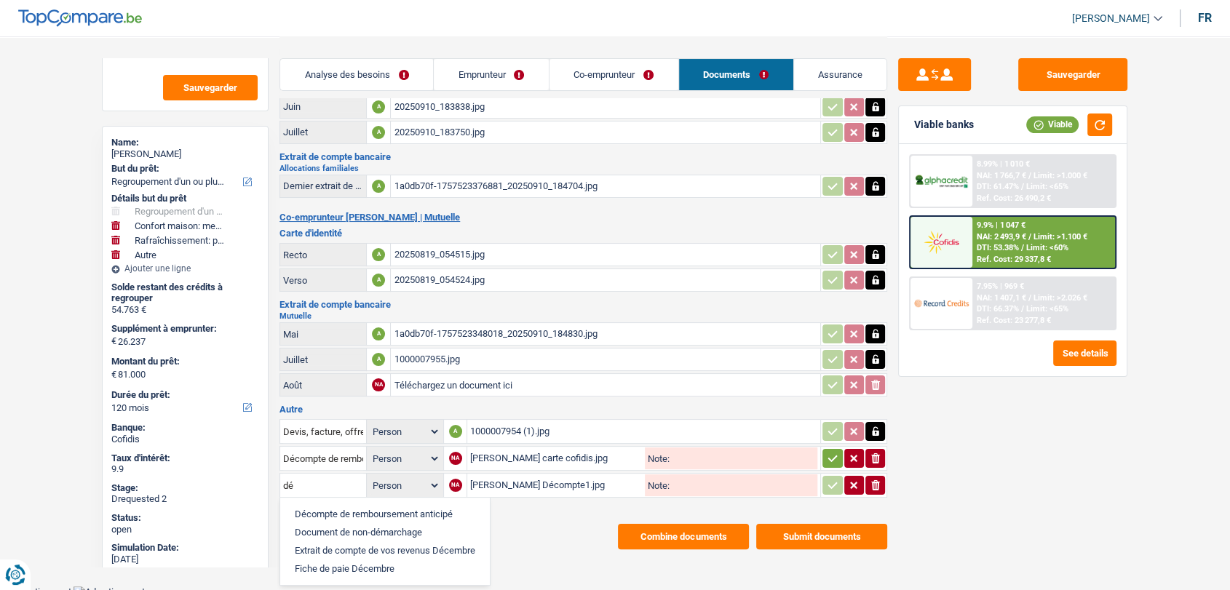
click at [346, 506] on li "Décompte de remboursement anticipé" at bounding box center [385, 514] width 195 height 18
type input "Décompte de remboursement anticipé"
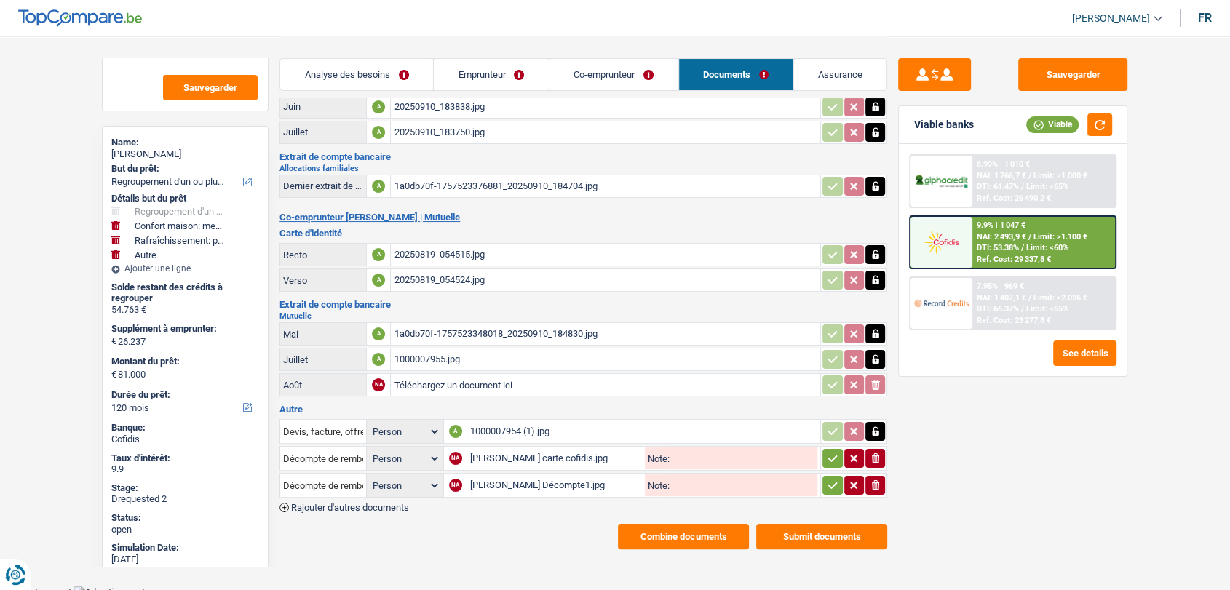
click at [836, 454] on icon "button" at bounding box center [833, 458] width 12 height 15
click at [830, 478] on icon "button" at bounding box center [833, 485] width 12 height 15
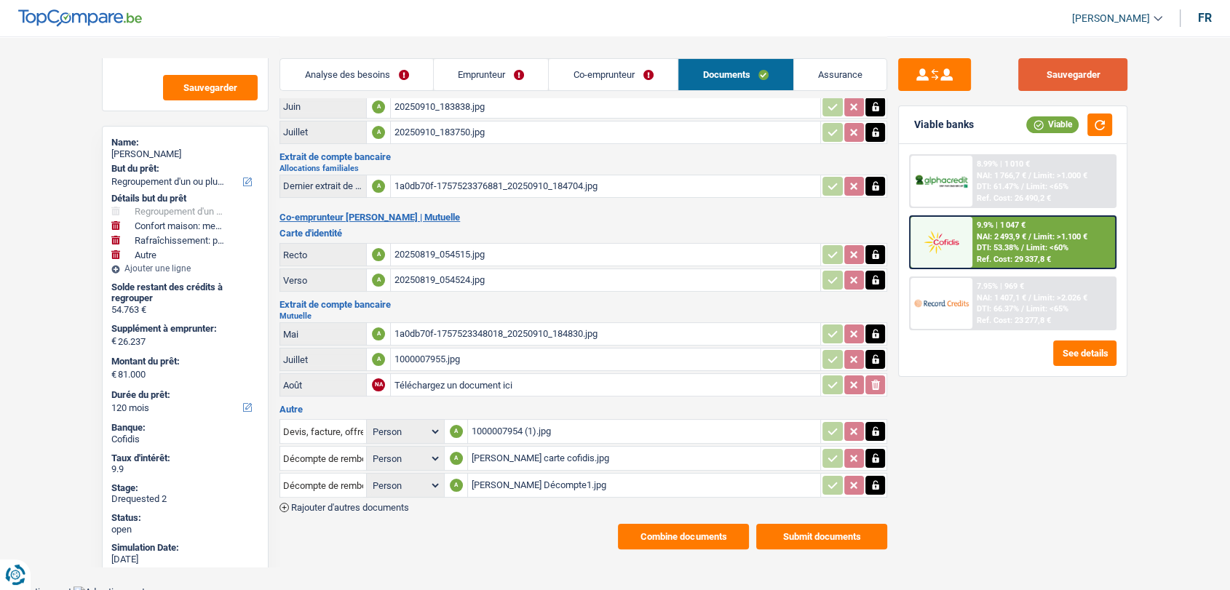
click at [1043, 77] on button "Sauvegarder" at bounding box center [1072, 74] width 109 height 33
click at [844, 73] on link "Assurance" at bounding box center [840, 74] width 93 height 31
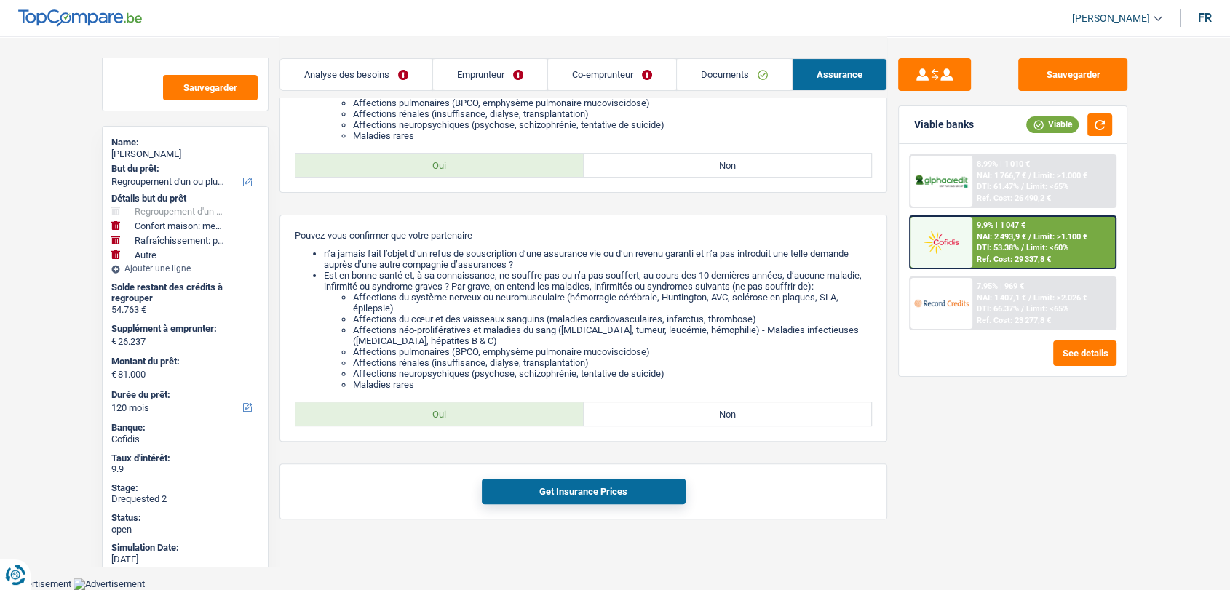
scroll to position [366, 0]
click at [710, 75] on link "Documents" at bounding box center [734, 74] width 115 height 31
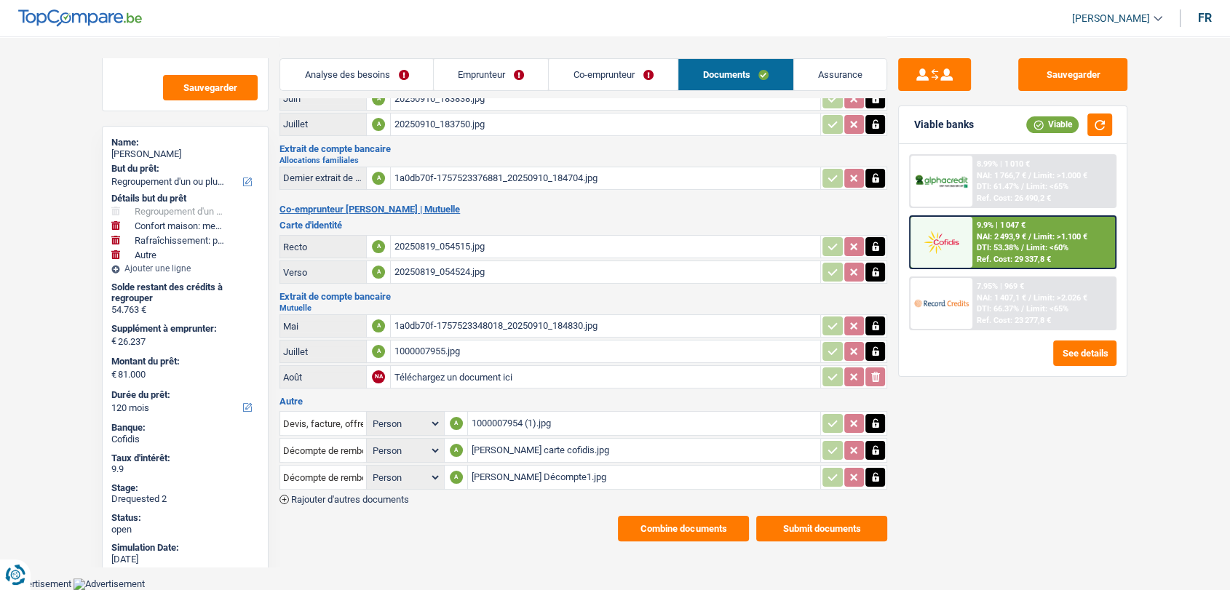
scroll to position [151, 0]
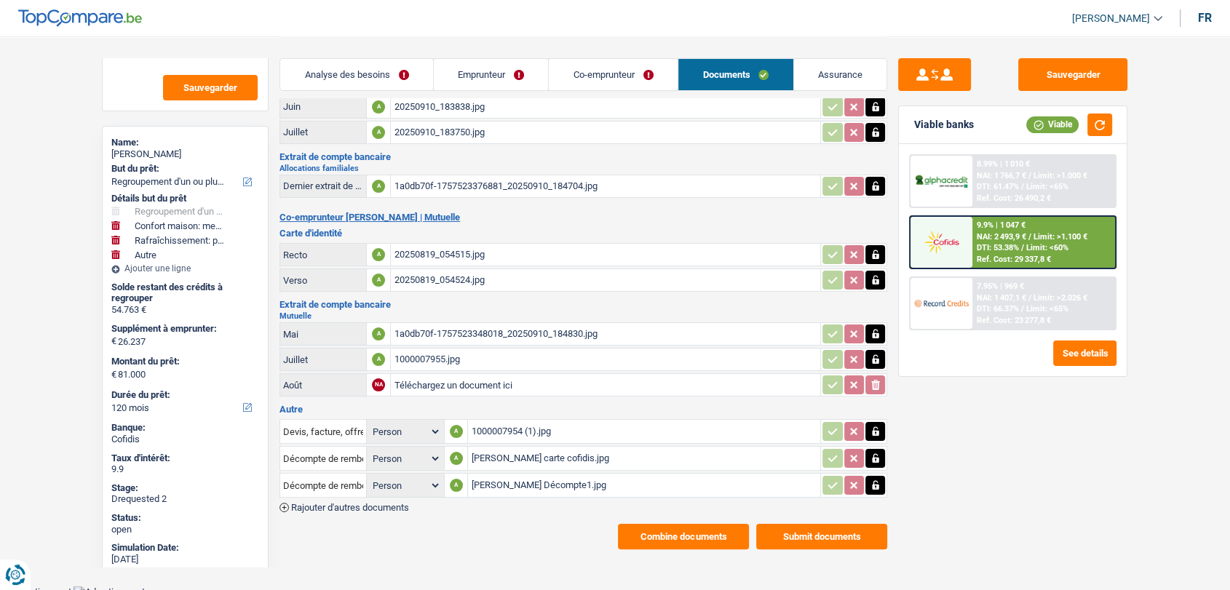
click at [384, 503] on span "Rajouter d'autres documents" at bounding box center [350, 507] width 118 height 9
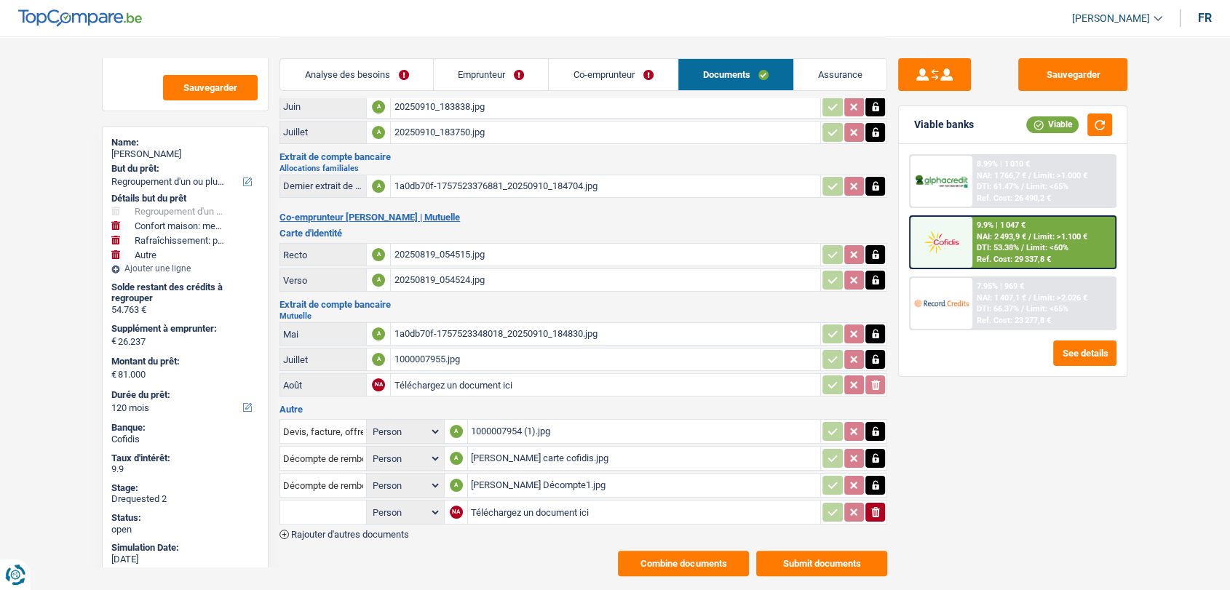
click at [396, 530] on span "Rajouter d'autres documents" at bounding box center [350, 534] width 118 height 9
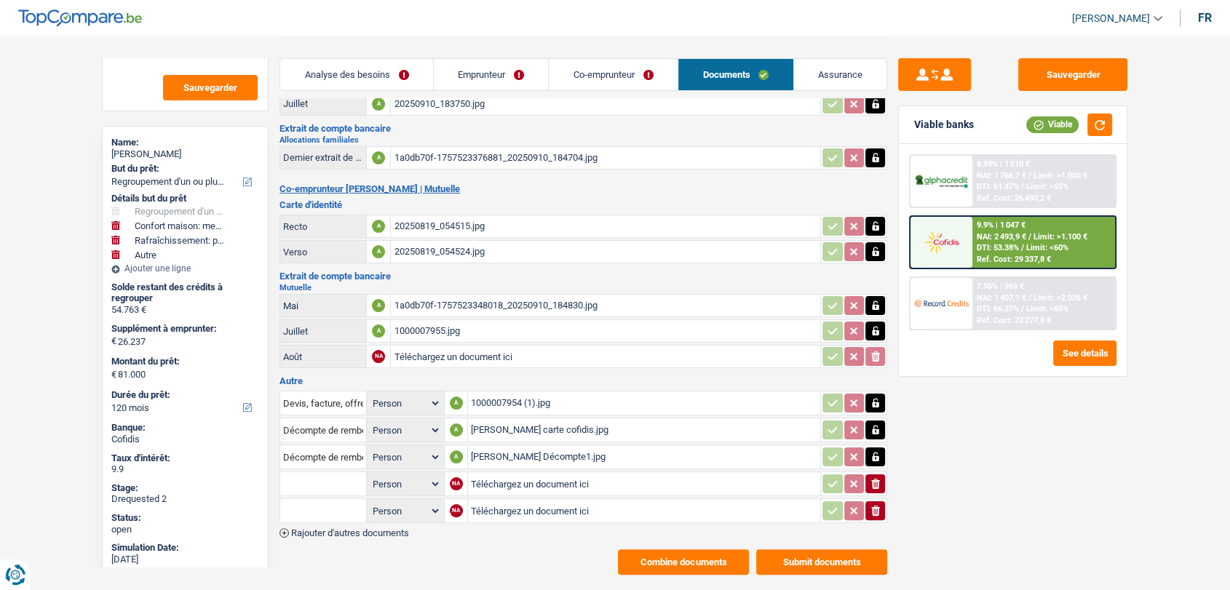
scroll to position [205, 0]
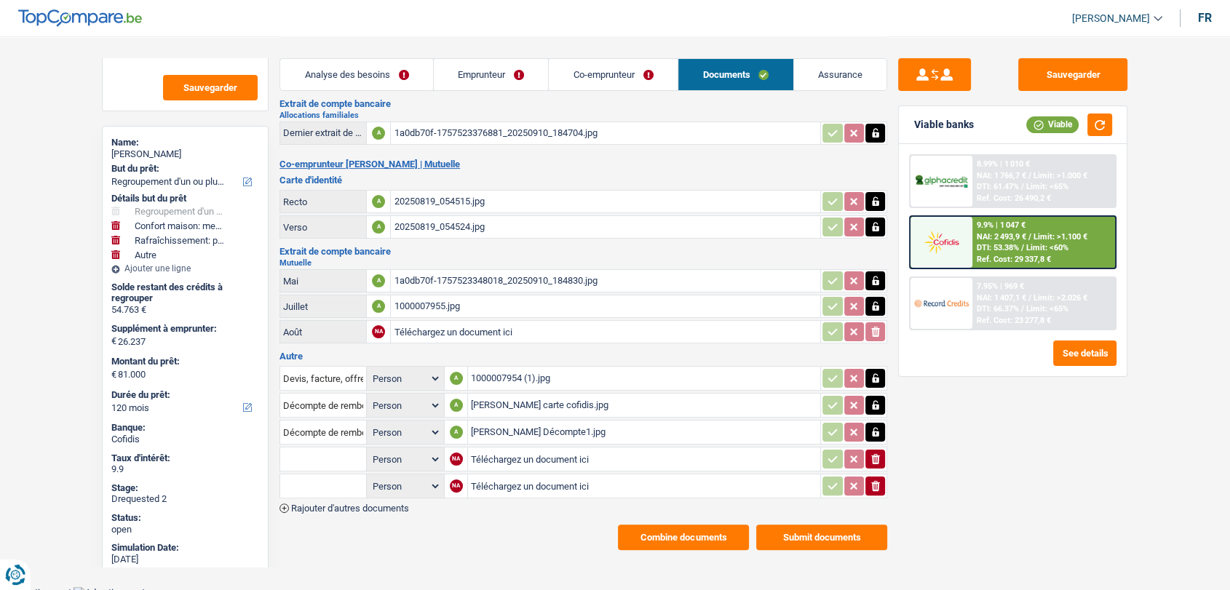
click at [530, 454] on input "Téléchargez un document ici" at bounding box center [644, 459] width 346 height 22
type input "C:\fakepath\[PERSON_NAME].jpg"
click at [535, 480] on input "Téléchargez un document ici" at bounding box center [643, 486] width 347 height 22
type input "C:\fakepath\DHBank [PERSON_NAME].jpg"
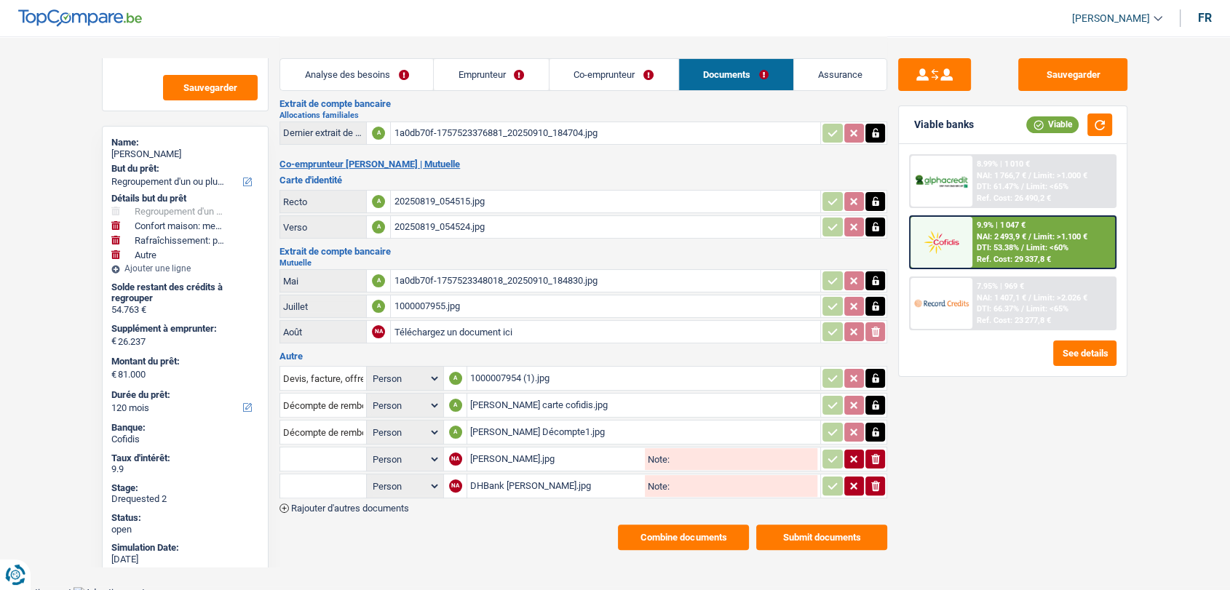
click at [335, 453] on input "text" at bounding box center [323, 459] width 80 height 23
click at [341, 480] on li "Décompte de remboursement anticipé" at bounding box center [385, 488] width 195 height 18
type input "Décompte de remboursement anticipé"
click at [328, 480] on input "text" at bounding box center [323, 486] width 80 height 23
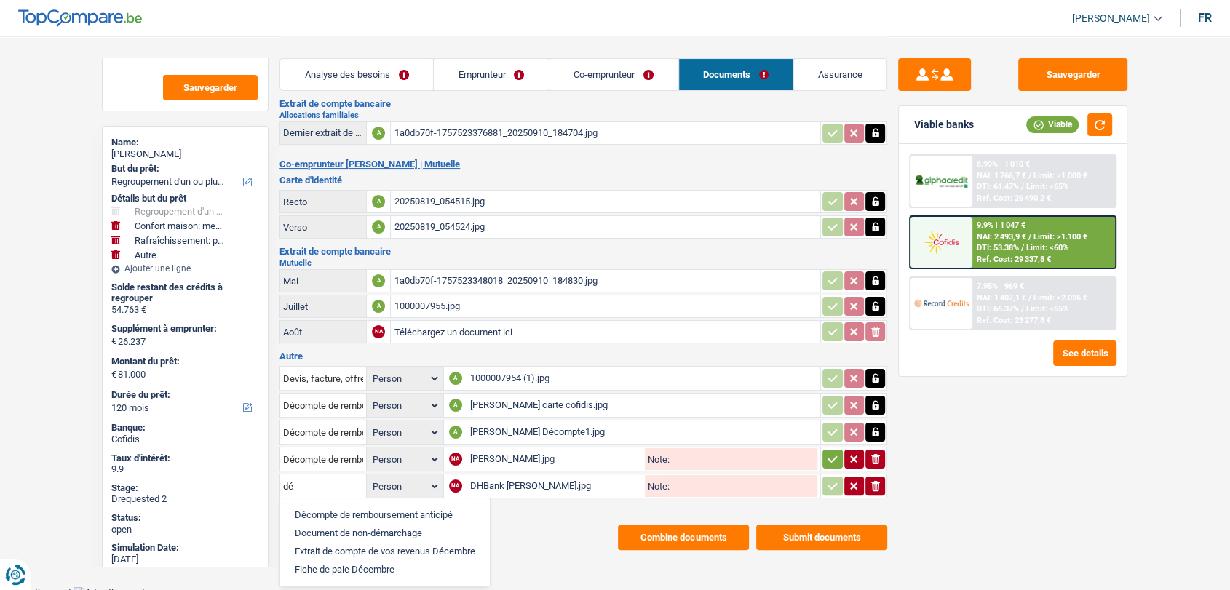
click at [338, 506] on li "Décompte de remboursement anticipé" at bounding box center [385, 515] width 195 height 18
type input "Décompte de remboursement anticipé"
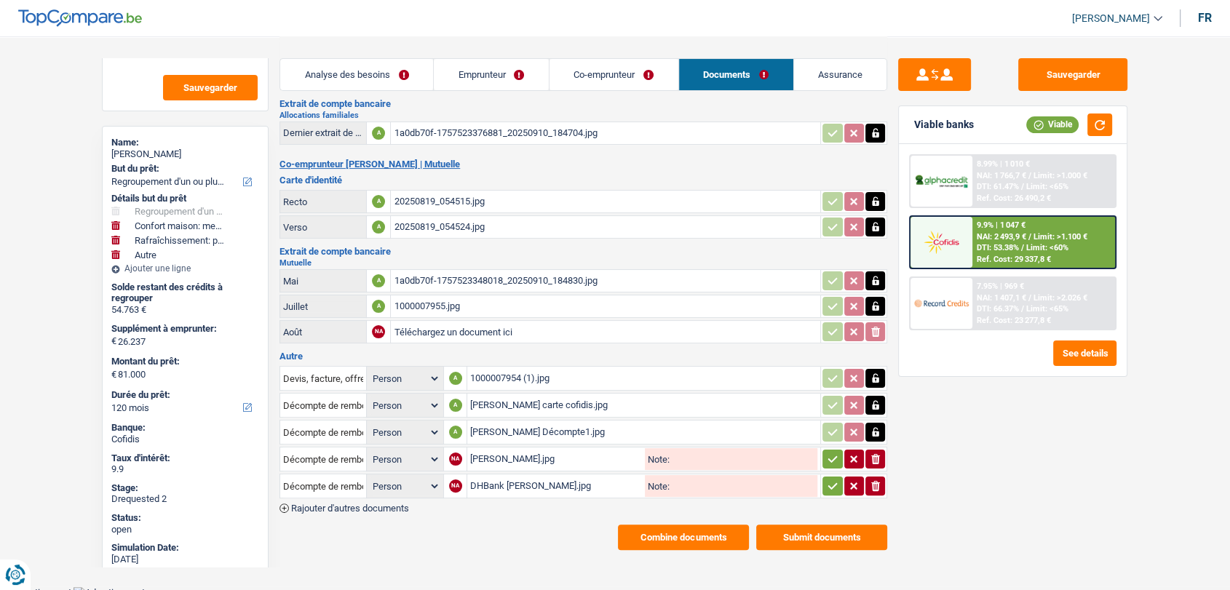
drag, startPoint x: 826, startPoint y: 454, endPoint x: 825, endPoint y: 474, distance: 19.7
click at [827, 454] on icon "button" at bounding box center [833, 459] width 12 height 15
click at [829, 480] on icon "button" at bounding box center [833, 486] width 12 height 15
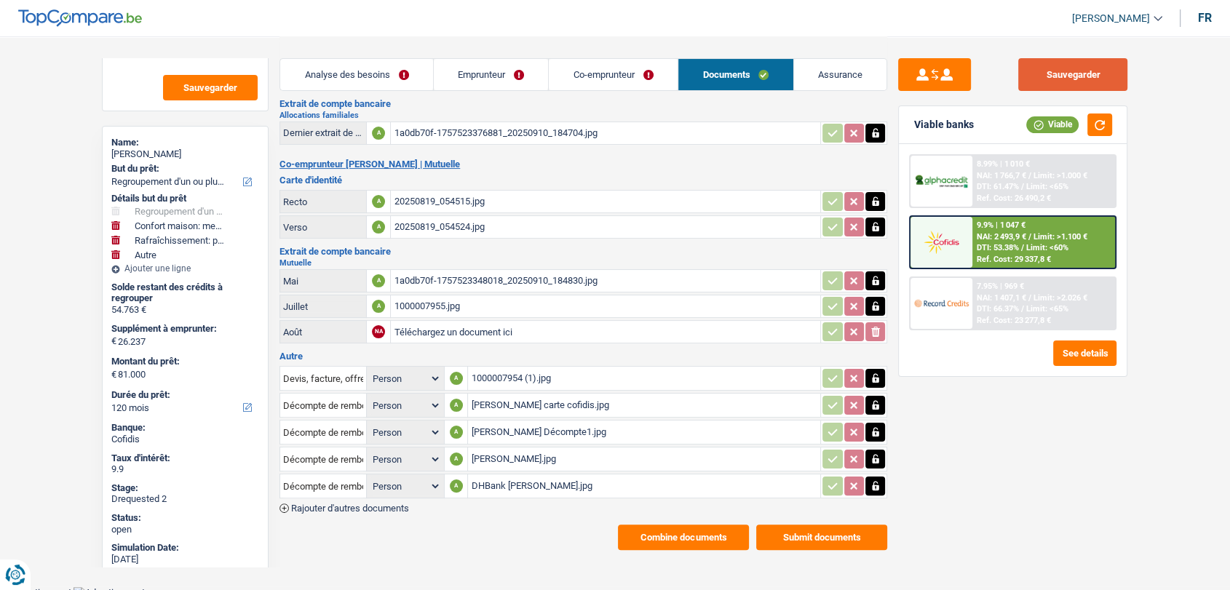
click at [1078, 65] on button "Sauvegarder" at bounding box center [1072, 74] width 109 height 33
click at [0, 110] on main "Notes Sauvegarder Name: Antonio Santana Portela But du prêt: Confort maison: me…" at bounding box center [615, 190] width 1230 height 791
click at [1041, 74] on button "Sauvegarder" at bounding box center [1072, 74] width 109 height 33
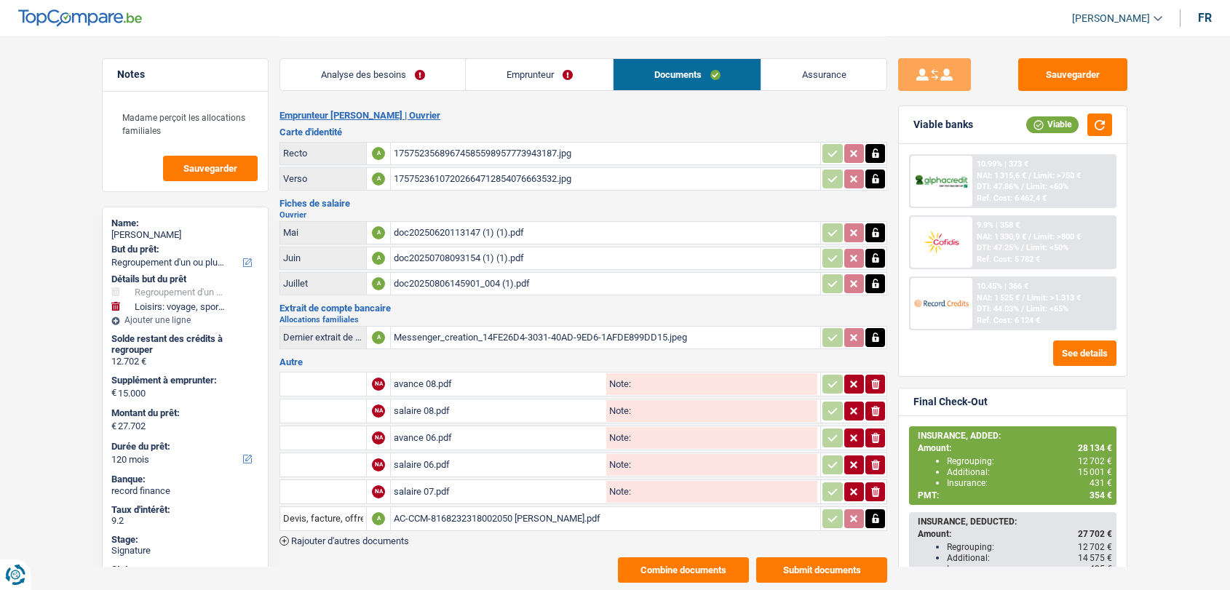
select select "refinancing"
select select "hobbies"
select select "120"
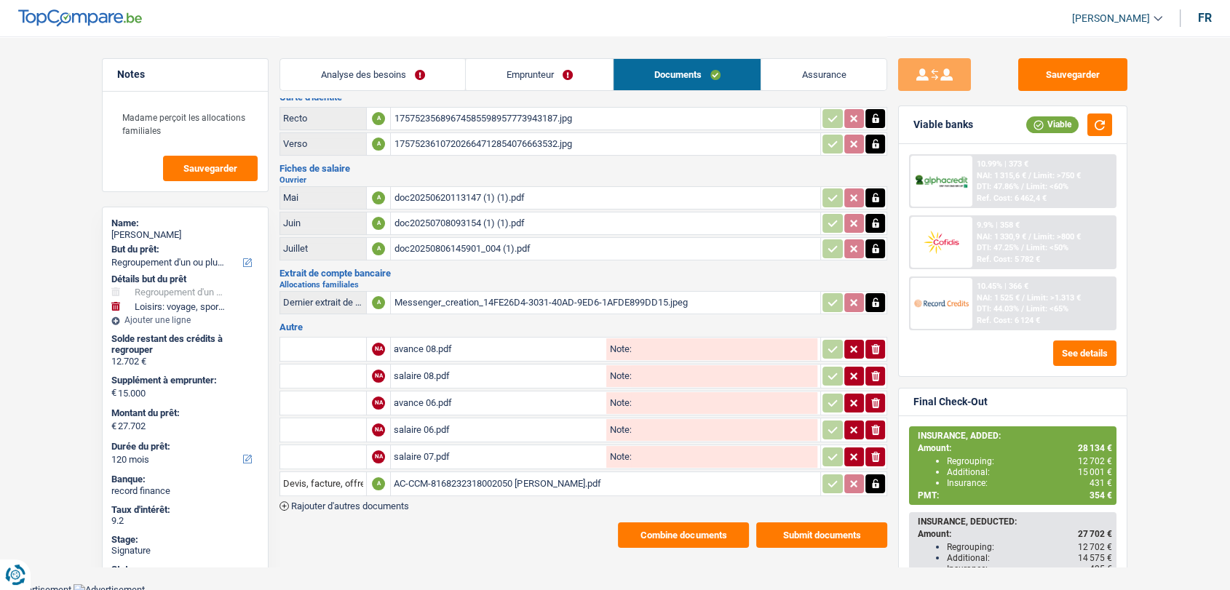
click at [534, 72] on link "Emprunteur" at bounding box center [539, 74] width 147 height 31
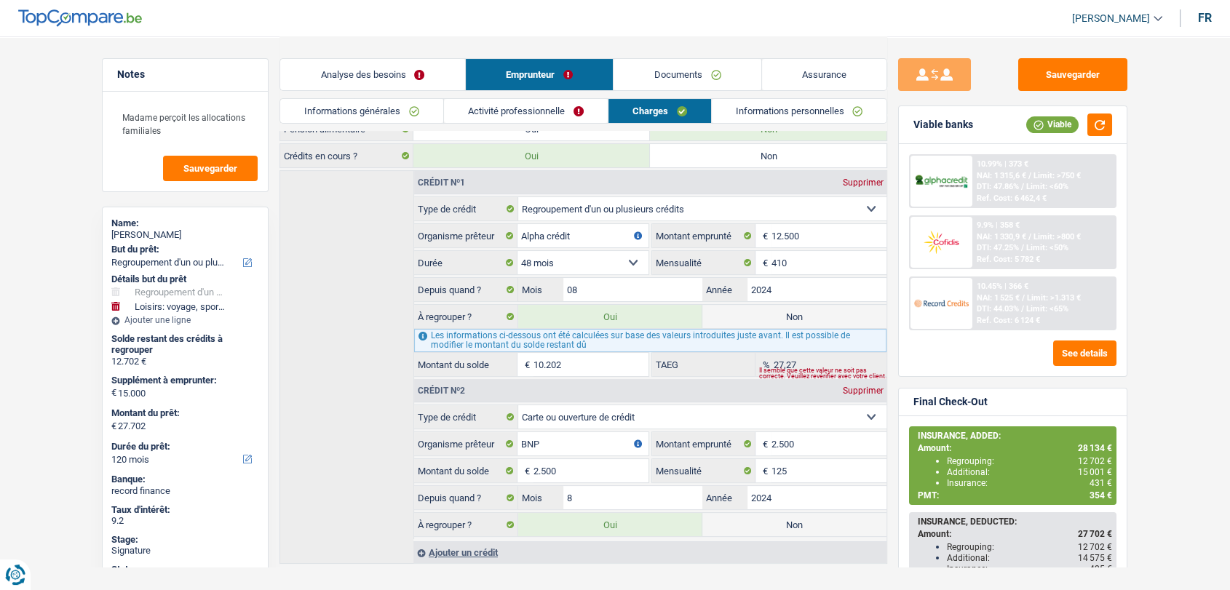
scroll to position [223, 0]
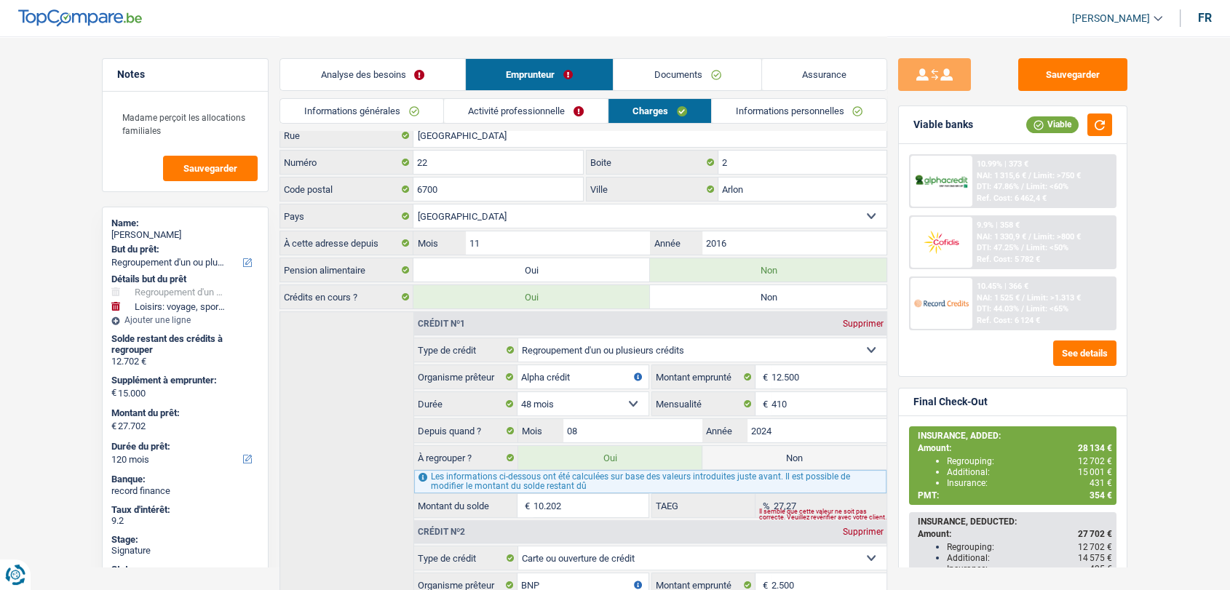
click at [673, 78] on link "Documents" at bounding box center [688, 74] width 148 height 31
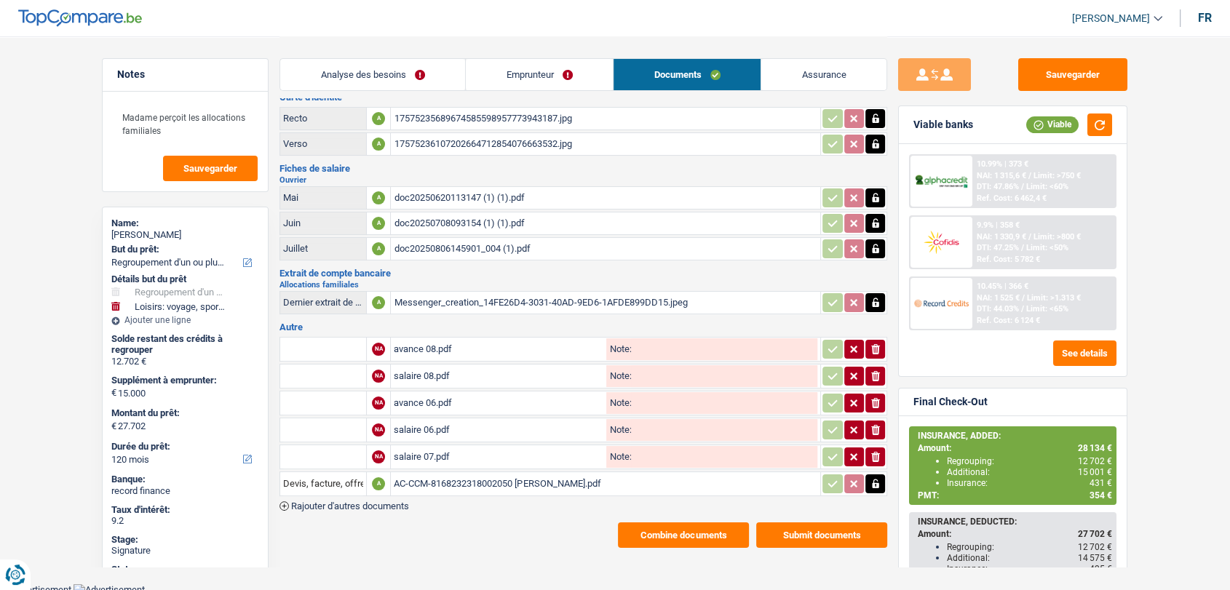
click at [431, 473] on div "AC-CCM-8168232318002050 [PERSON_NAME].pdf" at bounding box center [606, 484] width 424 height 22
click at [428, 345] on div "avance 08.pdf" at bounding box center [499, 349] width 210 height 22
click at [421, 293] on div "Messenger_creation_14FE26D4-3031-40AD-9ED6-1AFDE899DD15.jpeg" at bounding box center [606, 303] width 424 height 22
click at [523, 71] on link "Emprunteur" at bounding box center [539, 74] width 147 height 31
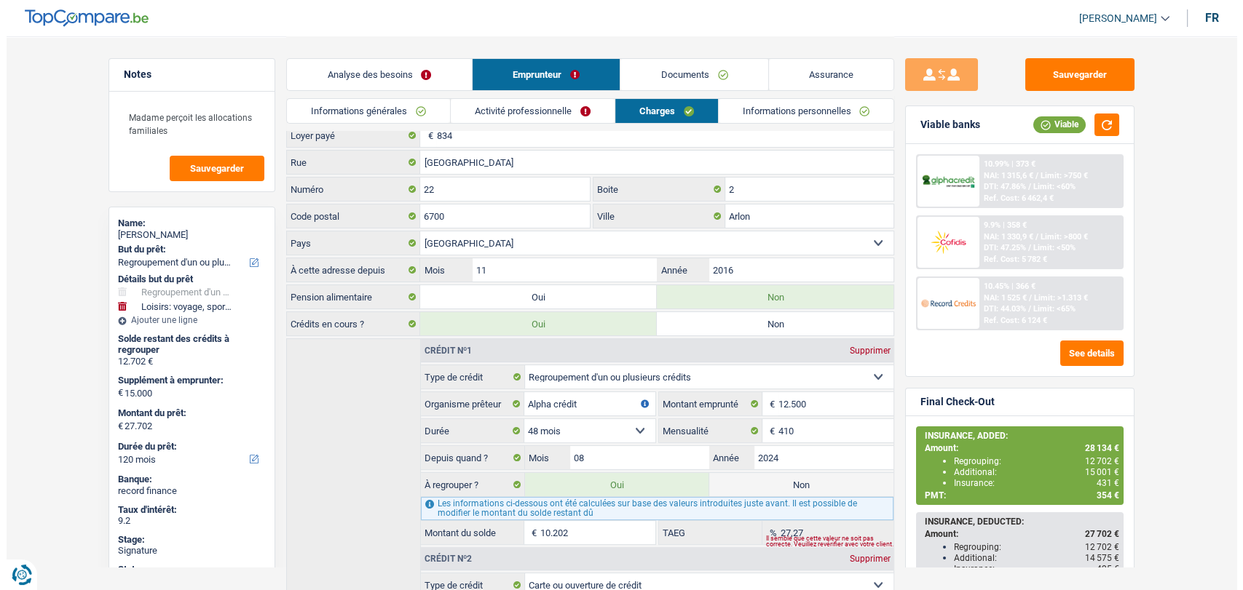
scroll to position [0, 0]
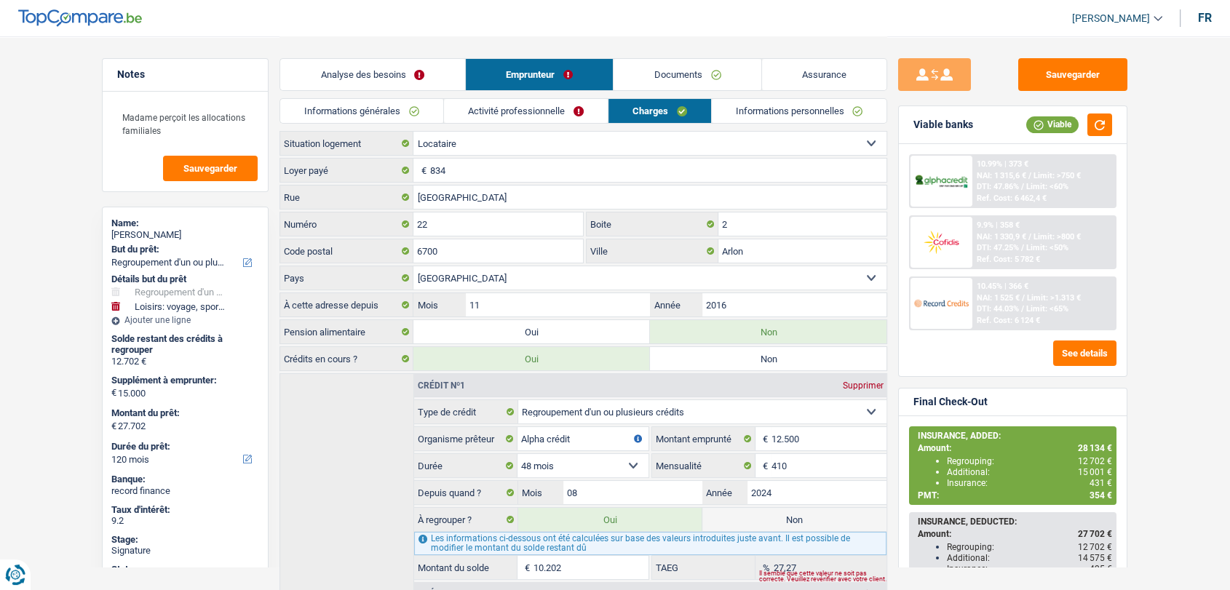
click at [373, 76] on link "Analyse des besoins" at bounding box center [372, 74] width 185 height 31
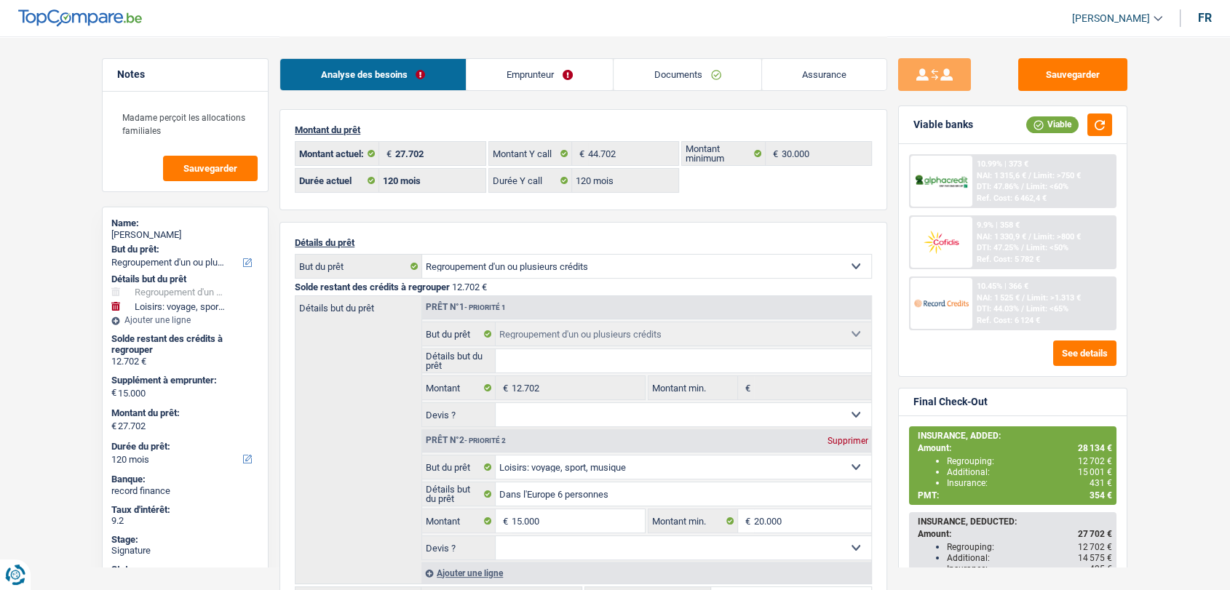
click at [476, 76] on link "Emprunteur" at bounding box center [540, 74] width 147 height 31
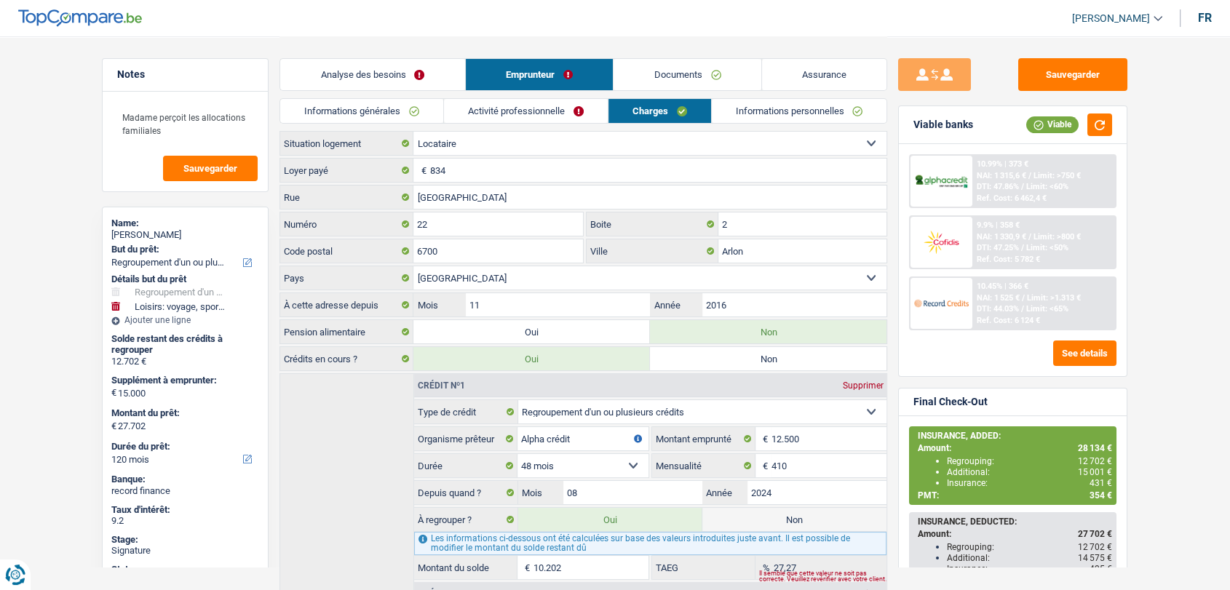
click at [396, 101] on link "Informations générales" at bounding box center [361, 111] width 163 height 24
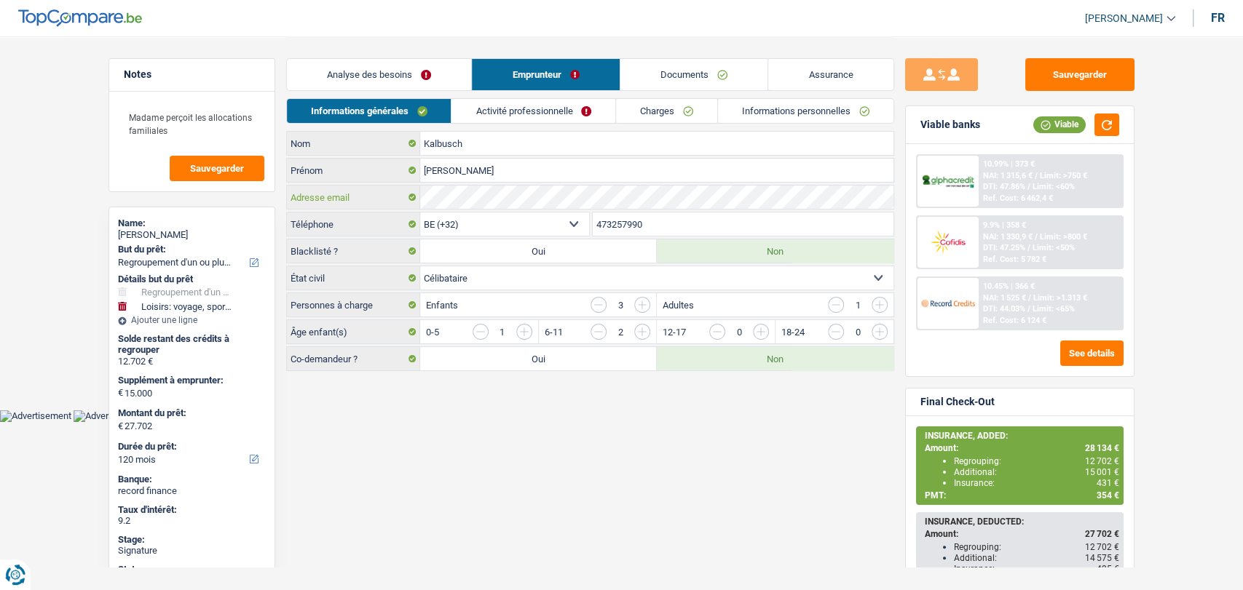
click at [376, 202] on div "Adresse email" at bounding box center [590, 197] width 606 height 23
